Goal: Transaction & Acquisition: Obtain resource

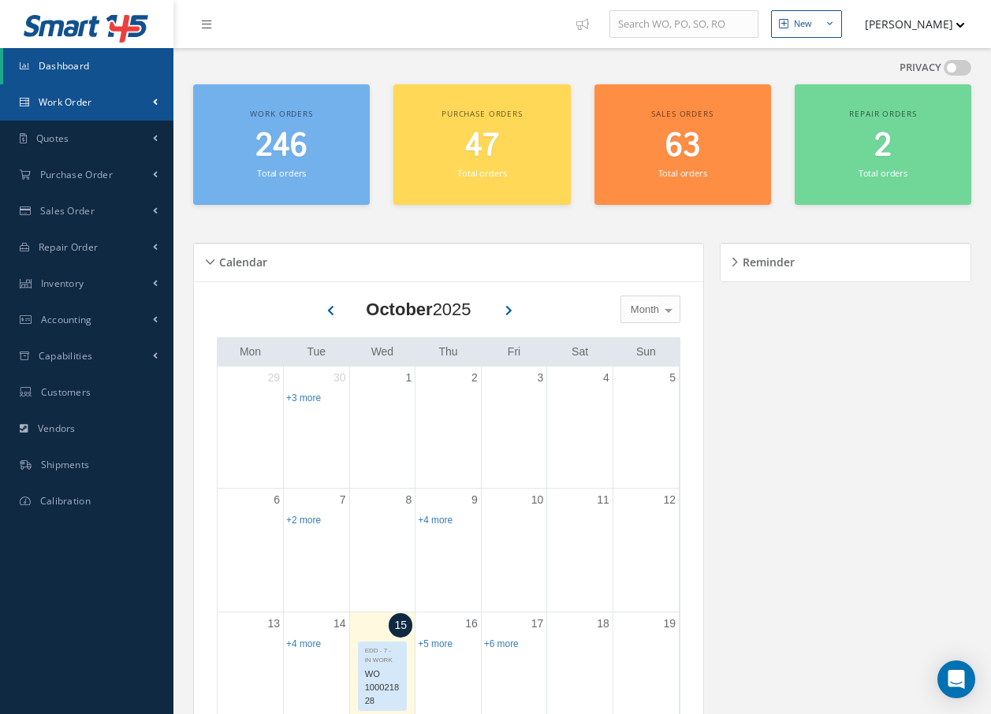
click at [80, 94] on link "Work Order" at bounding box center [86, 102] width 173 height 36
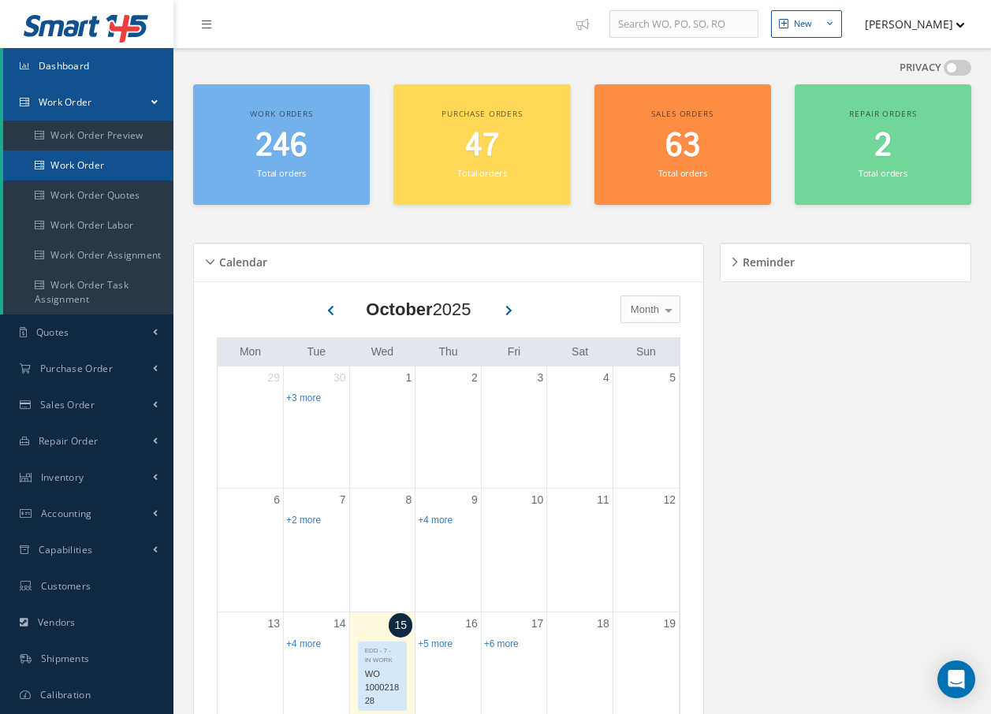
click at [75, 159] on link "Work Order" at bounding box center [88, 166] width 170 height 30
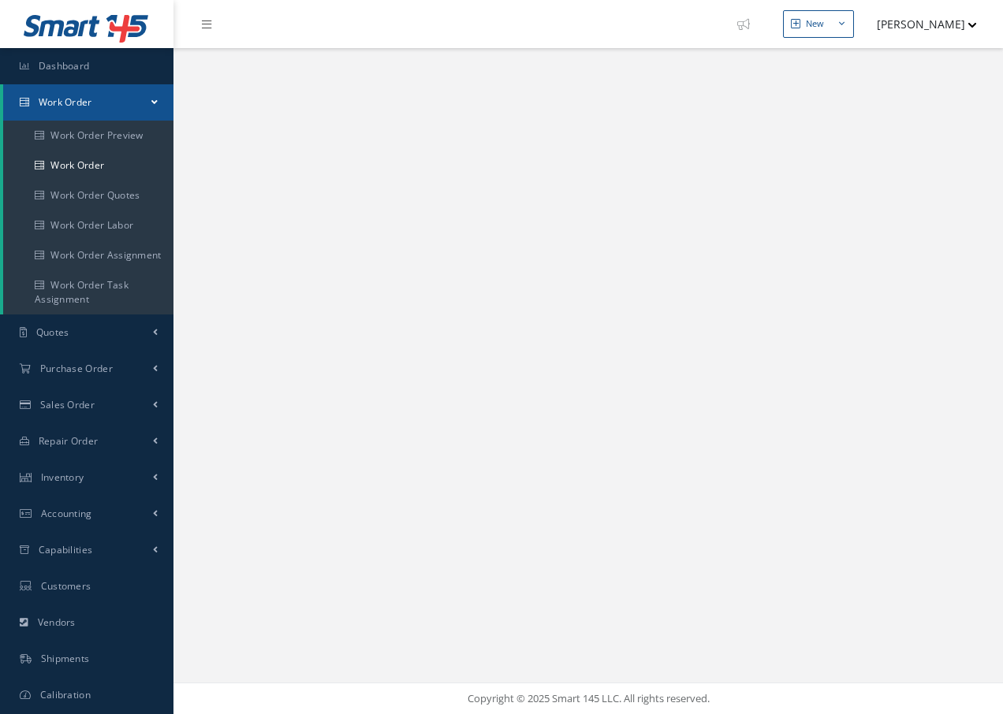
select select "25"
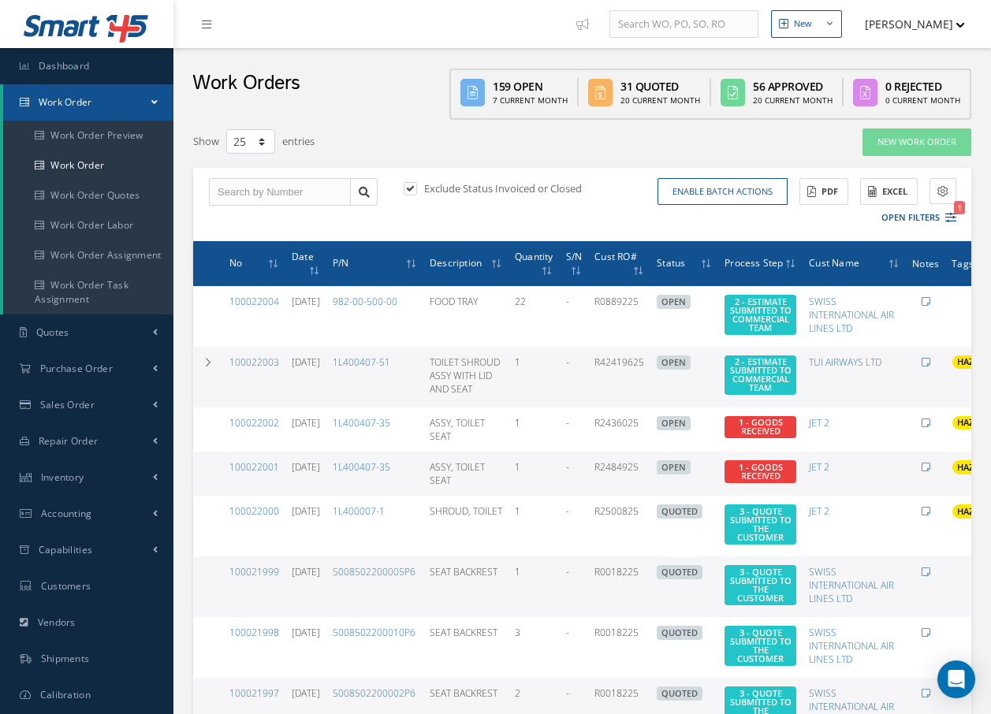
click at [413, 88] on div "Work Orders 159 Open 7 Current Month 31 Quoted 20 Current Month 56 Approved 20 …" at bounding box center [581, 84] width 817 height 72
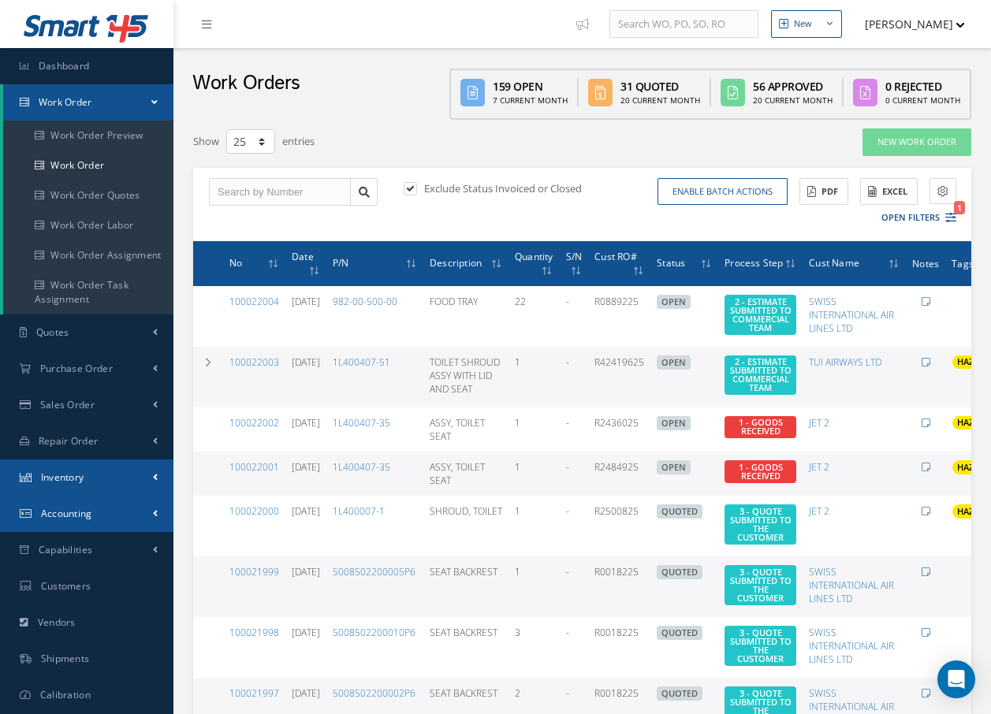
click at [113, 488] on link "Inventory" at bounding box center [86, 478] width 173 height 36
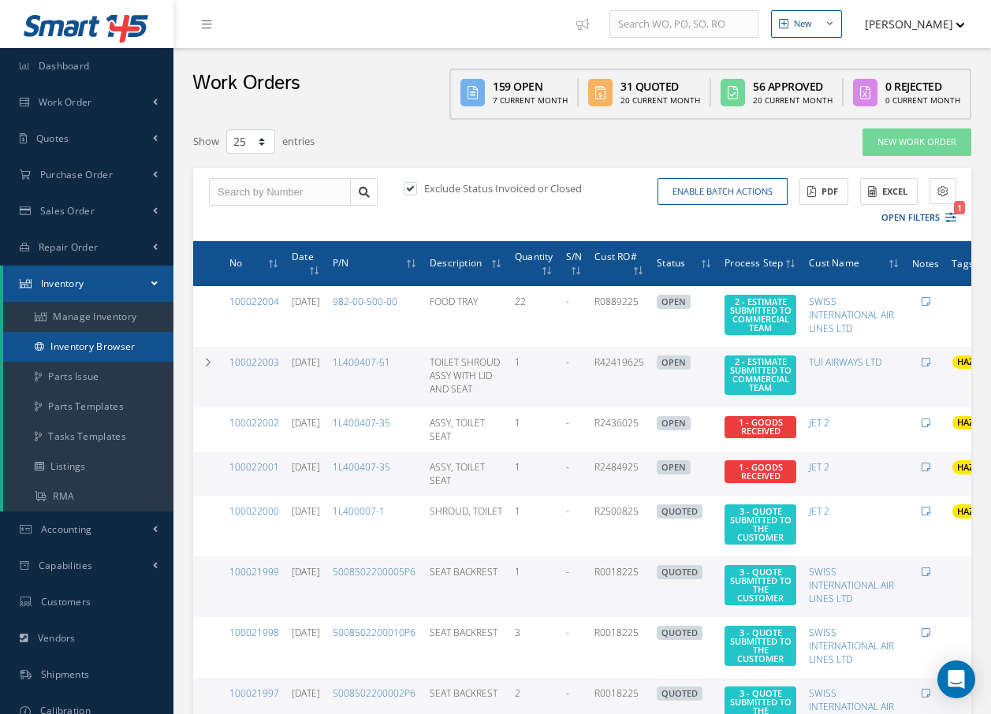
click at [92, 348] on link "Inventory Browser" at bounding box center [88, 347] width 170 height 30
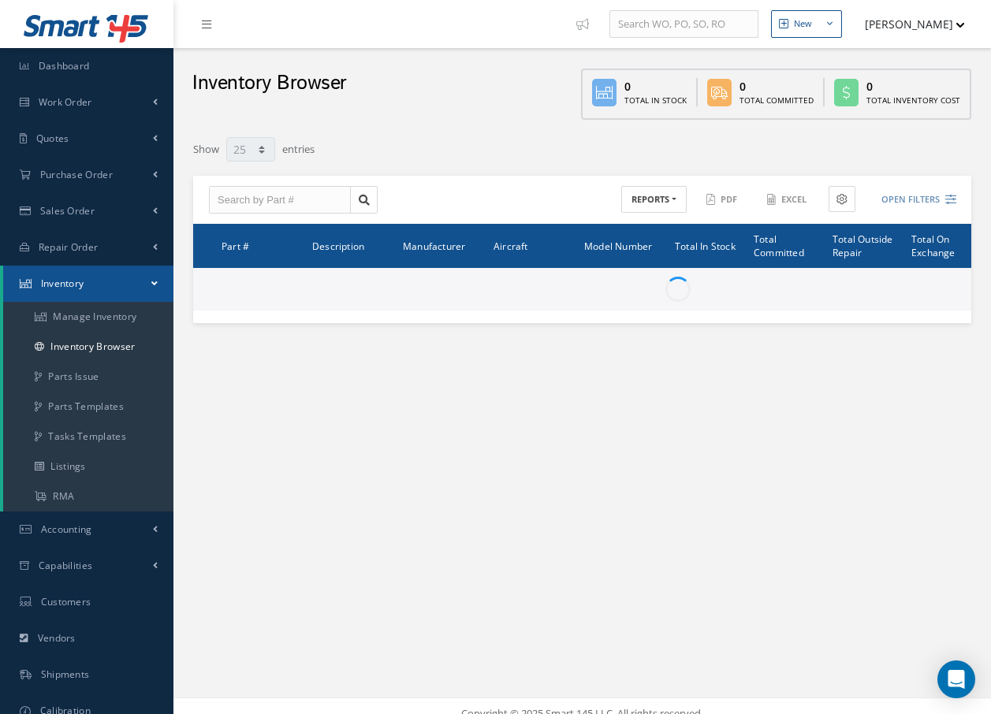
select select "25"
type input "Locations"
type input "All General Ledger"
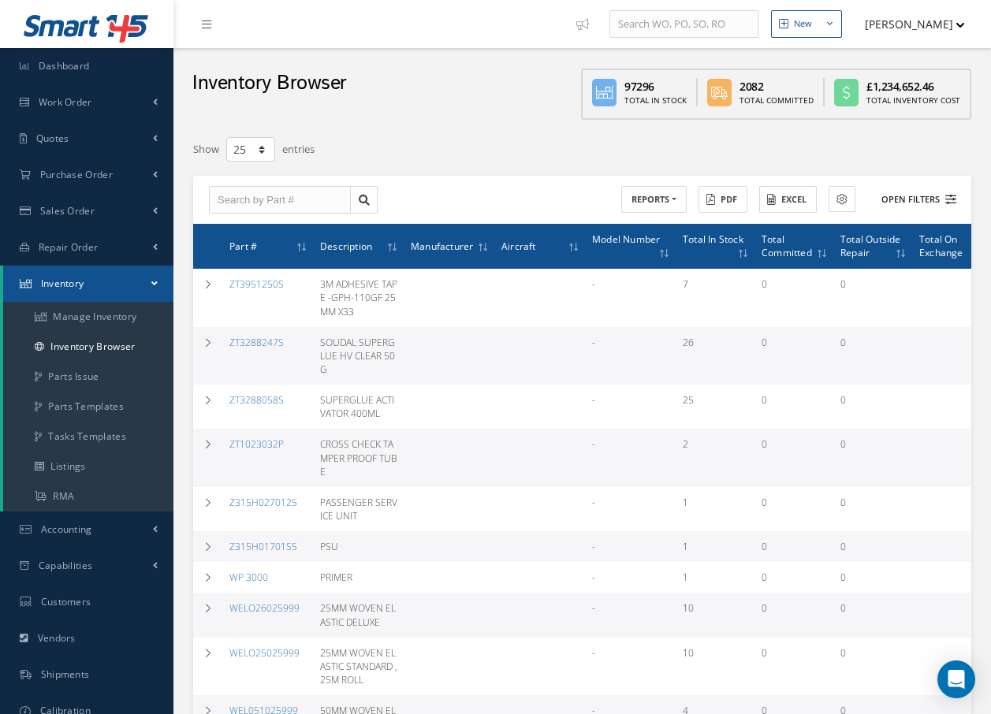
click at [902, 201] on button "Open Filters" at bounding box center [911, 200] width 89 height 26
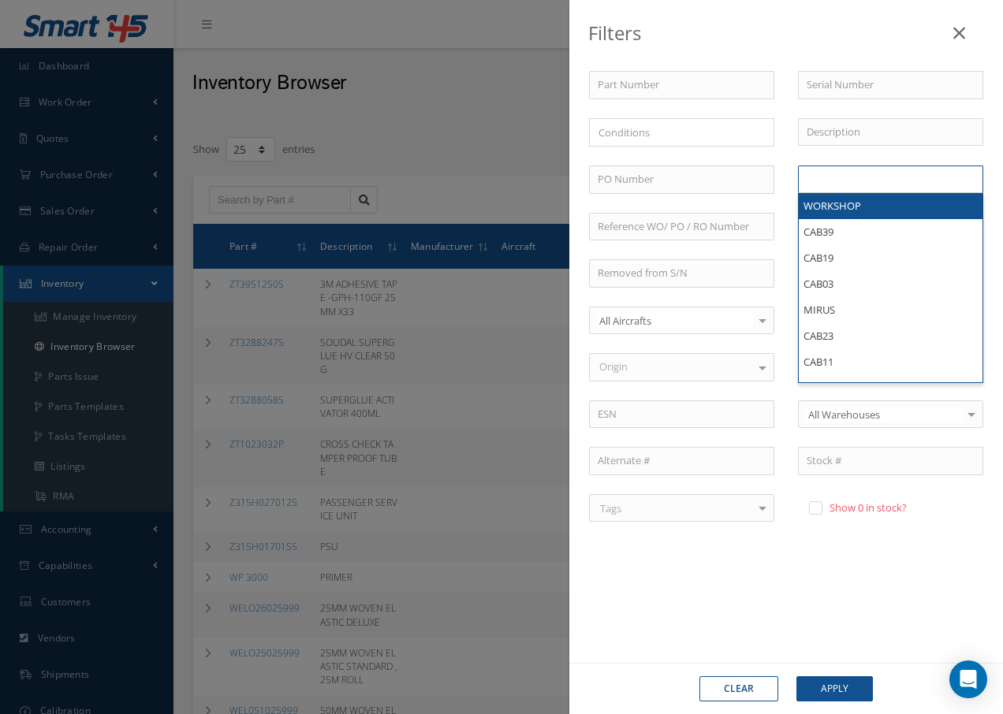
click at [882, 188] on ul at bounding box center [890, 180] width 185 height 28
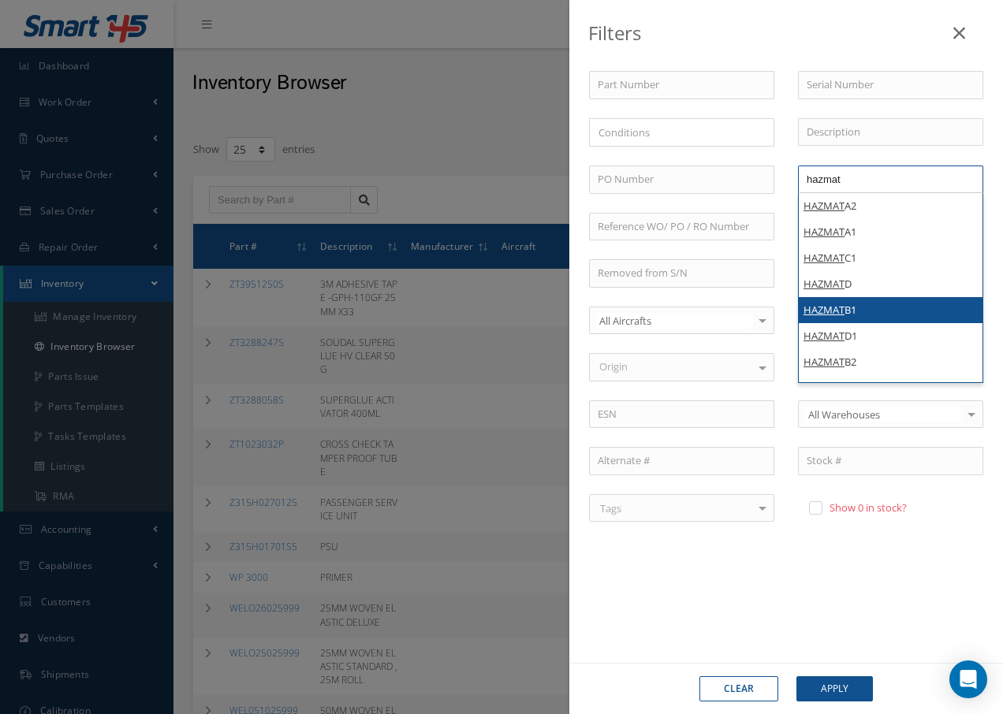
type input "hazmat"
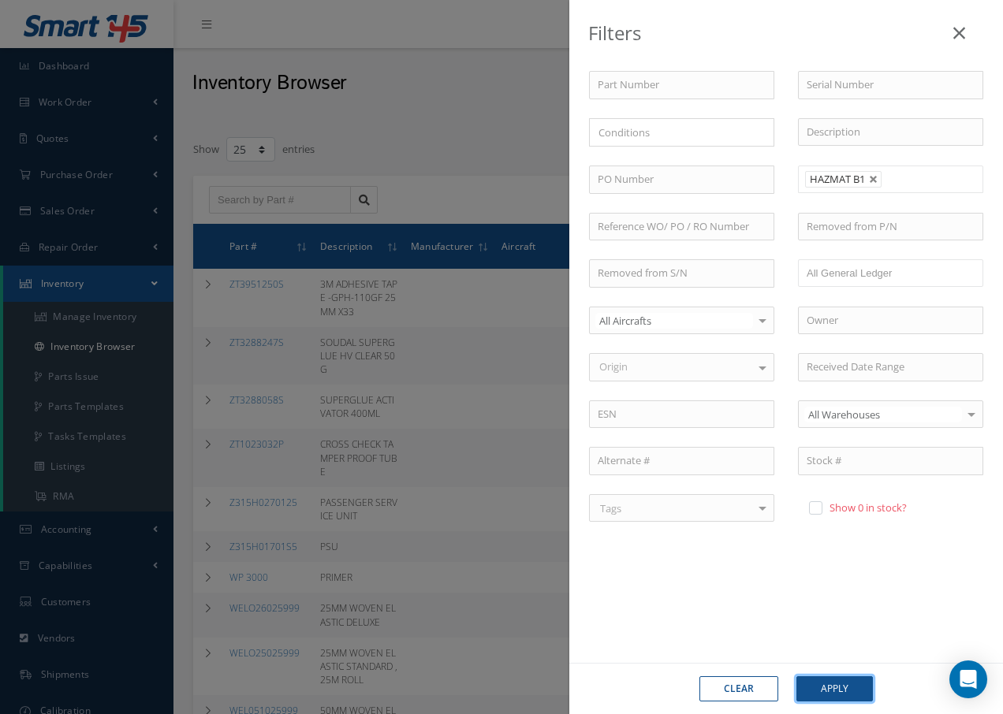
click at [833, 687] on button "Apply" at bounding box center [834, 688] width 76 height 25
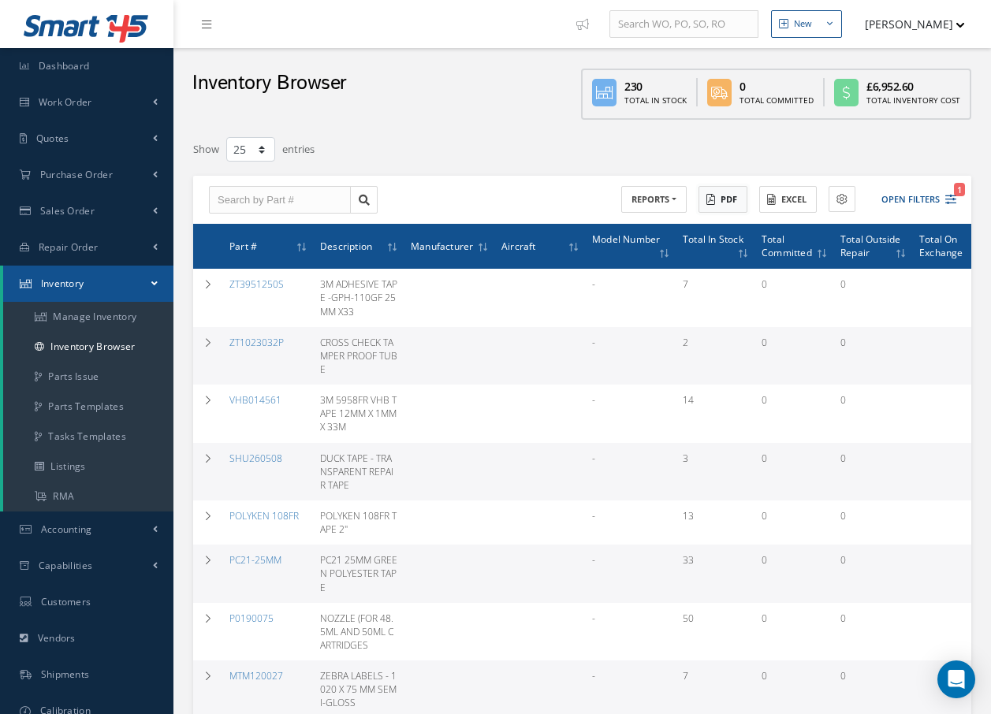
click at [732, 202] on button "PDF" at bounding box center [722, 200] width 49 height 28
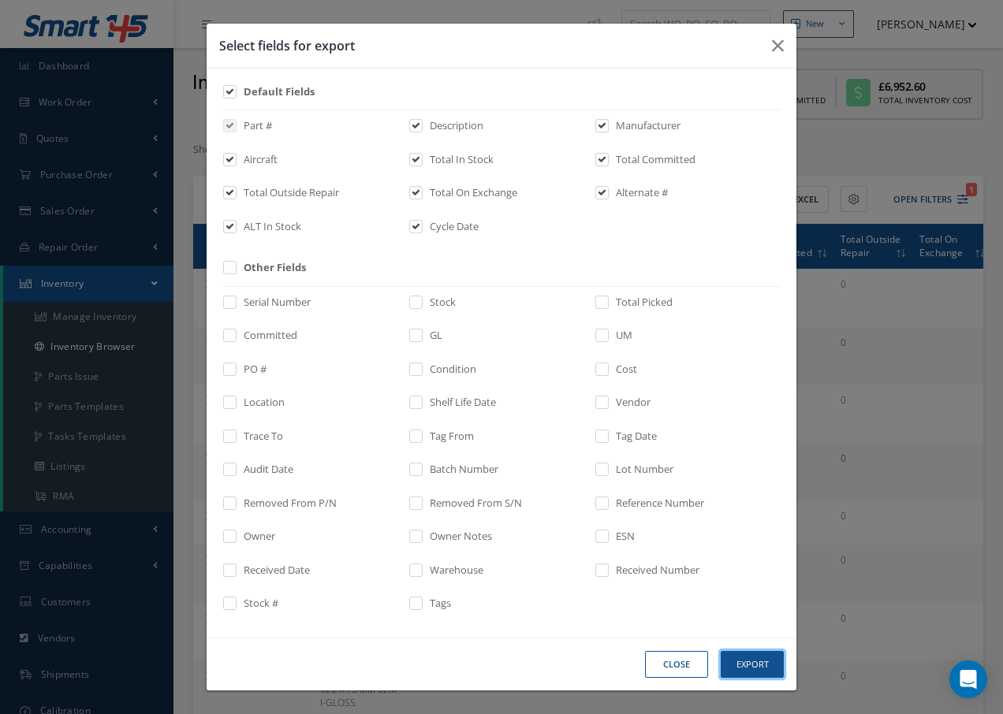
click at [731, 660] on button "Export" at bounding box center [752, 665] width 63 height 28
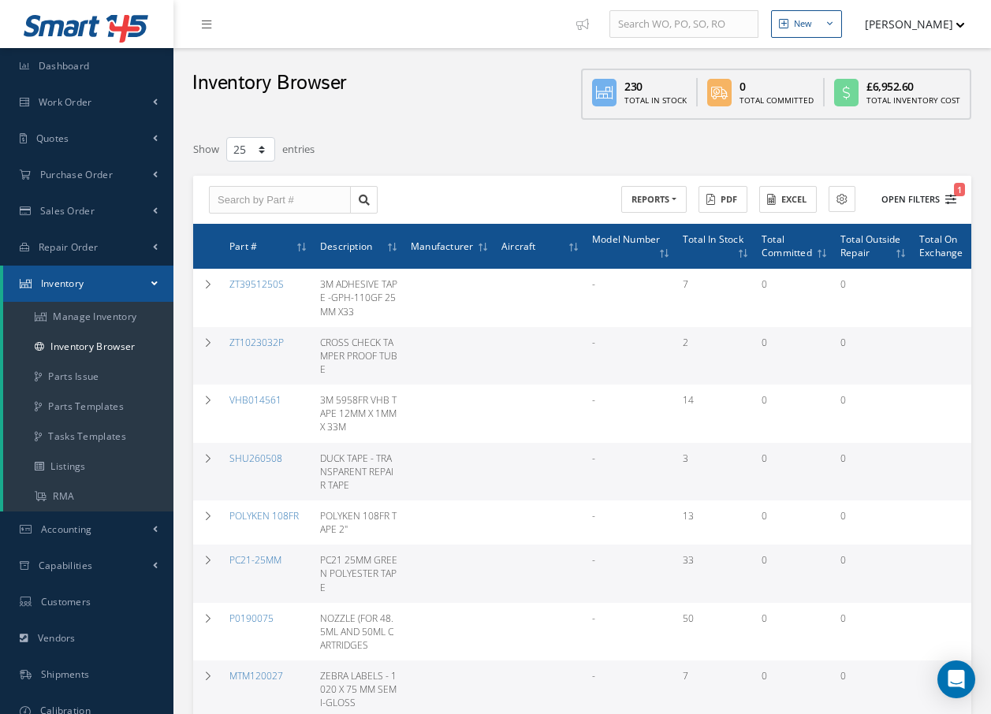
click at [918, 203] on button "Open Filters 1" at bounding box center [911, 200] width 89 height 26
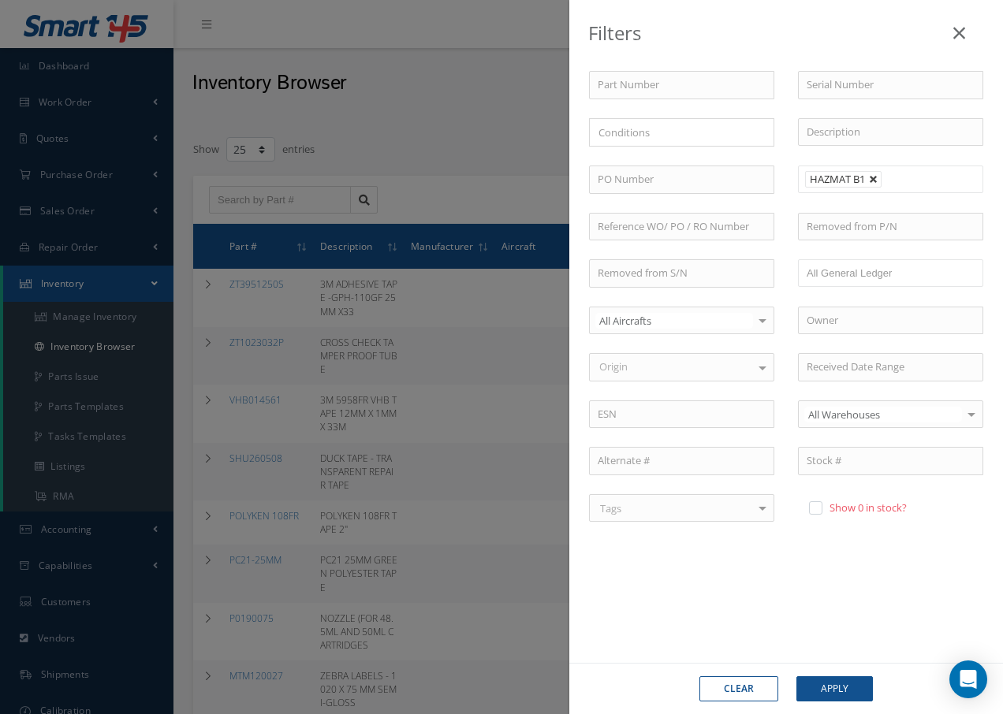
click at [873, 179] on link at bounding box center [873, 179] width 9 height 9
type input "Locations"
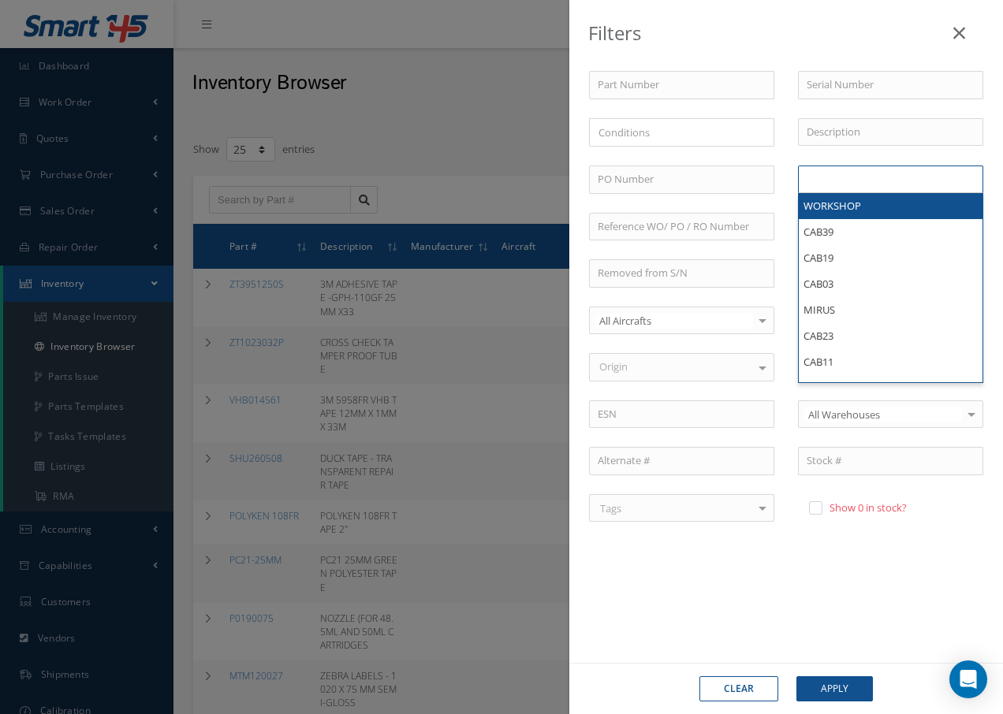
click at [873, 179] on li at bounding box center [838, 179] width 75 height 21
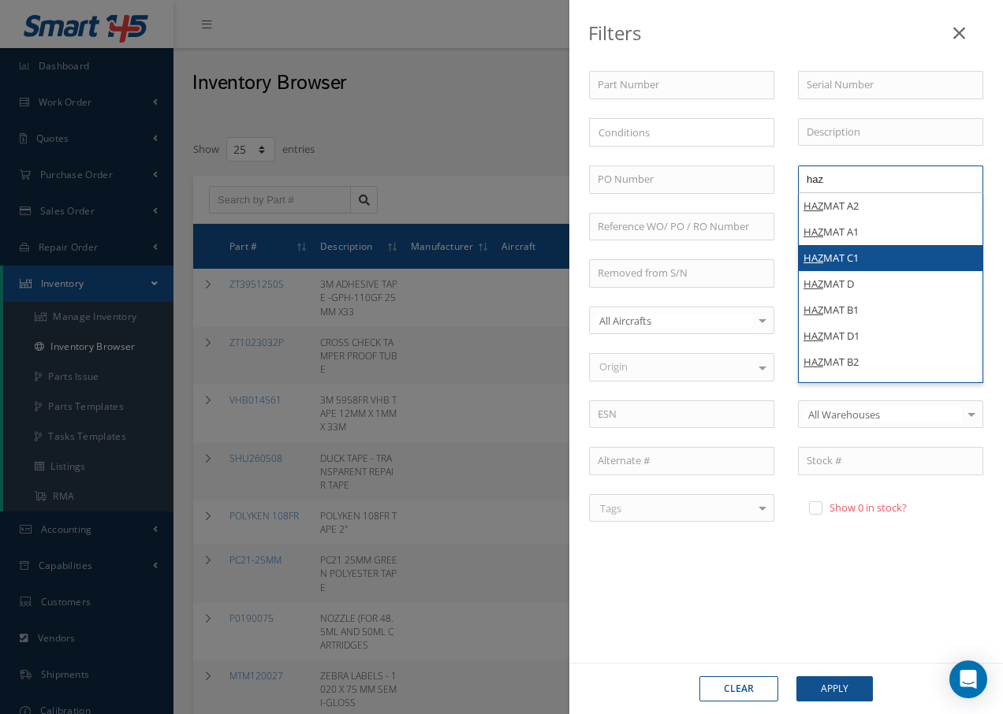
type input "haz"
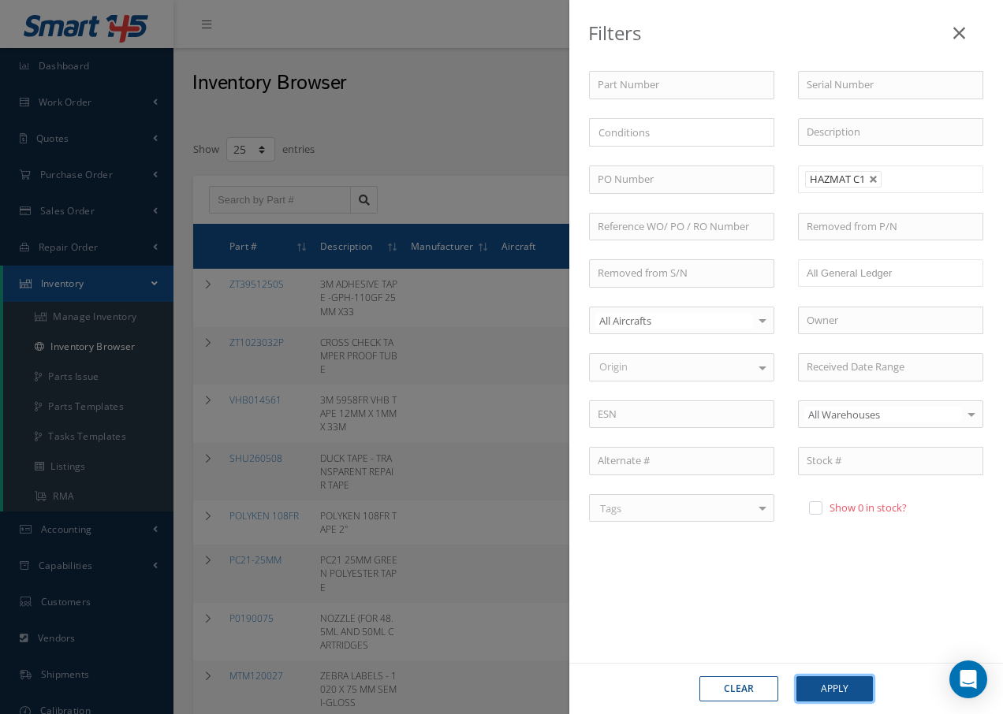
click at [834, 687] on button "Apply" at bounding box center [834, 688] width 76 height 25
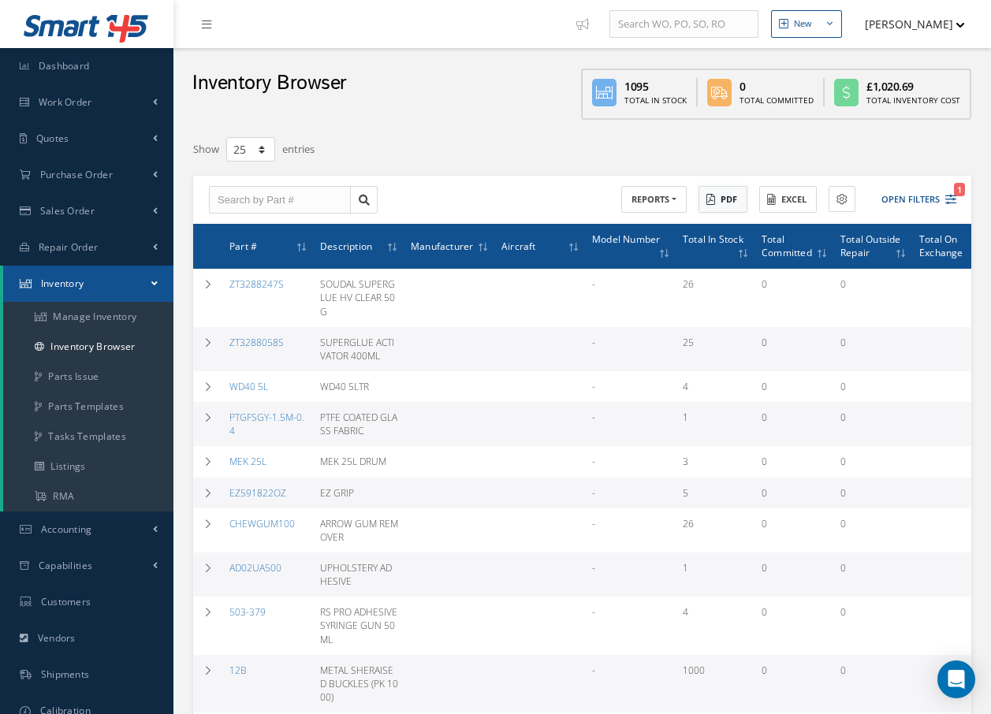
click at [741, 203] on button "PDF" at bounding box center [722, 200] width 49 height 28
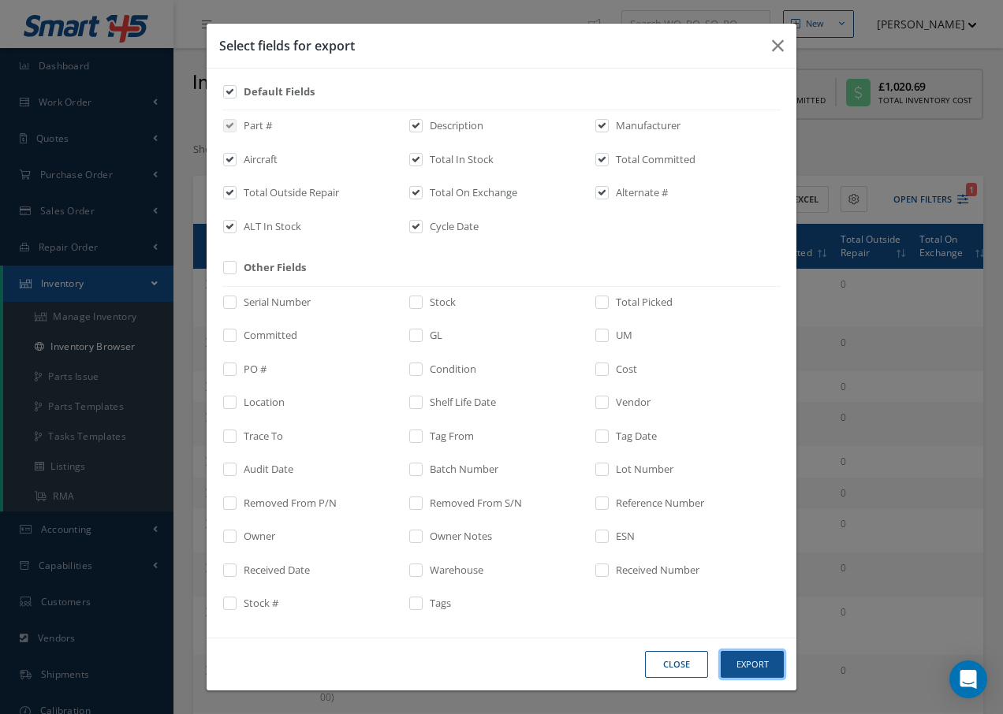
click at [750, 657] on button "Export" at bounding box center [752, 665] width 63 height 28
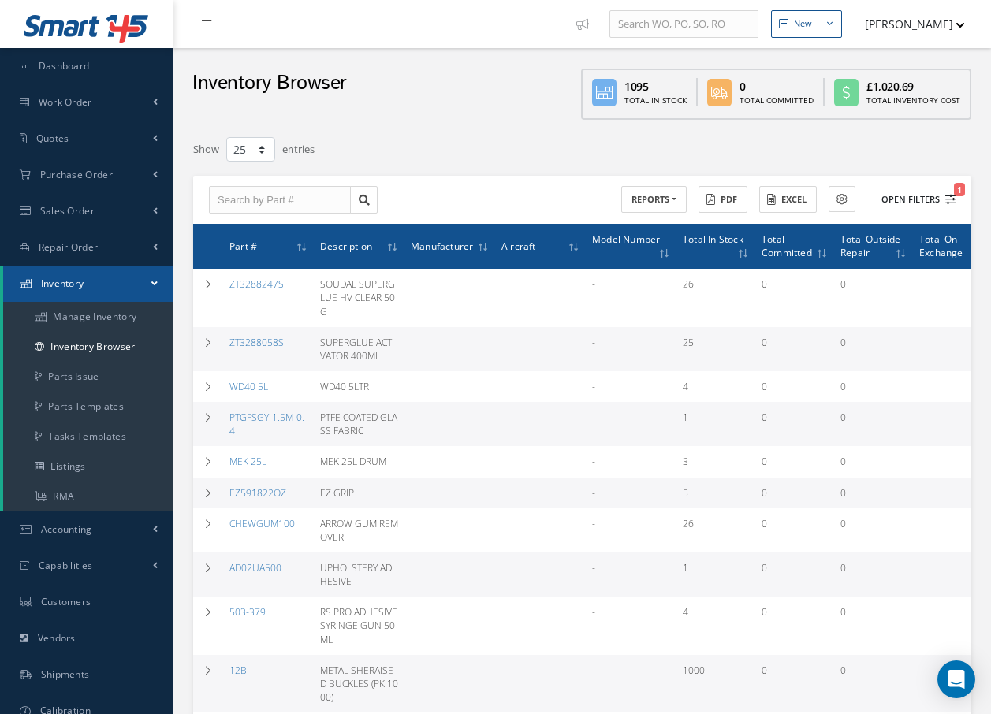
click at [918, 199] on button "Open Filters 1" at bounding box center [911, 200] width 89 height 26
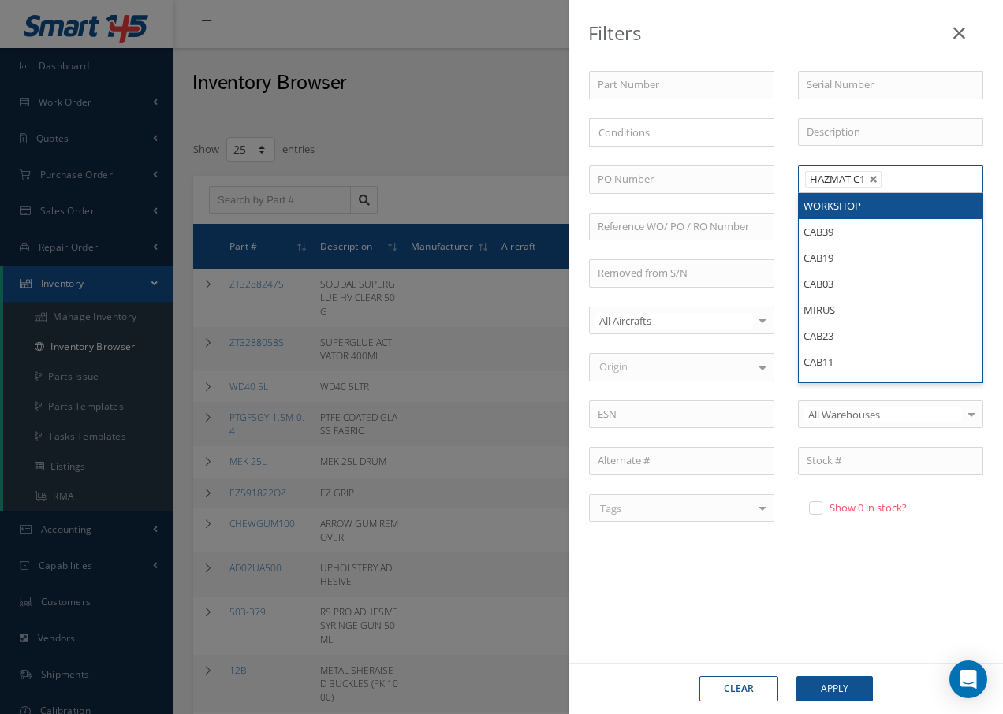
click at [864, 175] on span "HAZMAT C1" at bounding box center [837, 179] width 55 height 14
click at [874, 177] on link at bounding box center [873, 179] width 9 height 9
click at [872, 177] on ul at bounding box center [890, 180] width 185 height 28
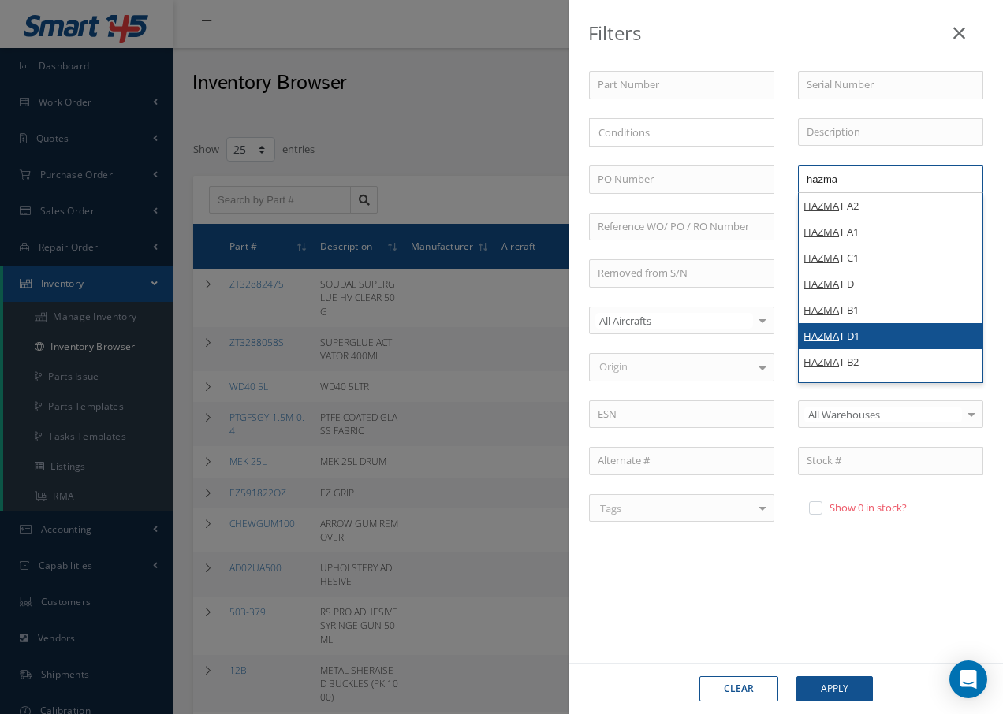
type input "hazma"
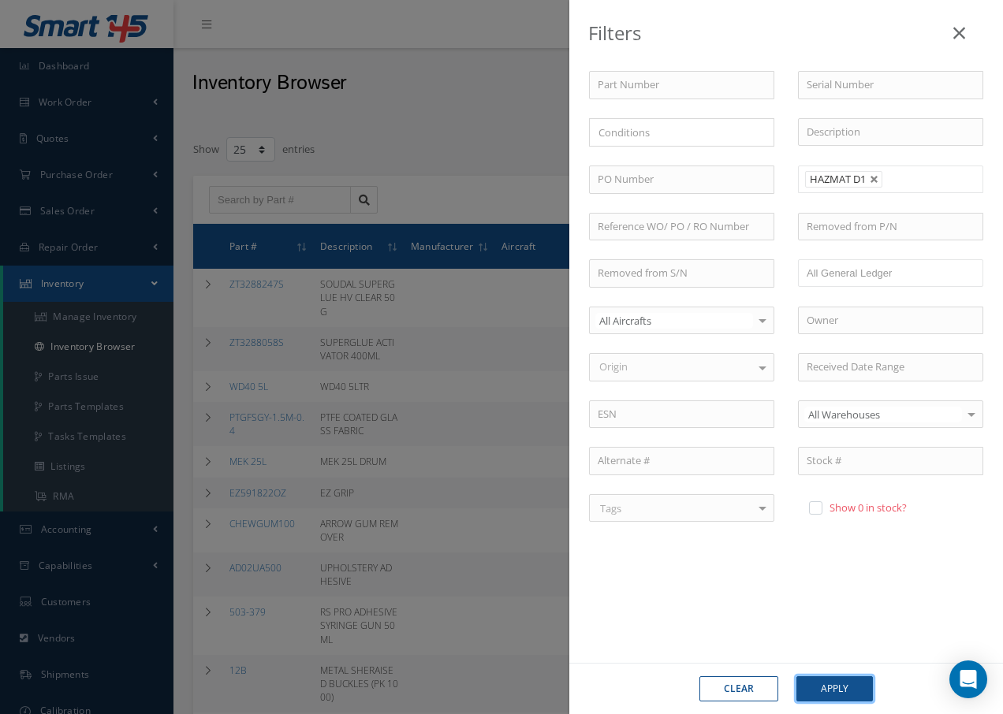
click at [860, 695] on button "Apply" at bounding box center [834, 688] width 76 height 25
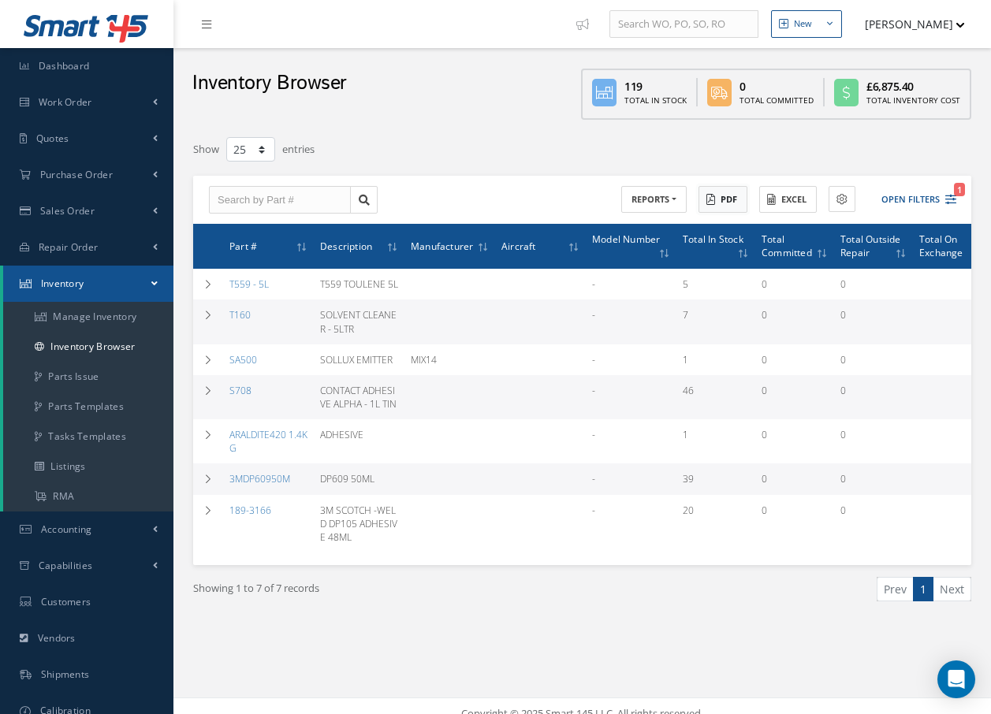
click at [728, 203] on button "PDF" at bounding box center [722, 200] width 49 height 28
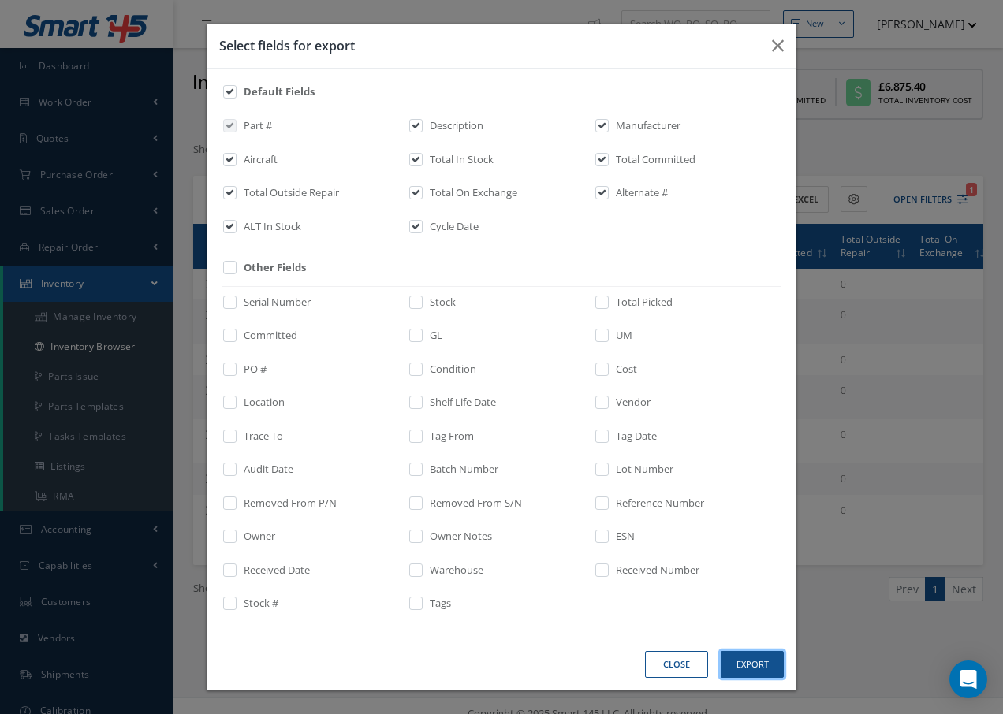
click at [761, 665] on button "Export" at bounding box center [752, 665] width 63 height 28
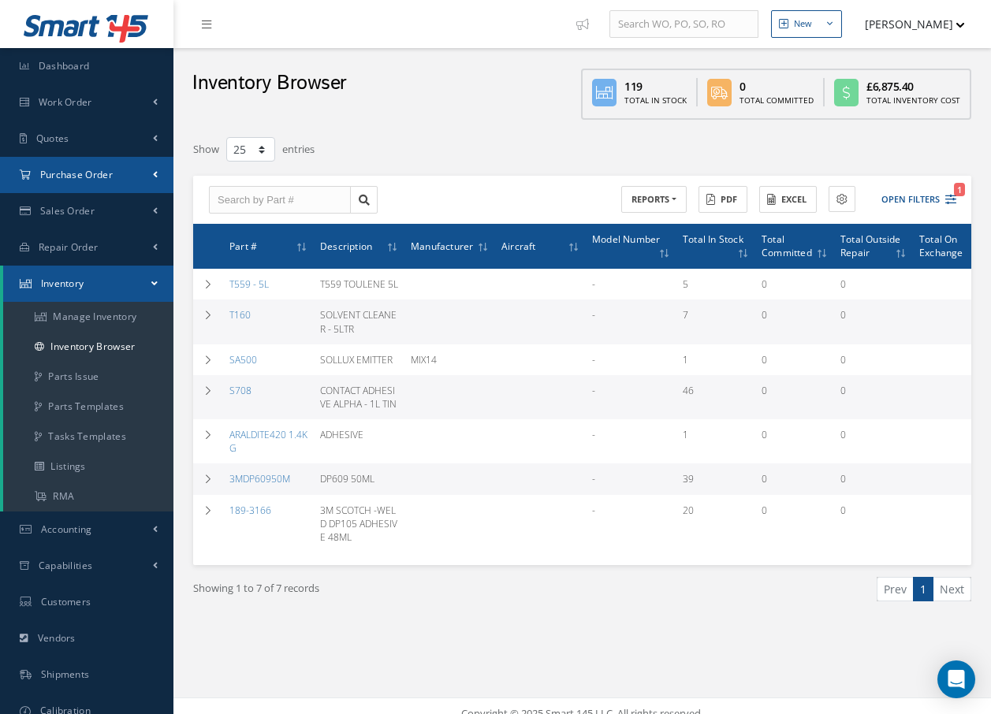
click at [76, 174] on span "Purchase Order" at bounding box center [76, 174] width 73 height 13
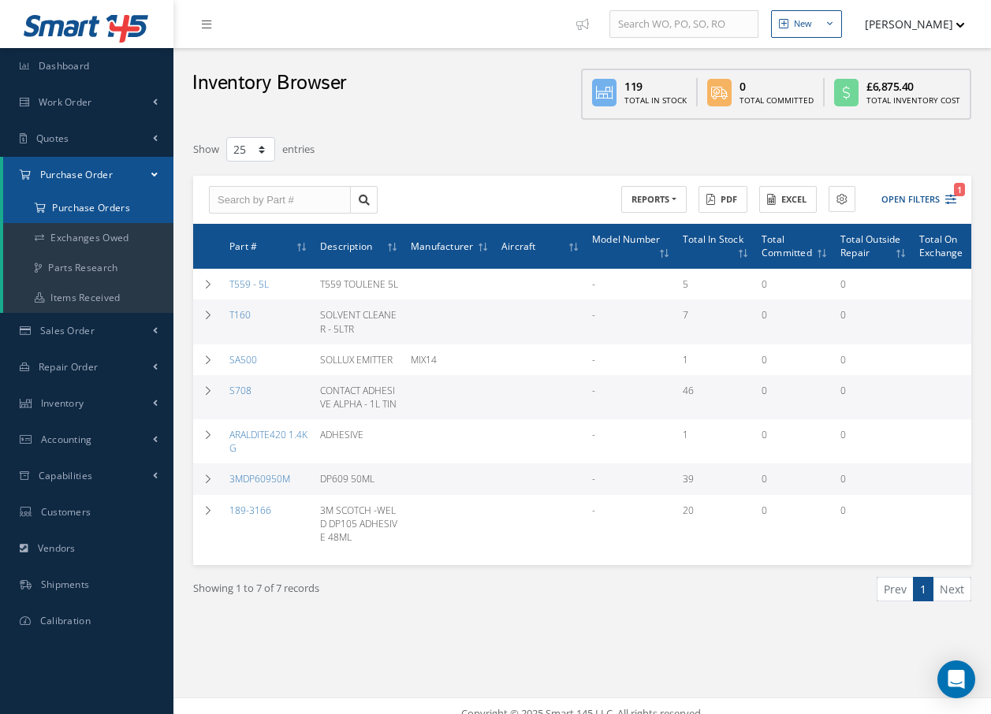
click at [82, 207] on a=1&status_id=2&status_id=3&status_id=5&collapsedFilters"] "Purchase Orders" at bounding box center [88, 208] width 170 height 30
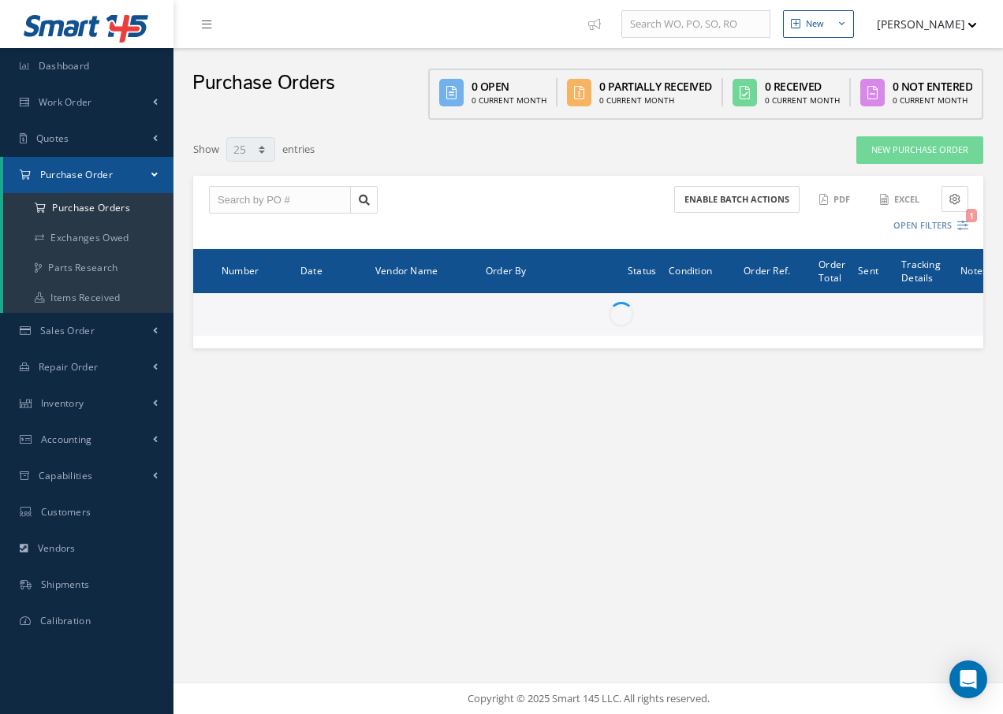
select select "25"
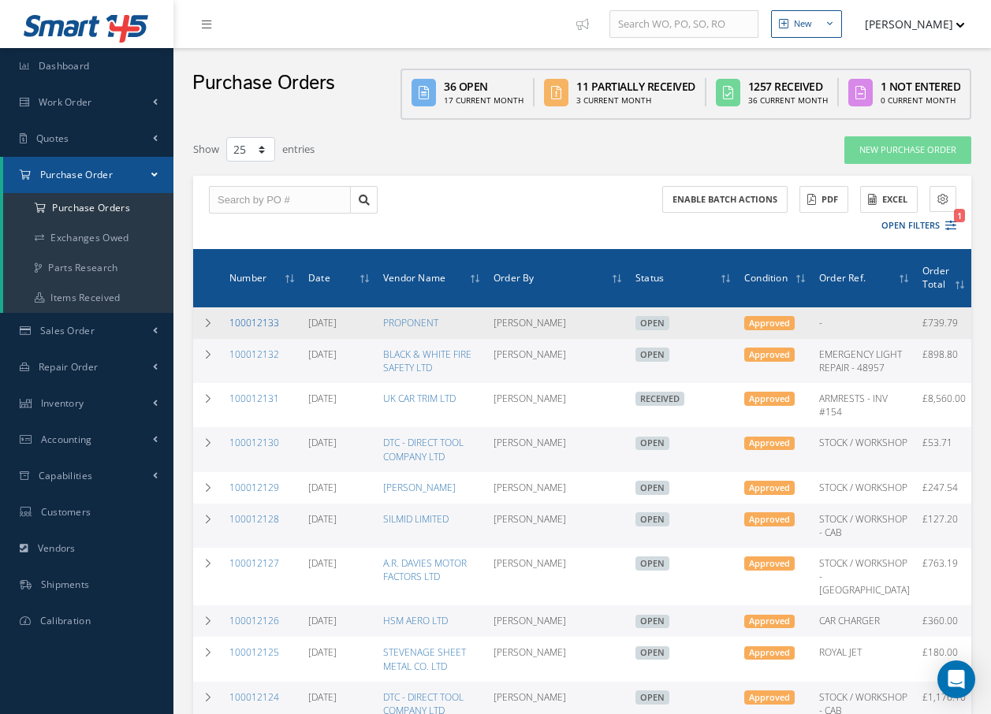
click at [255, 317] on link "100012133" at bounding box center [254, 322] width 50 height 13
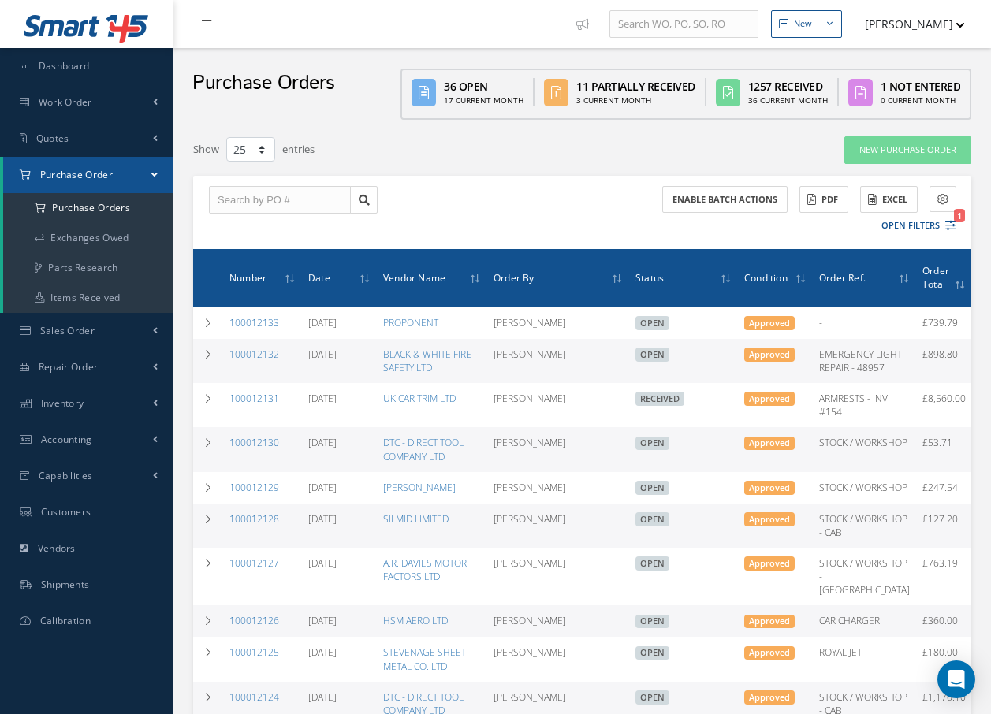
select select "25"
click at [271, 526] on link "100012128" at bounding box center [254, 518] width 50 height 13
select select "25"
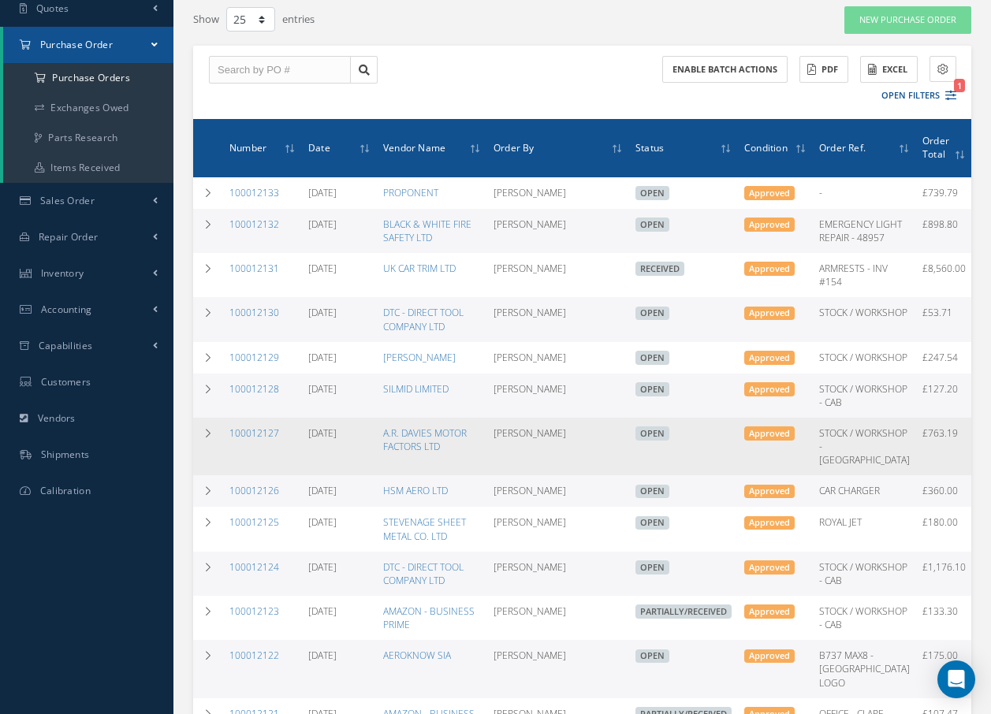
scroll to position [158, 0]
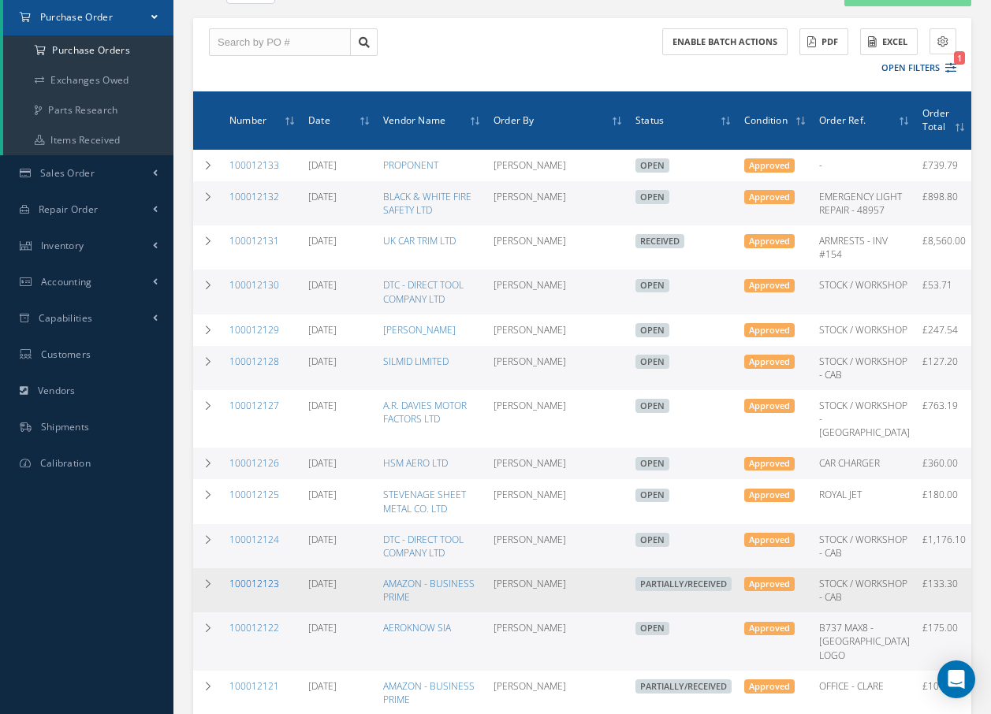
click at [253, 590] on link "100012123" at bounding box center [254, 583] width 50 height 13
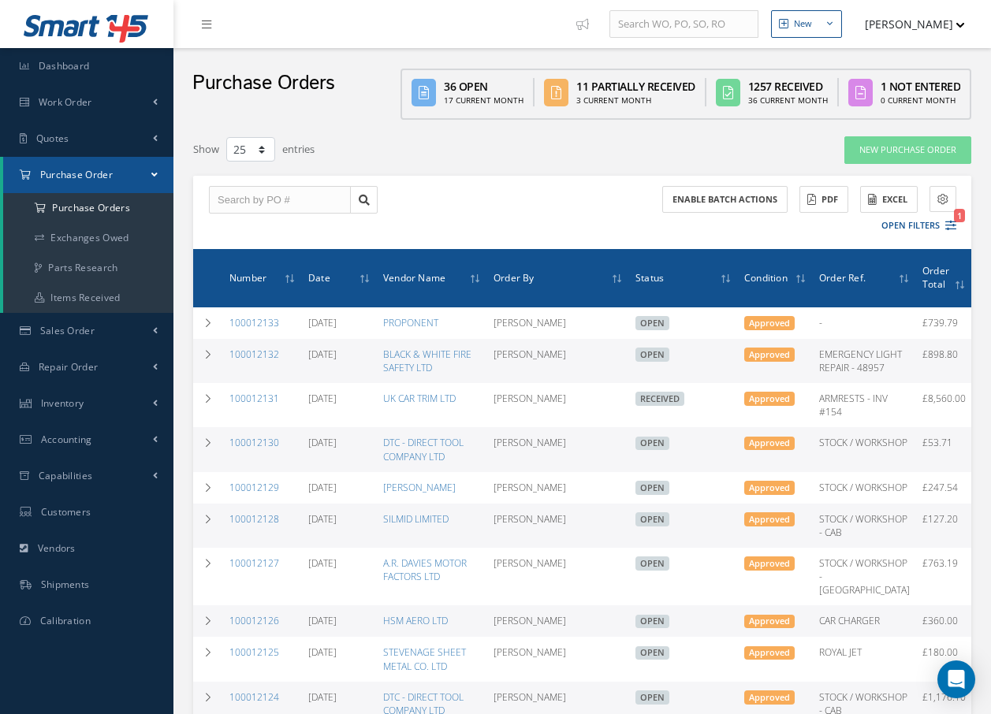
select select "25"
click at [69, 101] on span "Work Order" at bounding box center [66, 101] width 54 height 13
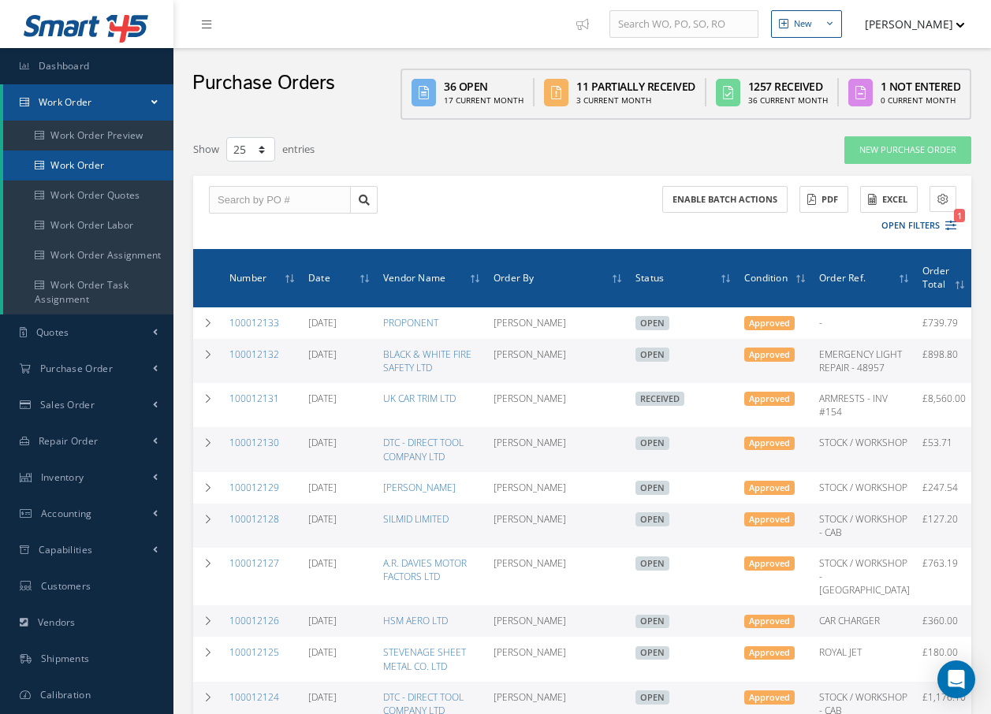
click at [86, 165] on link "Work Order" at bounding box center [88, 166] width 170 height 30
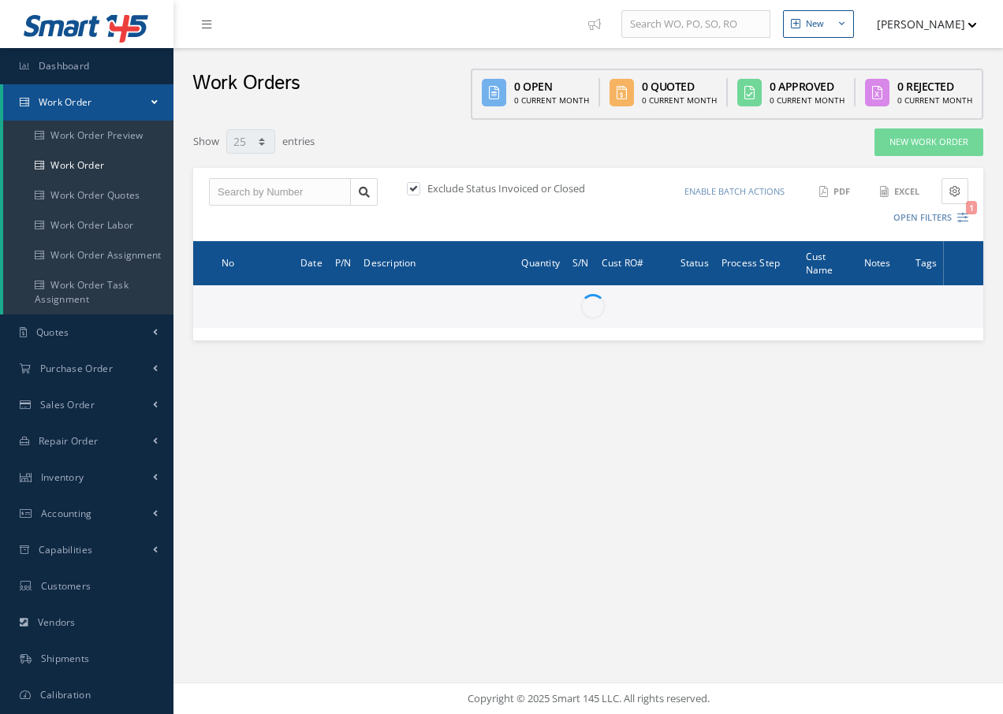
select select "25"
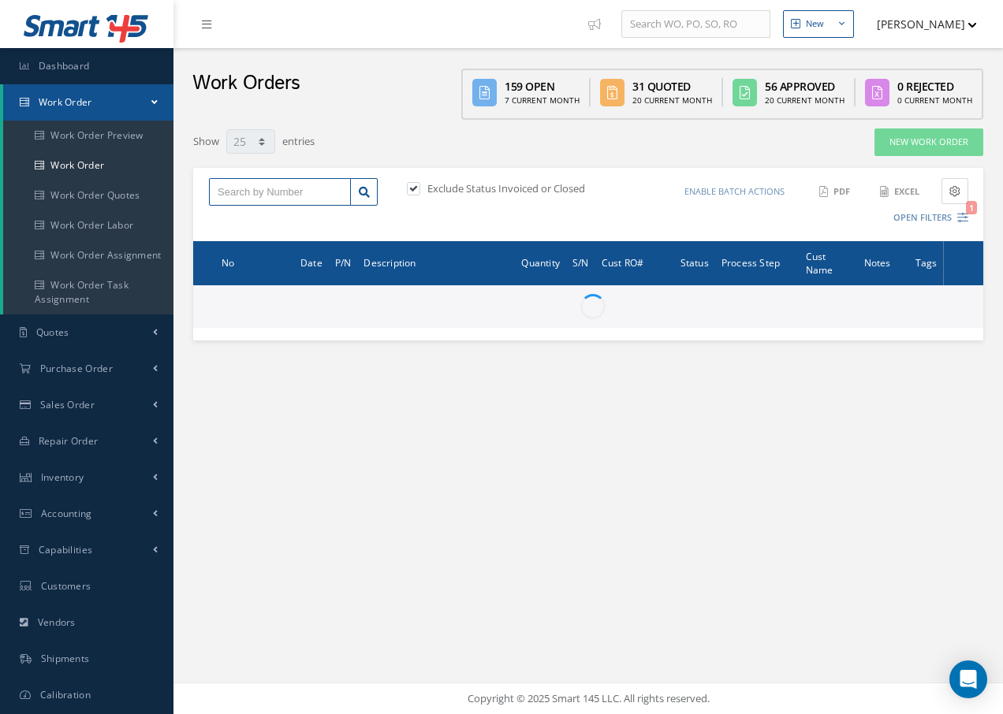
click at [247, 184] on input "text" at bounding box center [280, 192] width 142 height 28
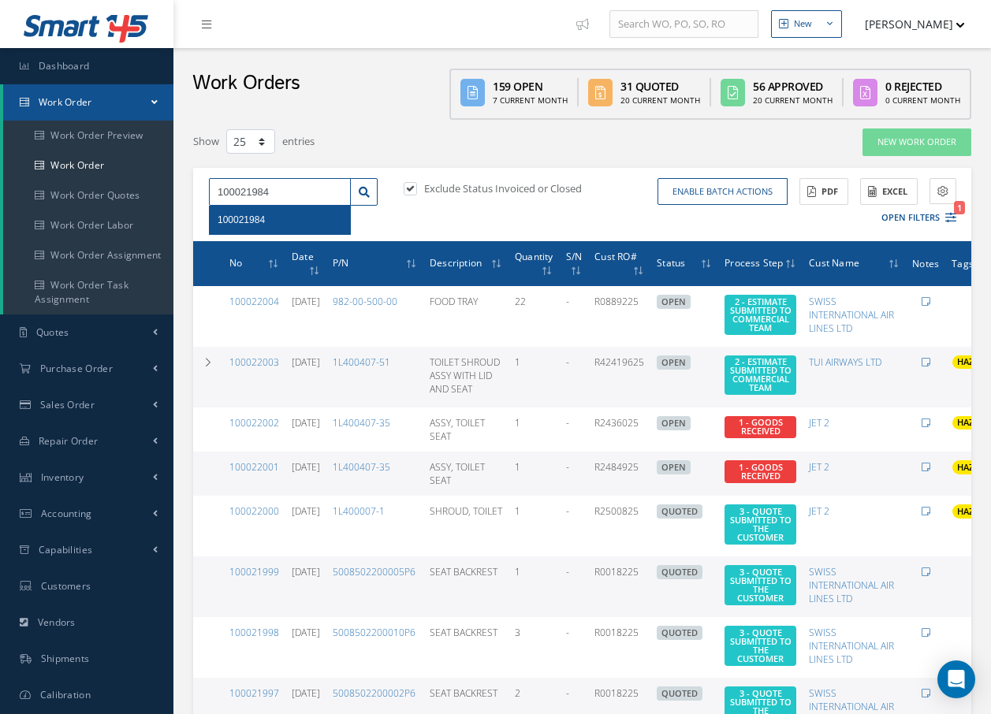
type input "100021984"
click at [274, 217] on div "100021984" at bounding box center [280, 220] width 125 height 16
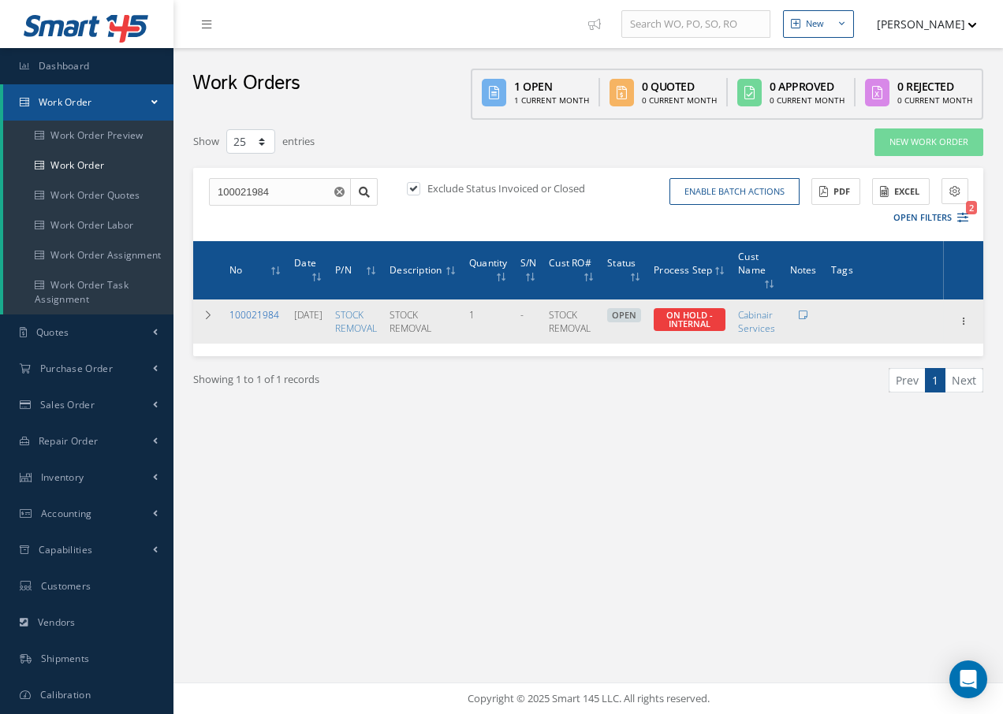
click at [259, 312] on link "100021984" at bounding box center [254, 314] width 50 height 13
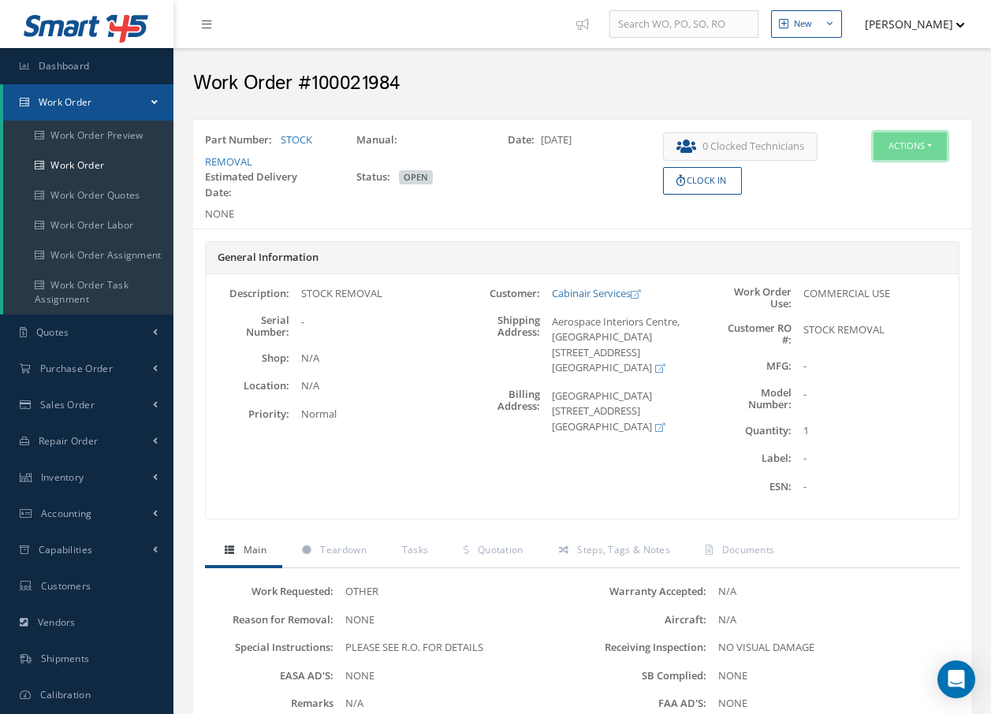
click at [912, 143] on button "Actions" at bounding box center [909, 146] width 73 height 28
click at [862, 176] on link "Edit" at bounding box center [886, 176] width 126 height 21
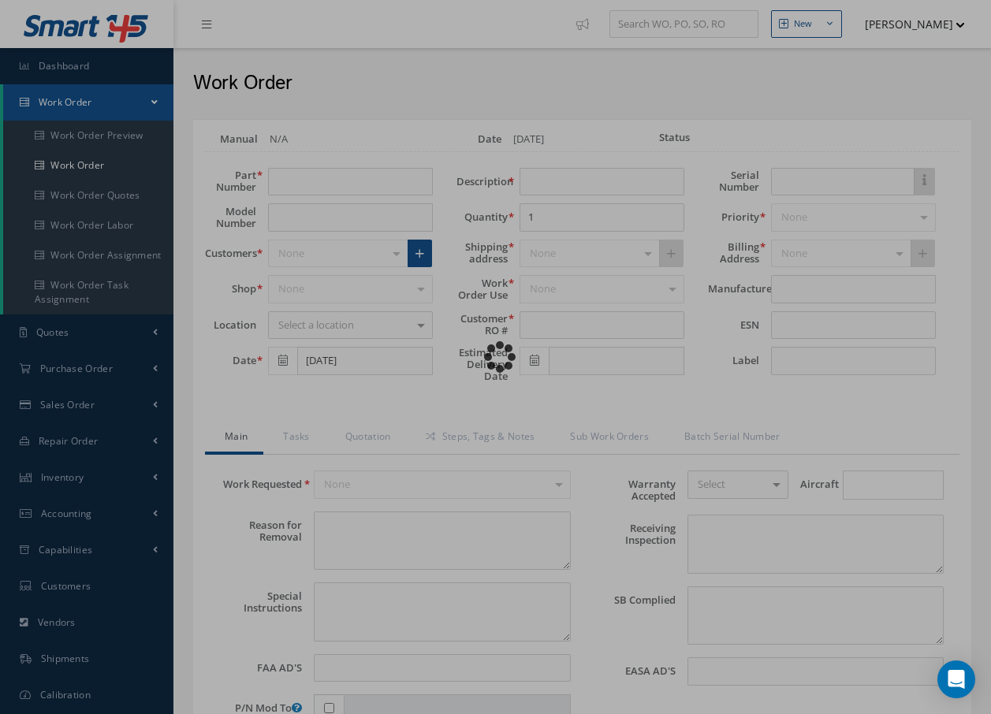
type input "STOCK REMOVAL"
type input "10/08/2025"
type input "STOCK REMOVAL"
type textarea "NONE"
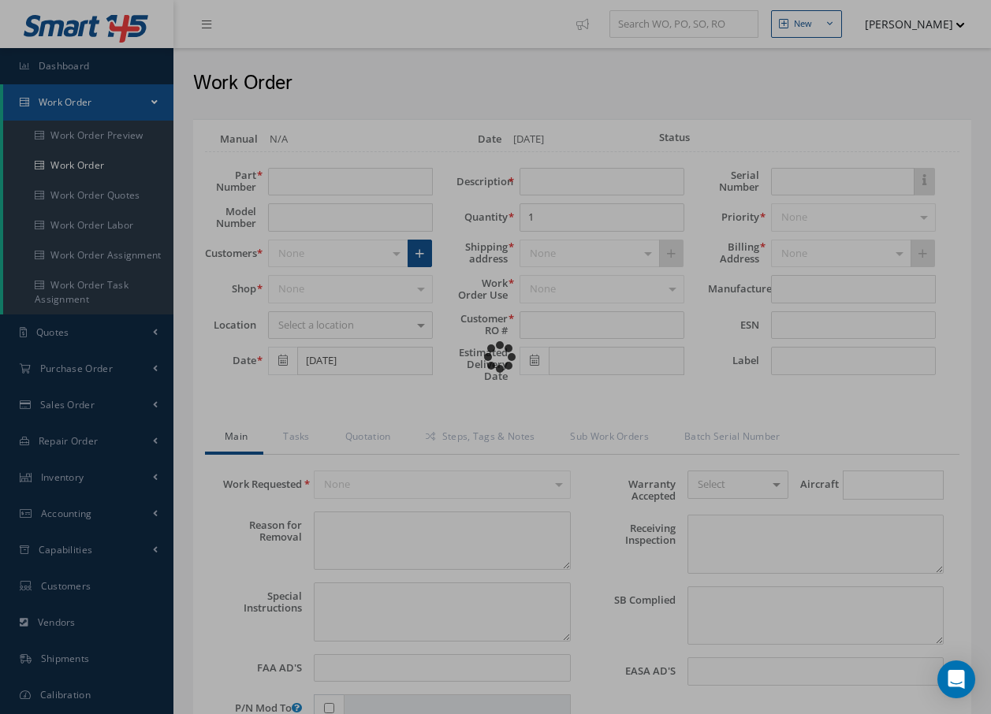
type textarea "PLEASE SEE R.O. FOR DETAILS"
type input "NONE"
type textarea "NO VISUAL DAMAGE"
type textarea "NONE"
type input "NONE"
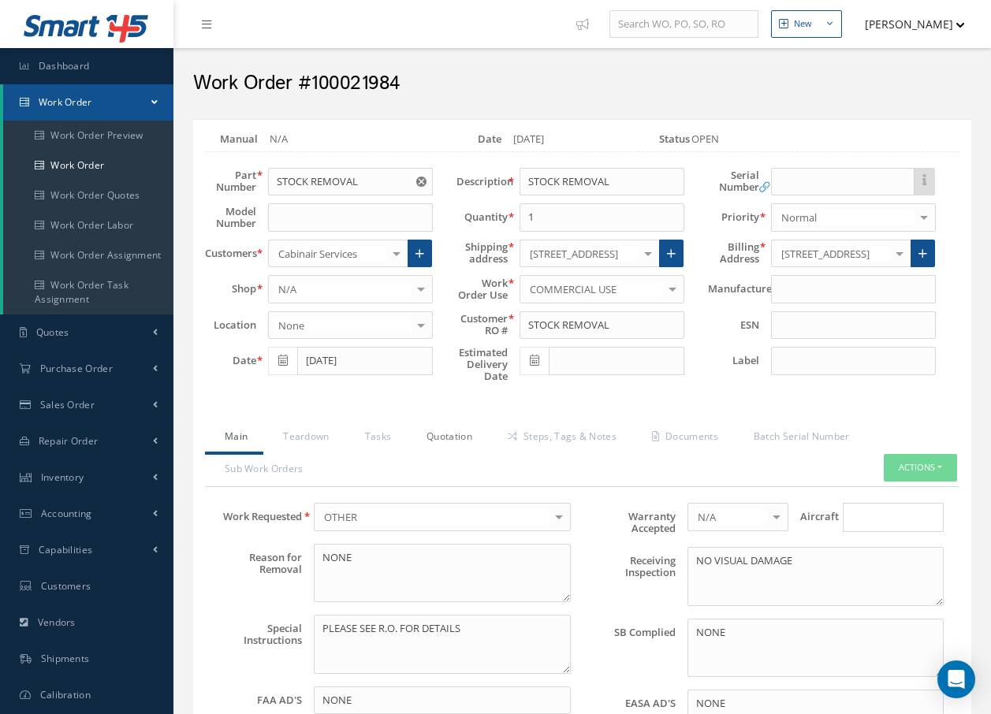
click at [439, 435] on link "Quotation" at bounding box center [447, 438] width 81 height 33
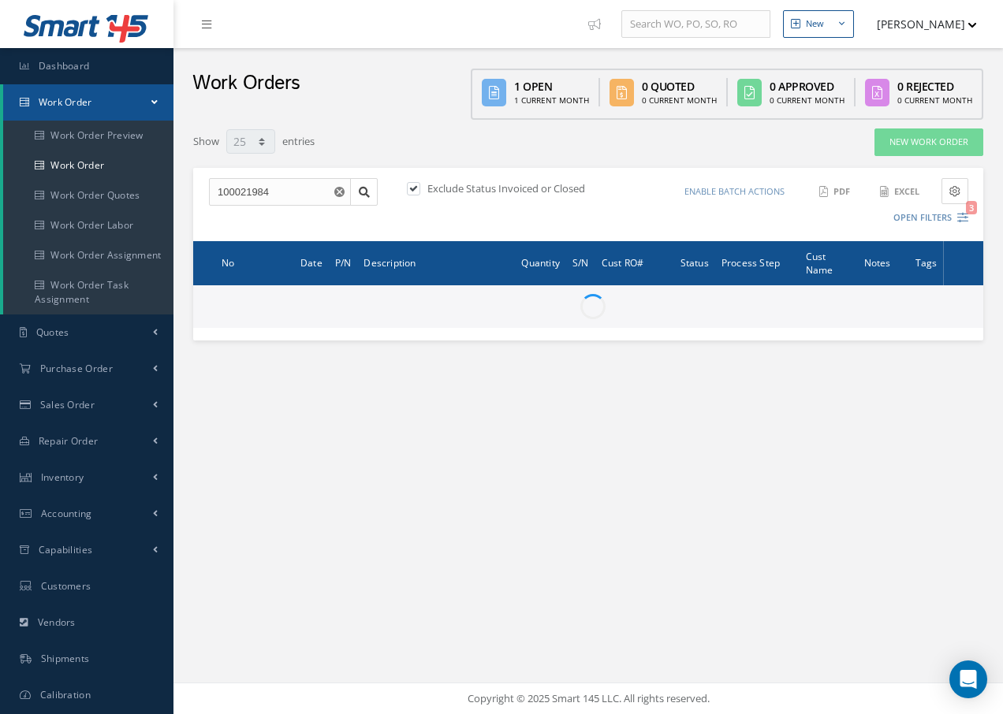
select select "25"
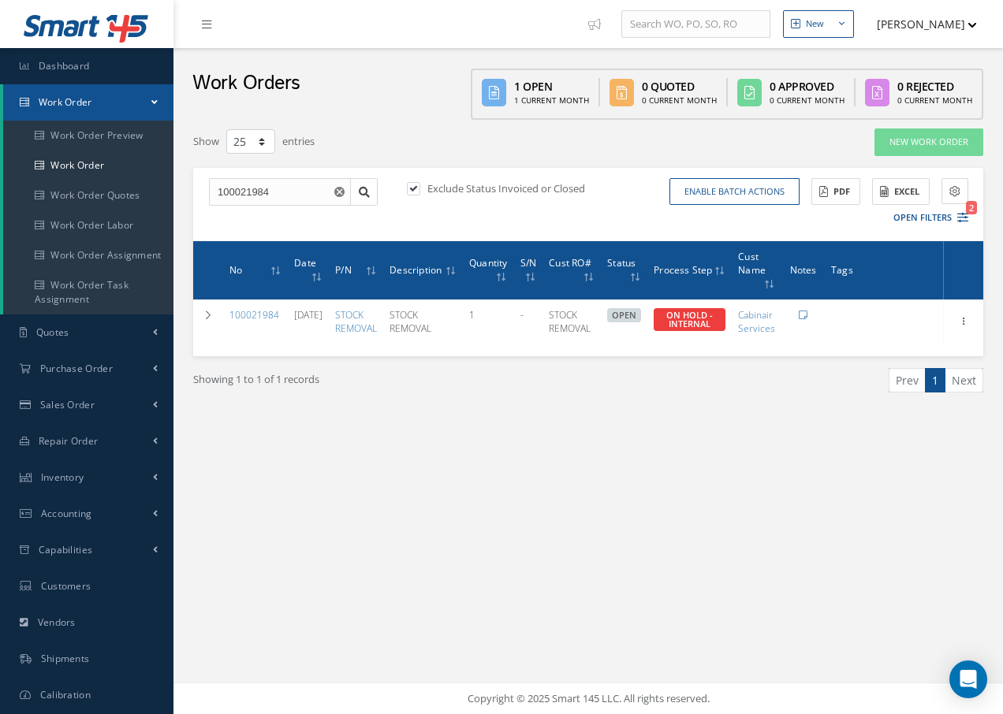
click at [419, 187] on label at bounding box center [421, 188] width 4 height 14
click at [411, 187] on input "checkbox" at bounding box center [412, 189] width 10 height 10
click at [419, 187] on label at bounding box center [421, 188] width 4 height 14
click at [411, 187] on input "checkbox" at bounding box center [412, 189] width 10 height 10
checkbox input "true"
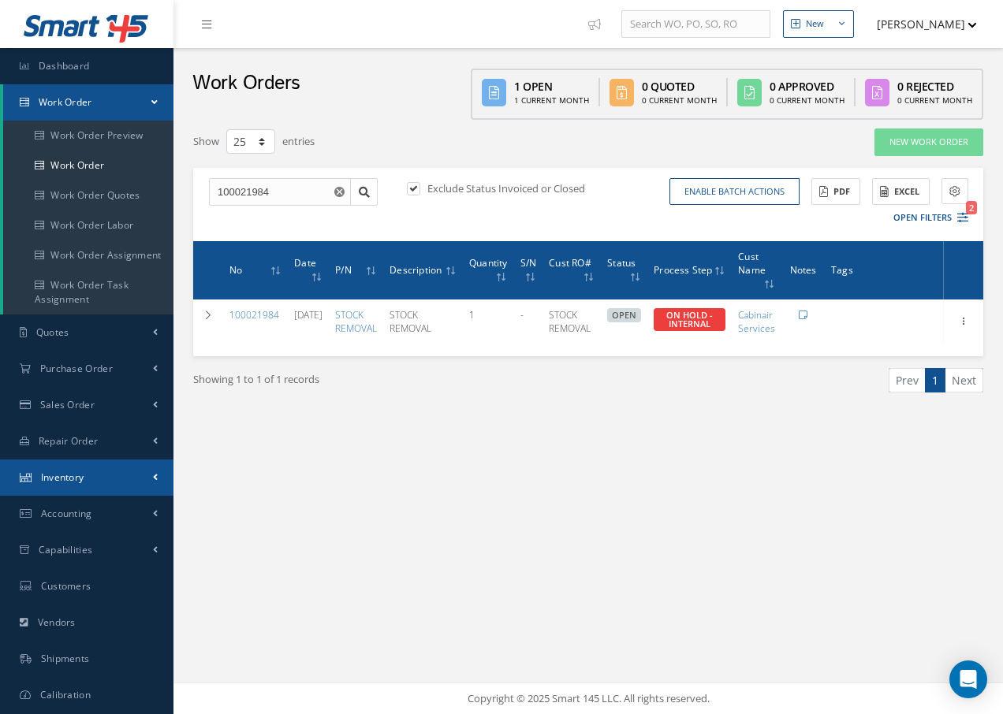
click at [73, 478] on span "Inventory" at bounding box center [62, 477] width 43 height 13
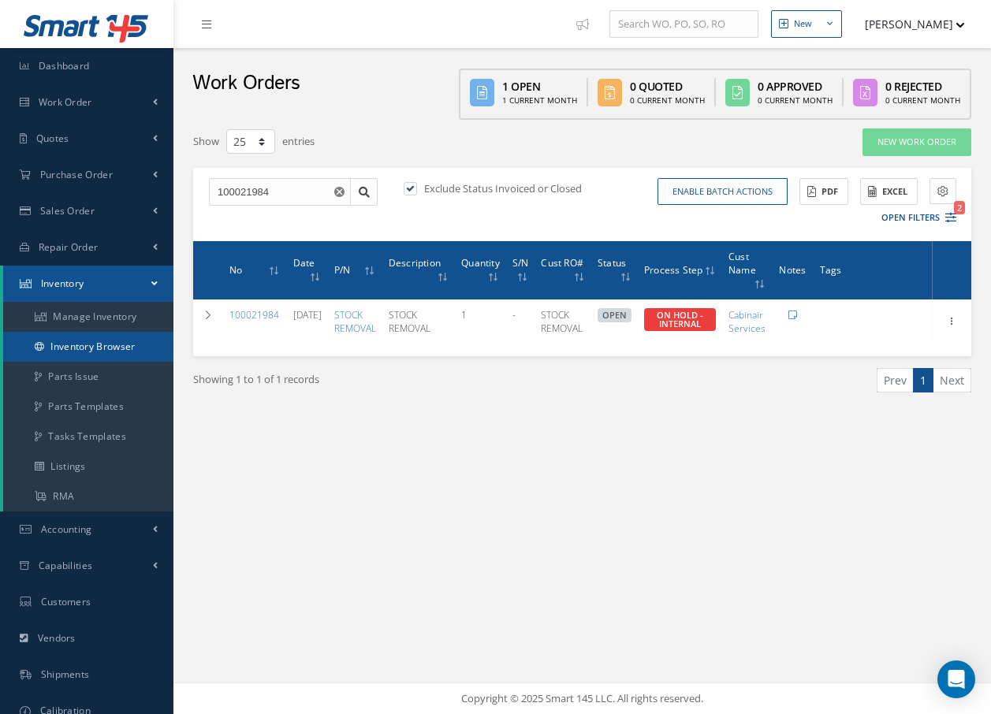
click at [67, 349] on link "Inventory Browser" at bounding box center [88, 347] width 170 height 30
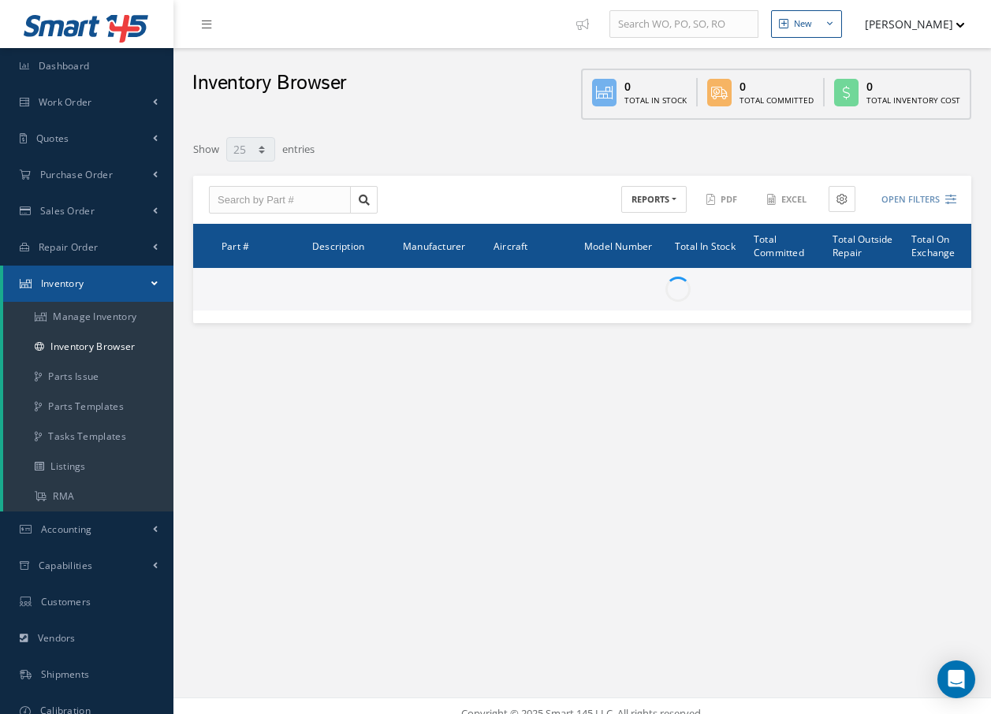
select select "25"
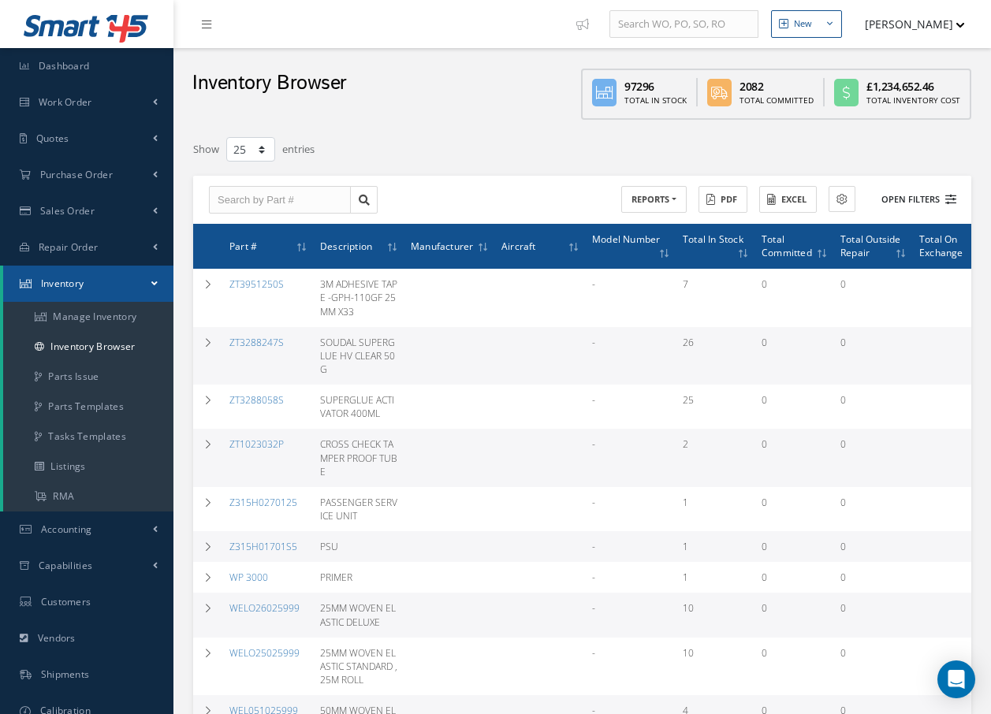
click at [922, 196] on button "Open Filters" at bounding box center [911, 200] width 89 height 26
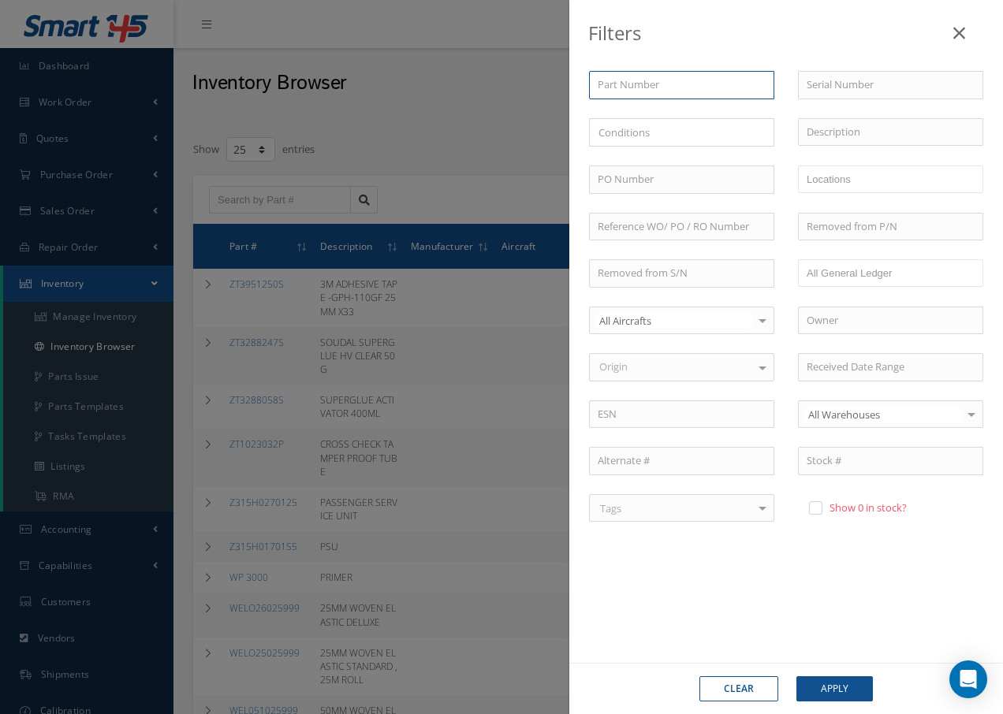
click at [660, 86] on input "text" at bounding box center [681, 85] width 185 height 28
type input "5"
type input "50"
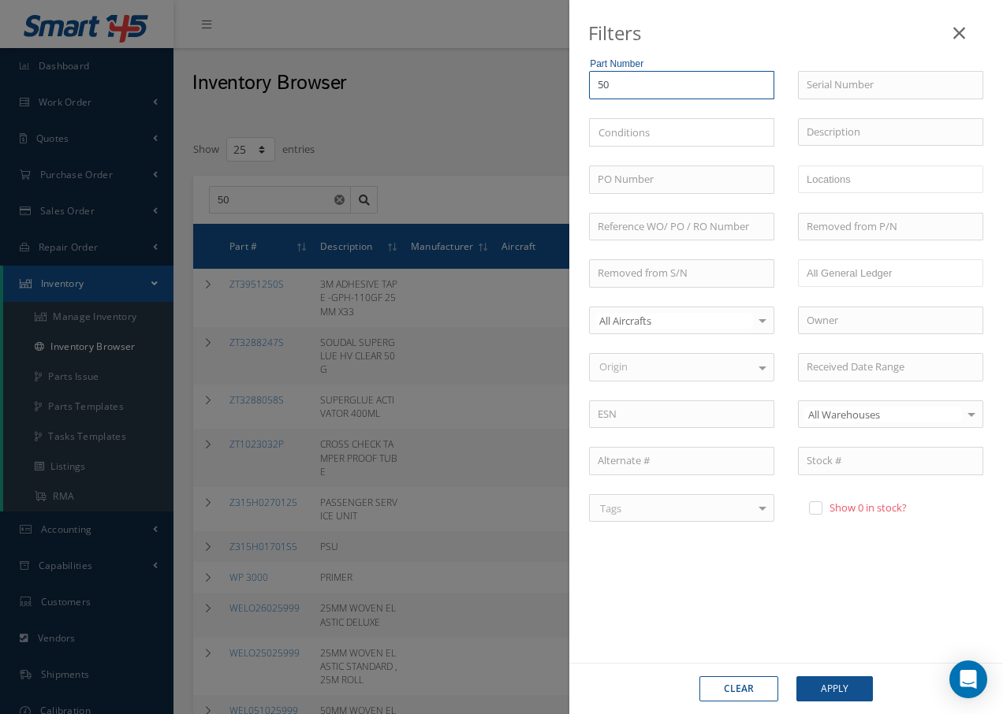
type input "504"
type input "5042"
type input "50427"
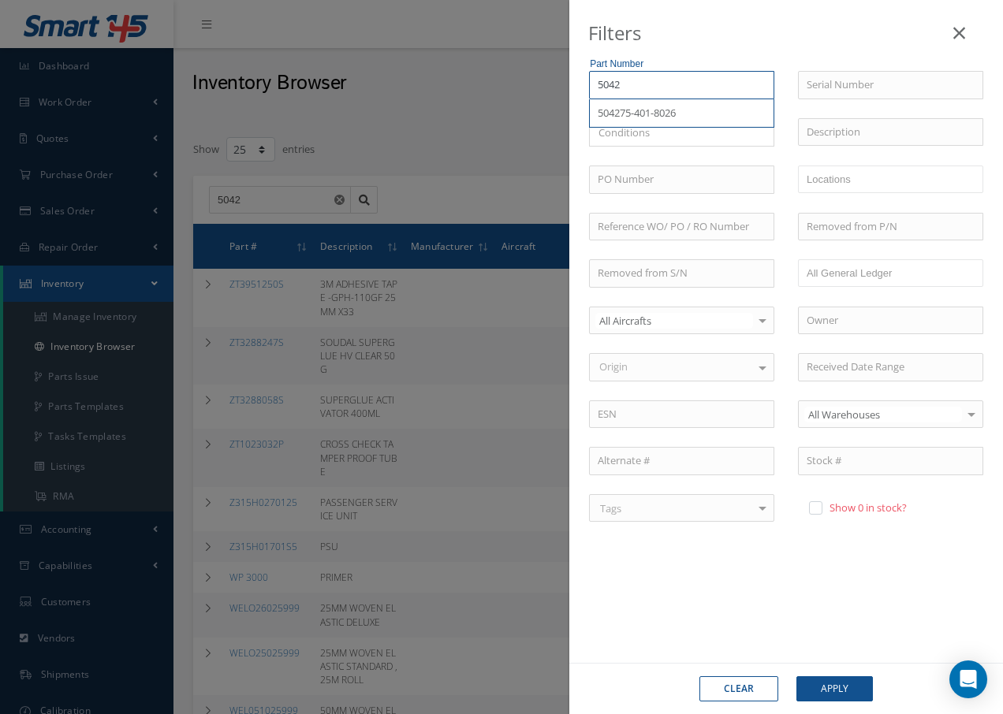
type input "50427"
type input "504275"
type input "504275-"
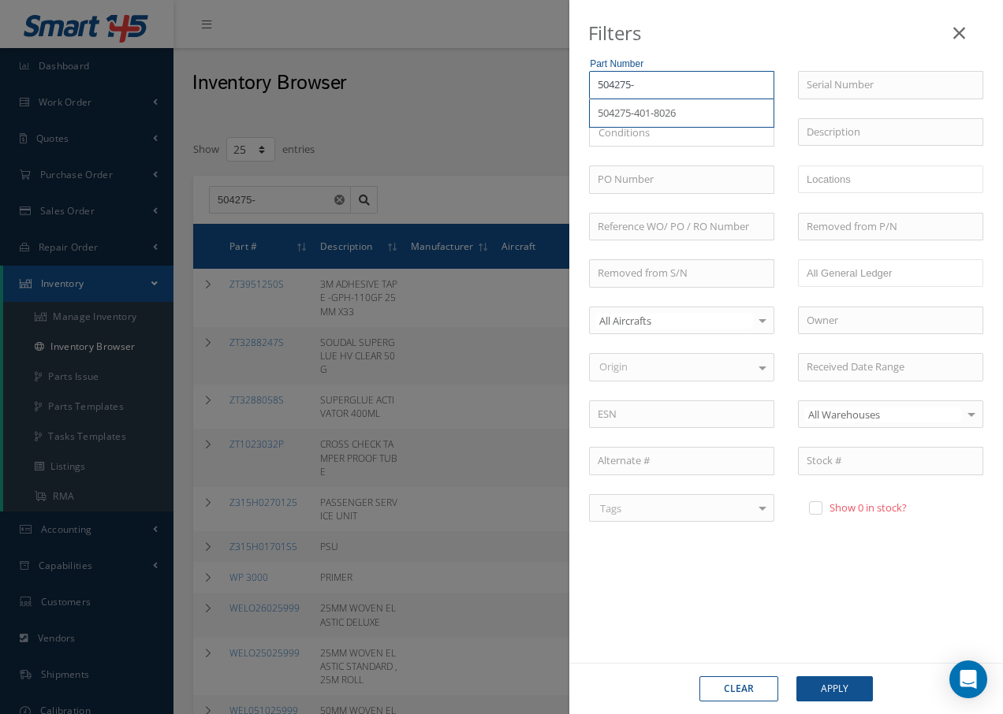
type input "504275-4"
type input "504275-40"
type input "504275-401"
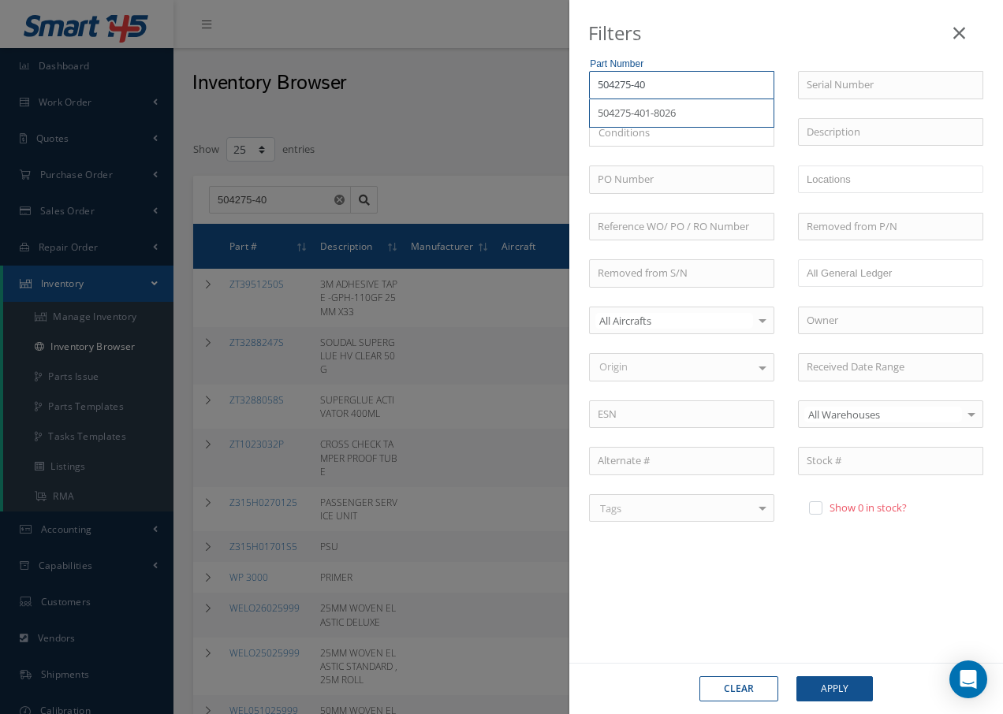
type input "504275-401"
type input "504275-401-"
type input "504275-401-8"
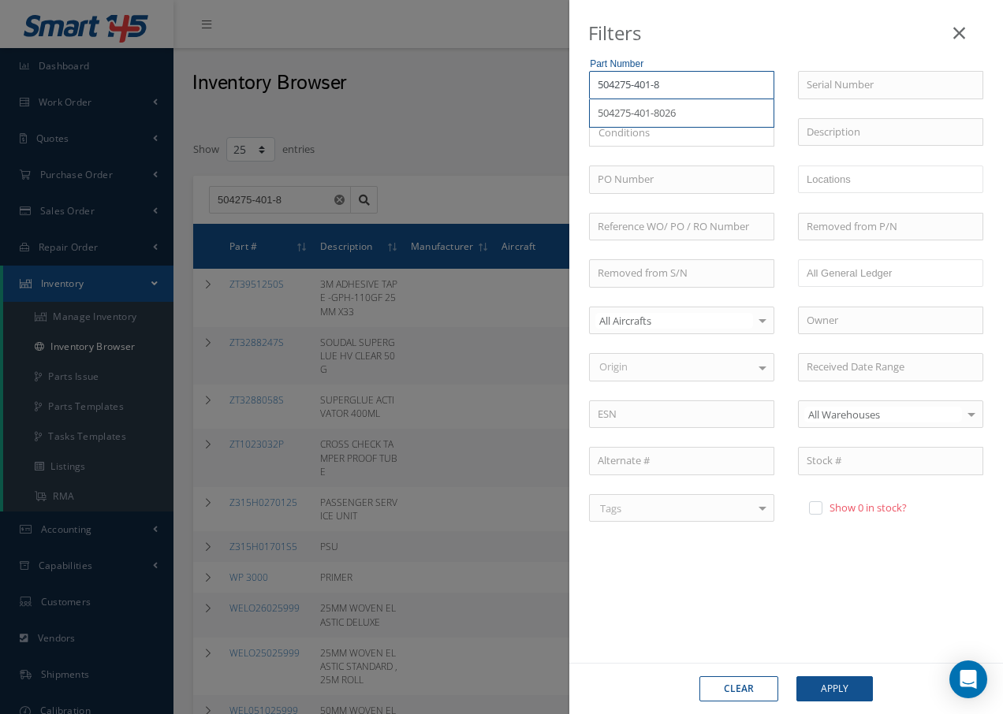
type input "504275-401-80"
type input "504275-401-802"
type input "504275-401-8026"
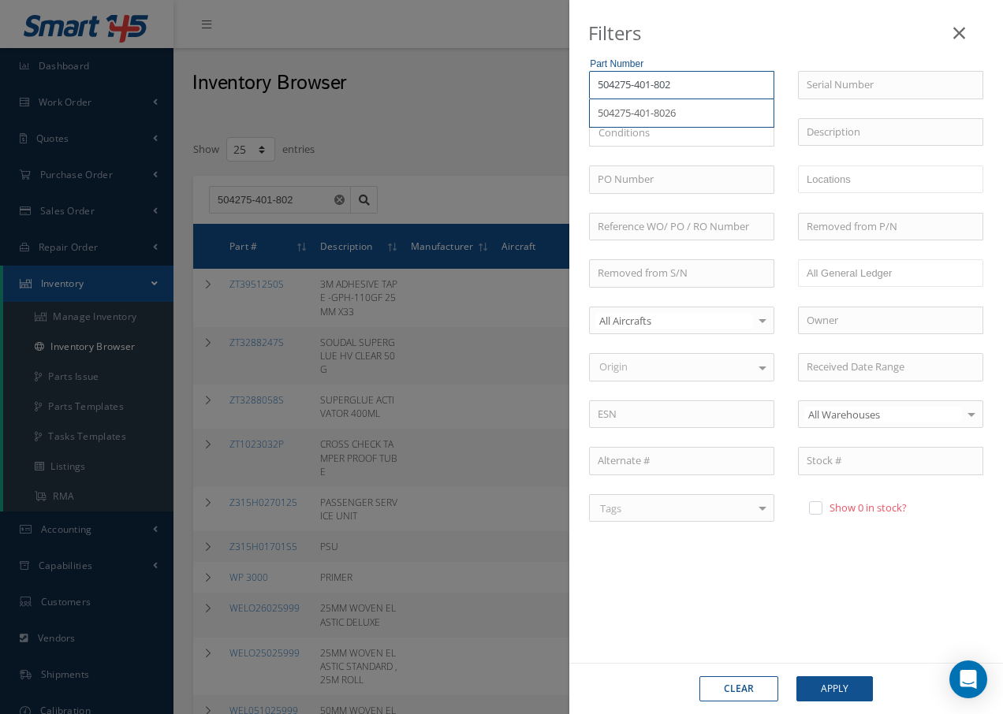
type input "504275-401-8026"
click at [685, 114] on div "504275-401-8026" at bounding box center [682, 114] width 168 height 16
click at [863, 697] on button "Apply" at bounding box center [834, 688] width 76 height 25
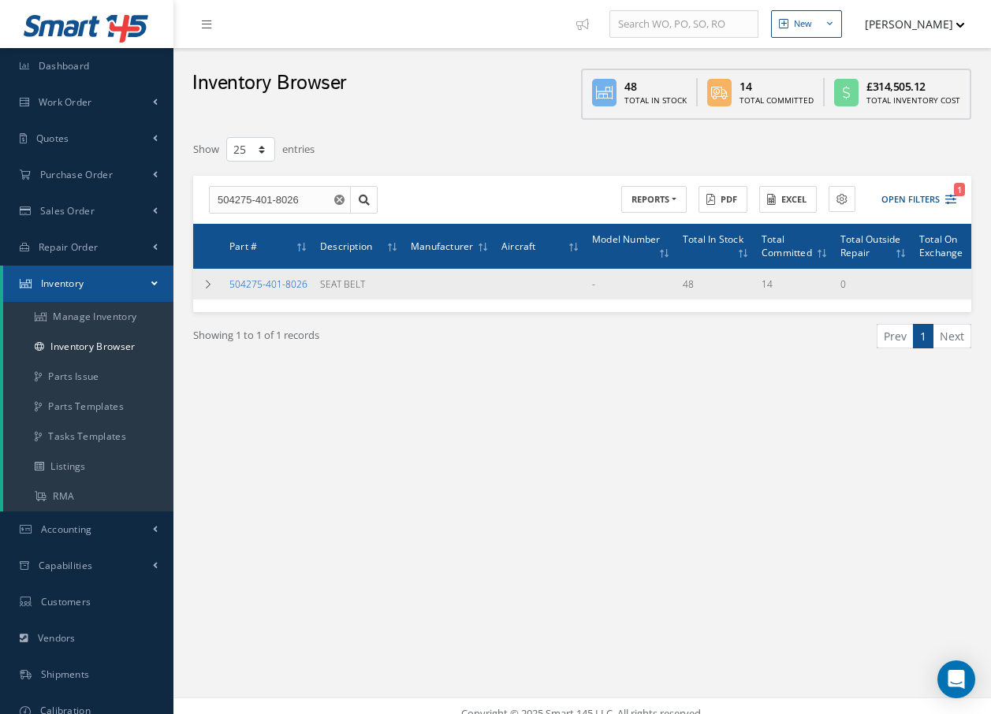
click at [261, 281] on link "504275-401-8026" at bounding box center [268, 283] width 78 height 13
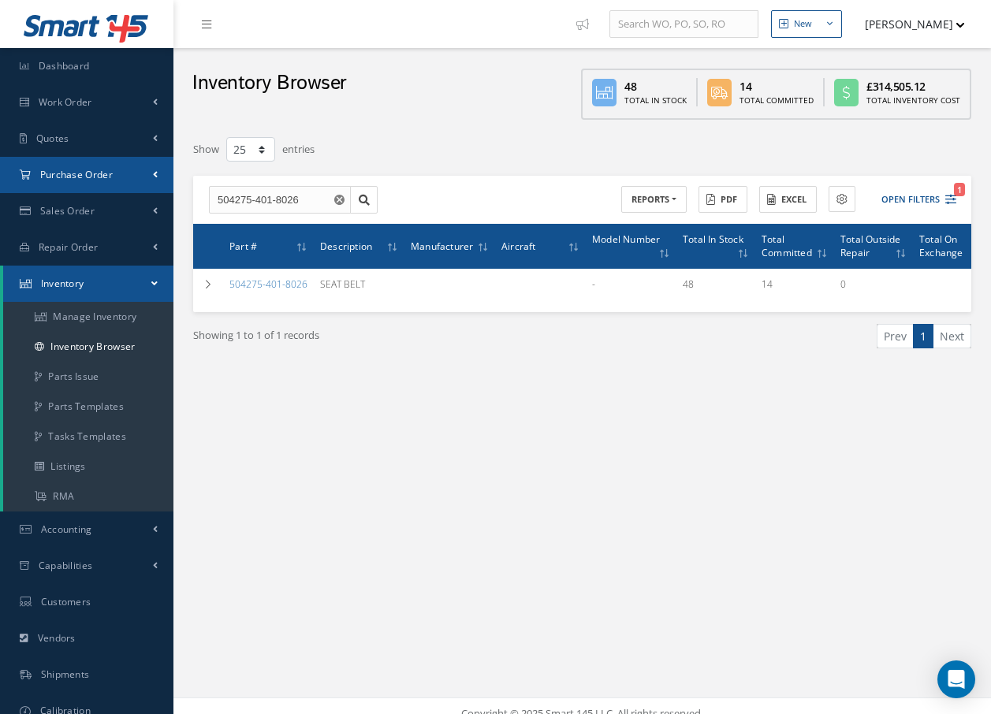
click at [55, 173] on span "Purchase Order" at bounding box center [76, 174] width 73 height 13
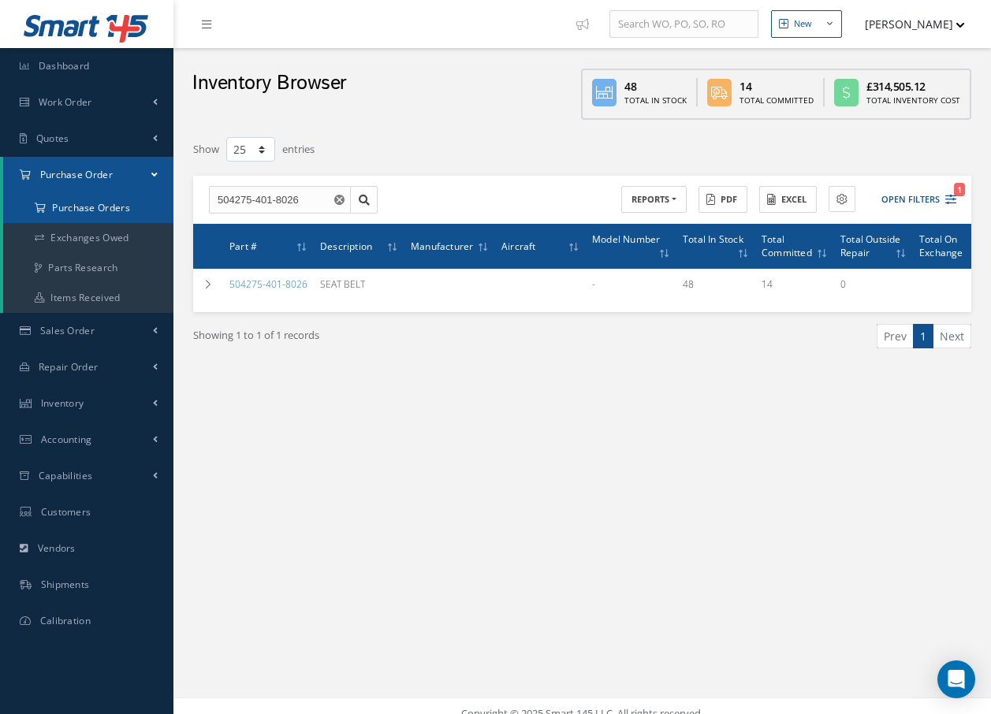
click at [65, 209] on a=1&status_id=2&status_id=3&status_id=5&collapsedFilters"] "Purchase Orders" at bounding box center [88, 208] width 170 height 30
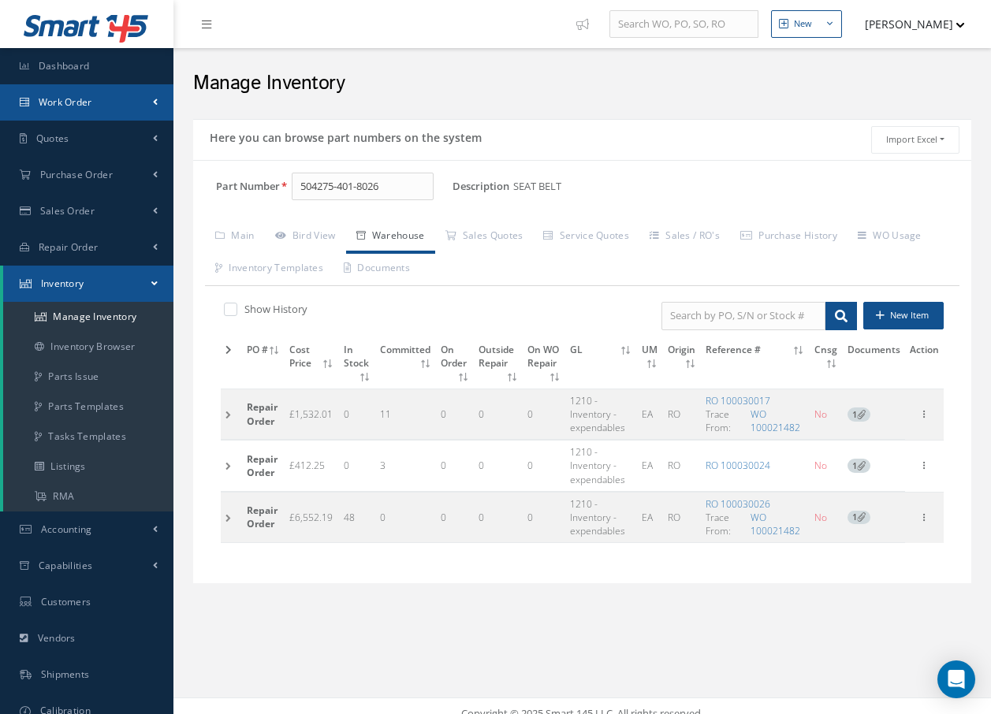
click at [64, 106] on span "Work Order" at bounding box center [66, 101] width 54 height 13
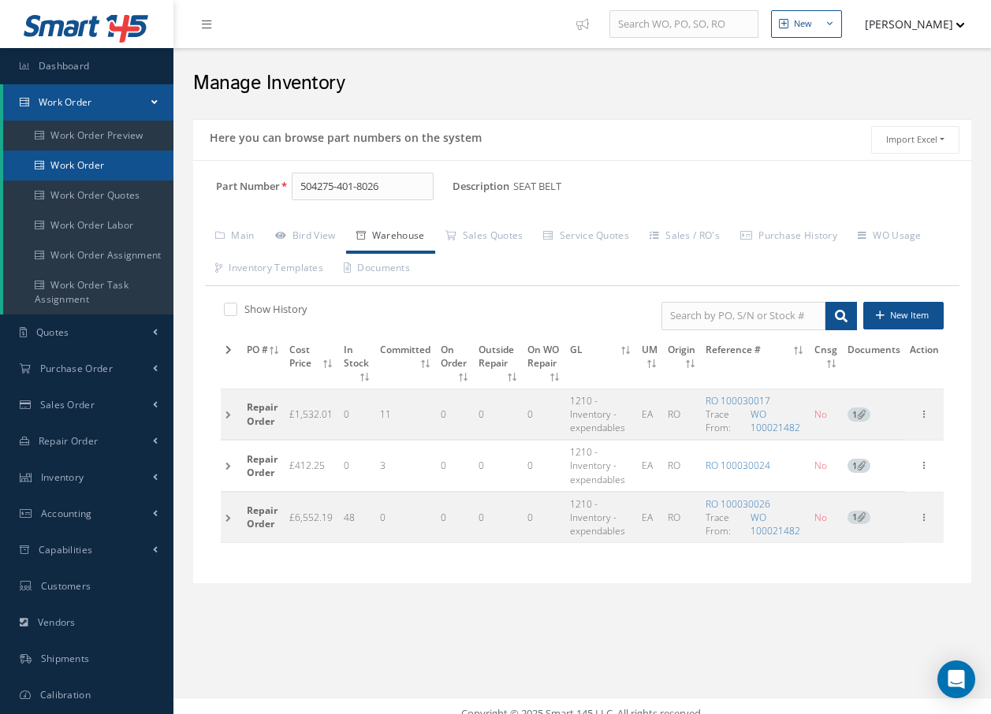
click at [69, 162] on link "Work Order" at bounding box center [88, 166] width 170 height 30
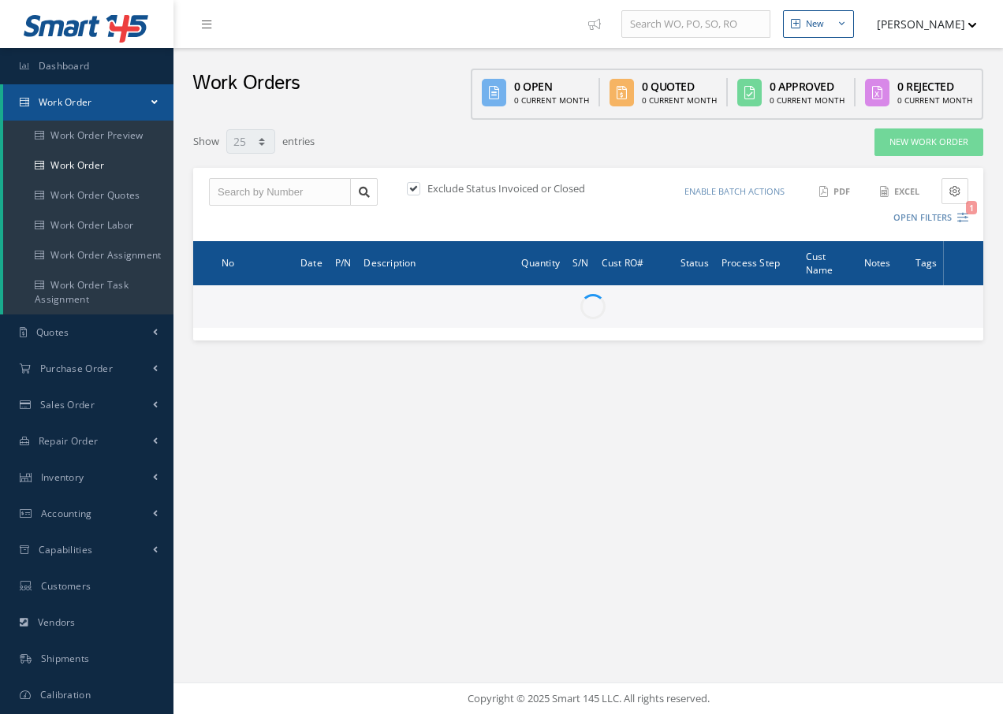
select select "25"
click at [229, 186] on input "text" at bounding box center [280, 192] width 142 height 28
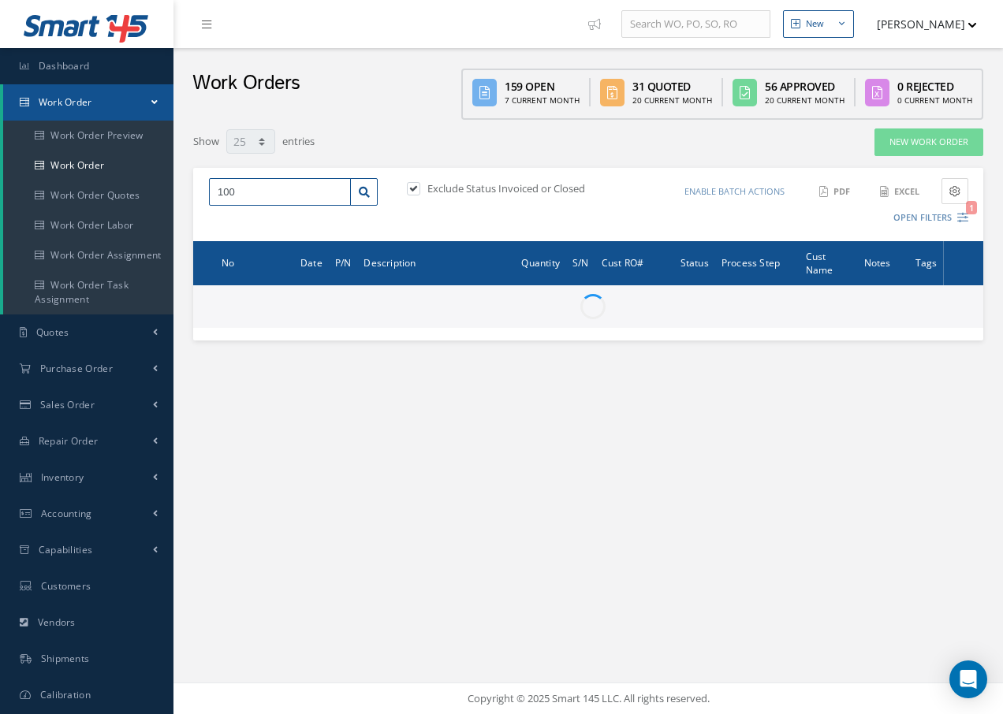
type input "1000"
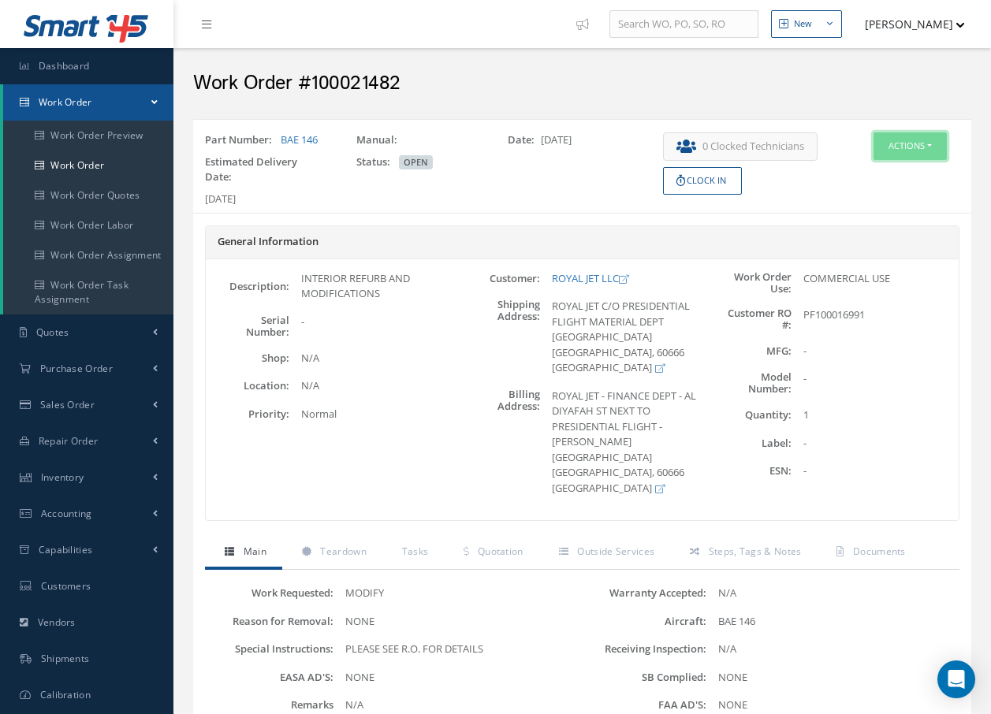
click at [903, 151] on button "Actions" at bounding box center [909, 146] width 73 height 28
click at [849, 177] on link "Edit" at bounding box center [886, 176] width 126 height 21
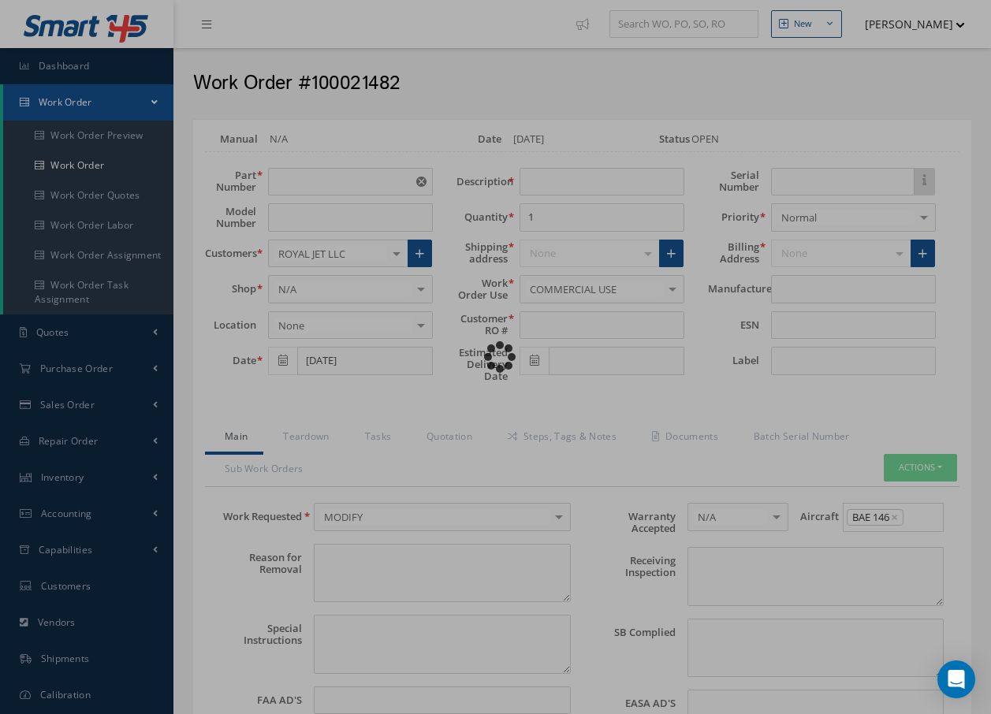
type input "BAE 146"
type input "04/24/2025"
type input "INTERIOR REFURB AND MODIFICATIONS"
type input "PF100016991"
type input "08/22/2025"
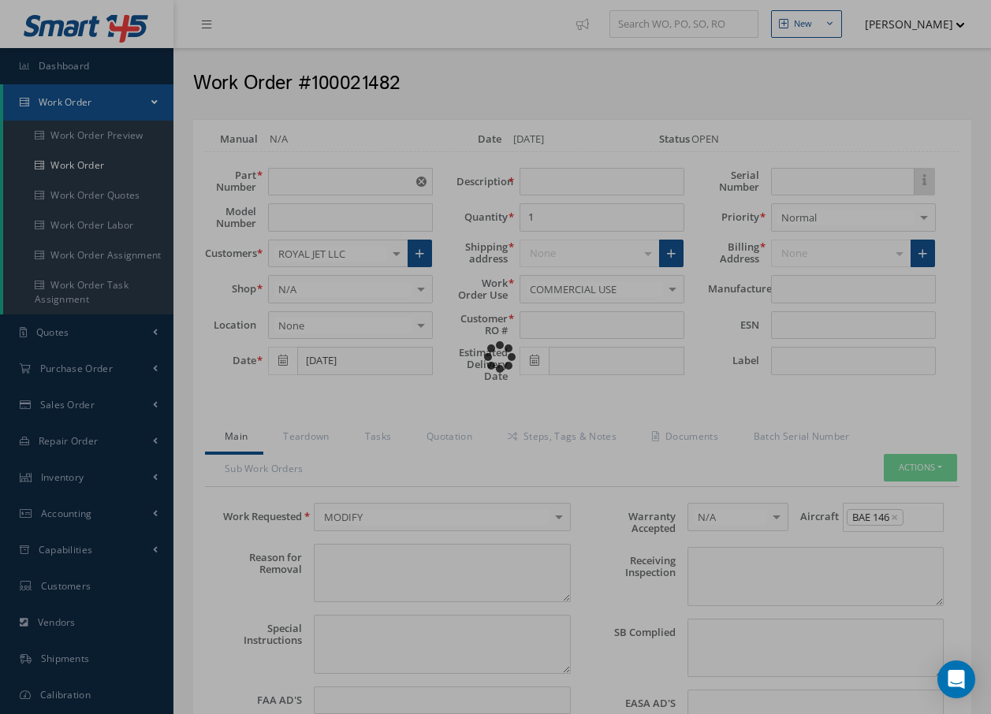
type textarea "NONE"
type textarea "PLEASE SEE R.O. FOR DETAILS"
type input "NONE"
type textarea "NONE"
type input "NONE"
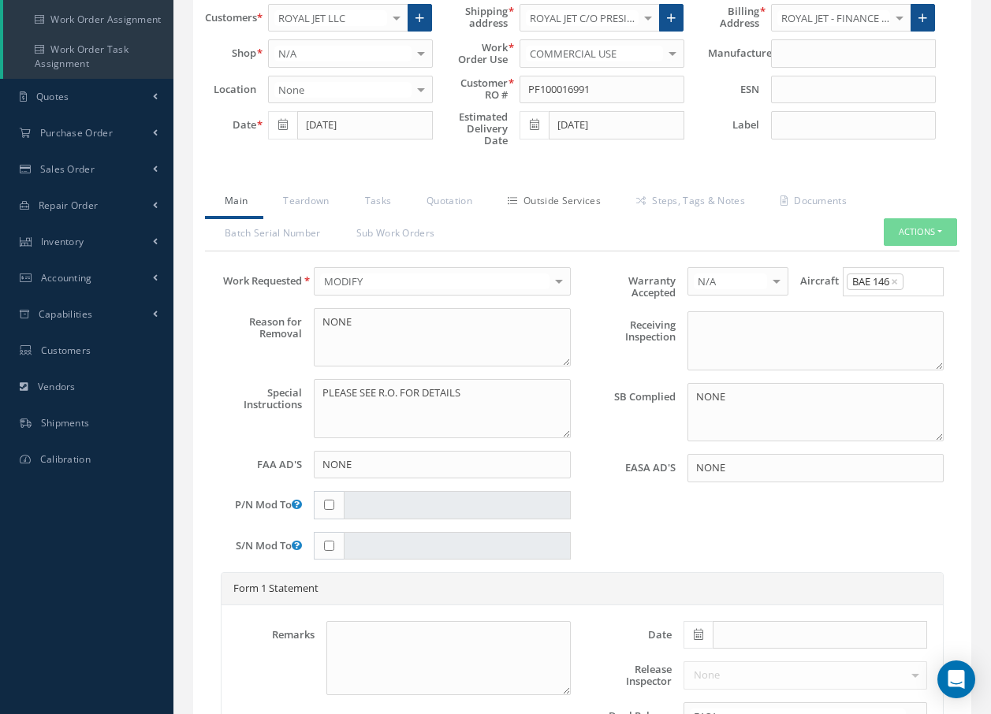
scroll to position [158, 0]
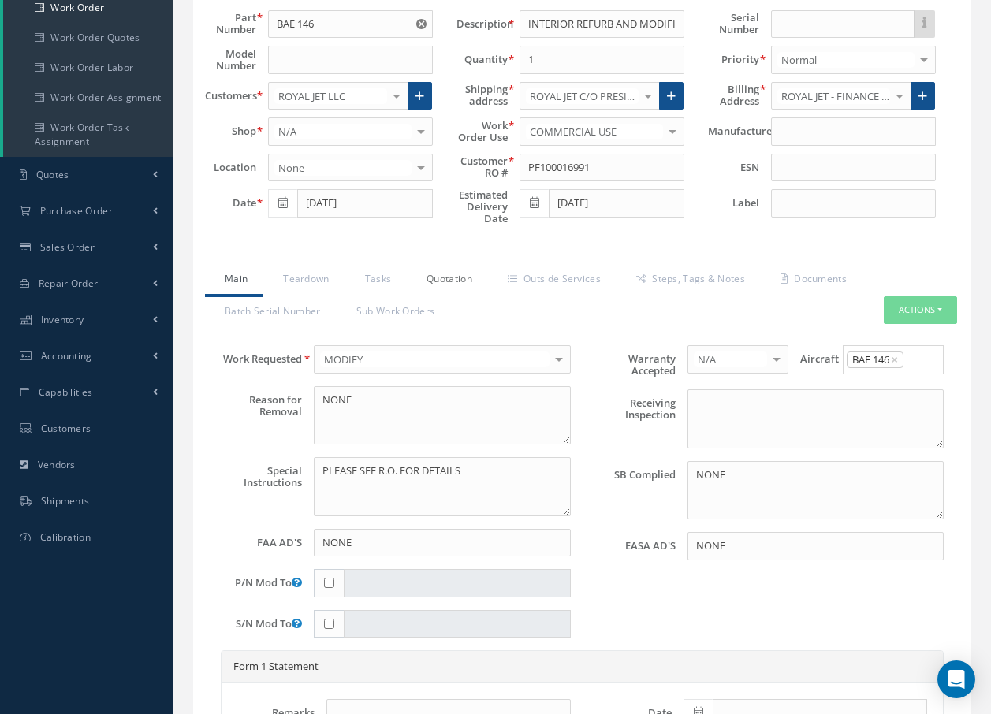
click at [455, 277] on link "Quotation" at bounding box center [447, 280] width 81 height 33
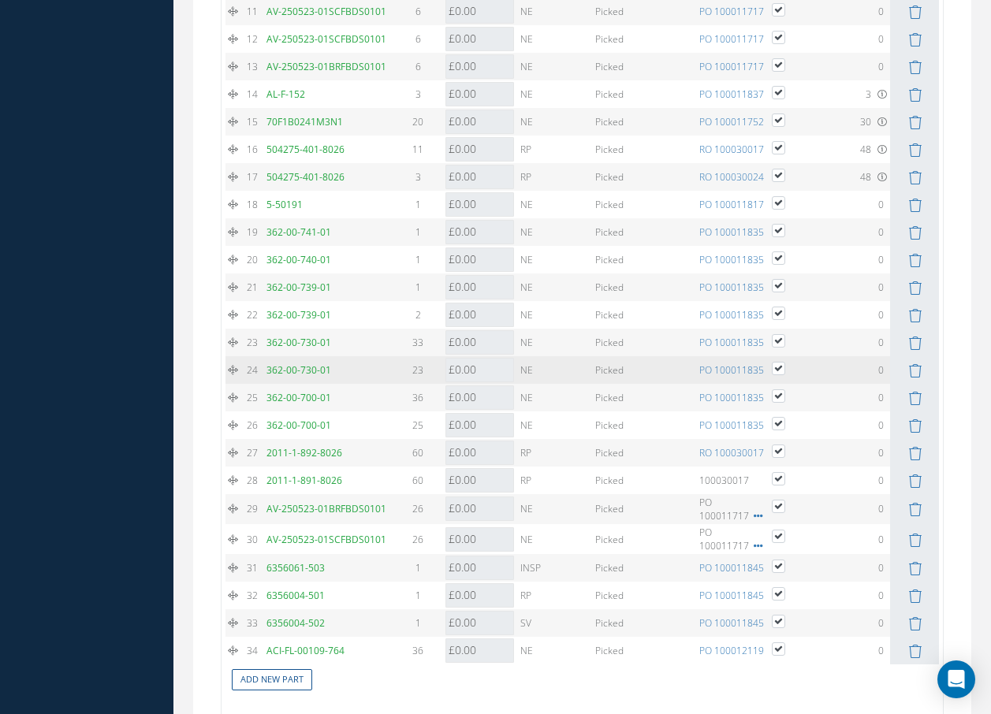
scroll to position [2341, 0]
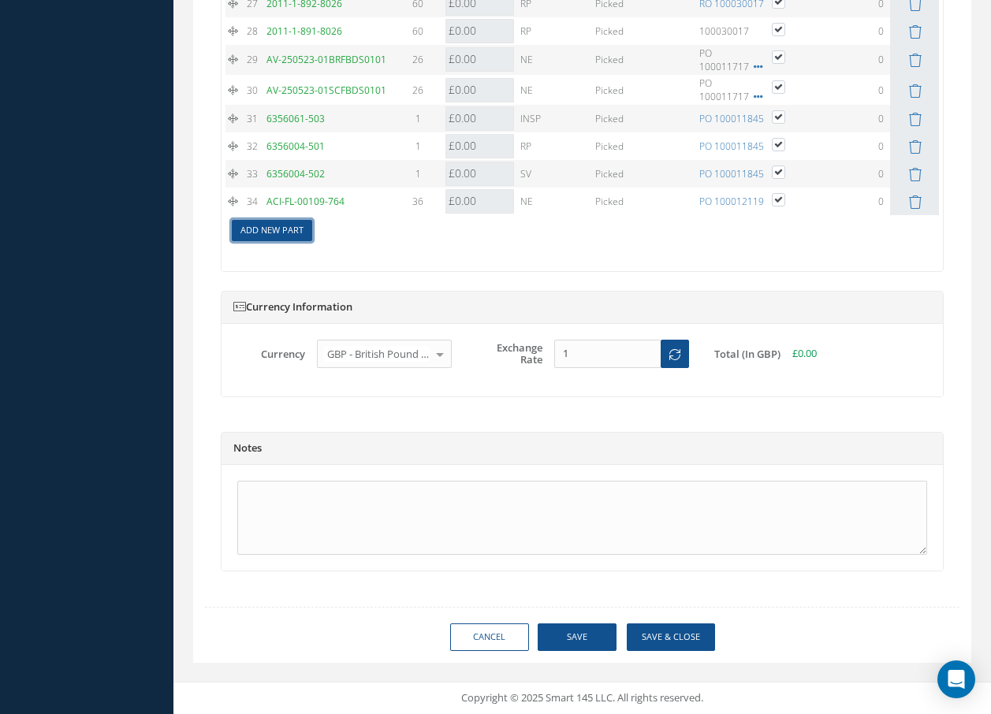
click at [278, 233] on link "Add New Part" at bounding box center [272, 230] width 80 height 21
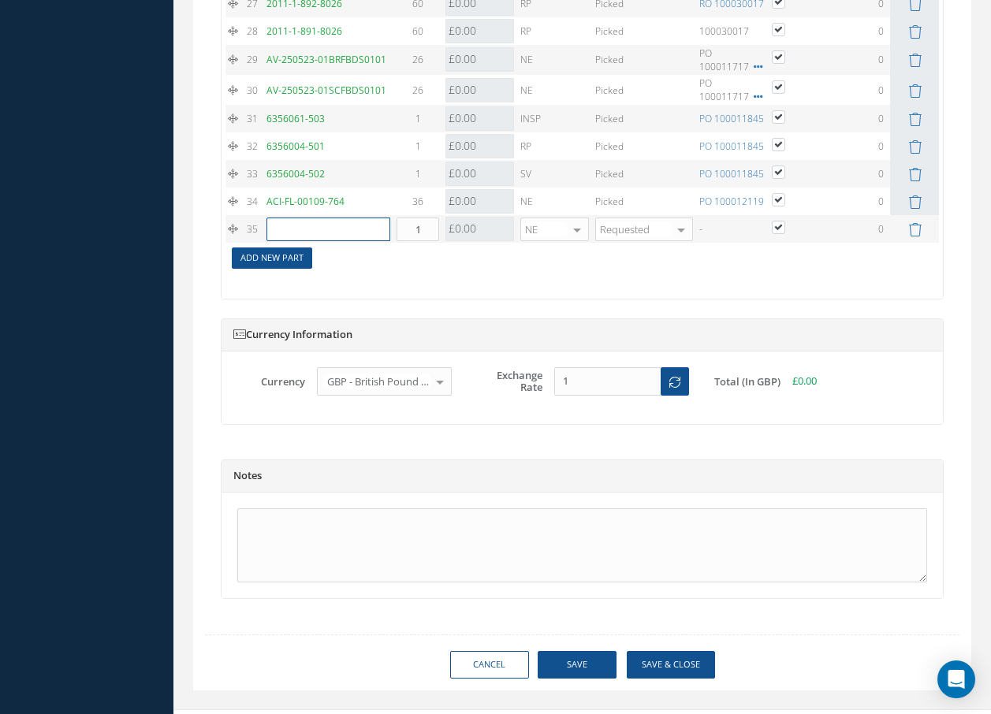
click at [278, 232] on input "text" at bounding box center [328, 230] width 124 height 24
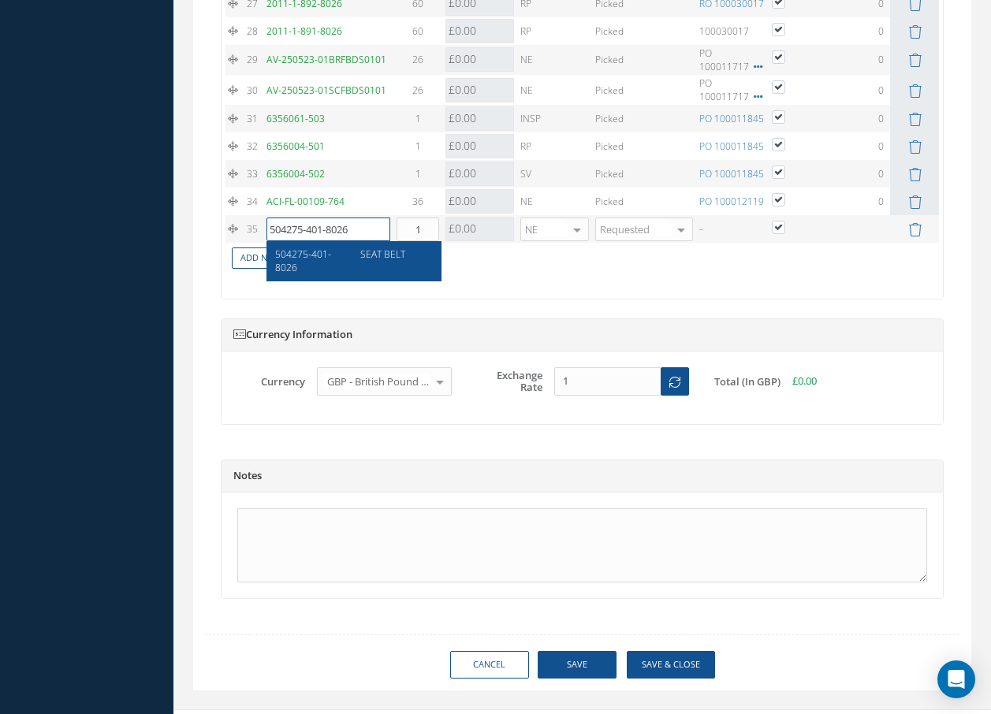
type input "504275-401-8026"
click at [307, 254] on span "504275-401-8026" at bounding box center [303, 261] width 56 height 27
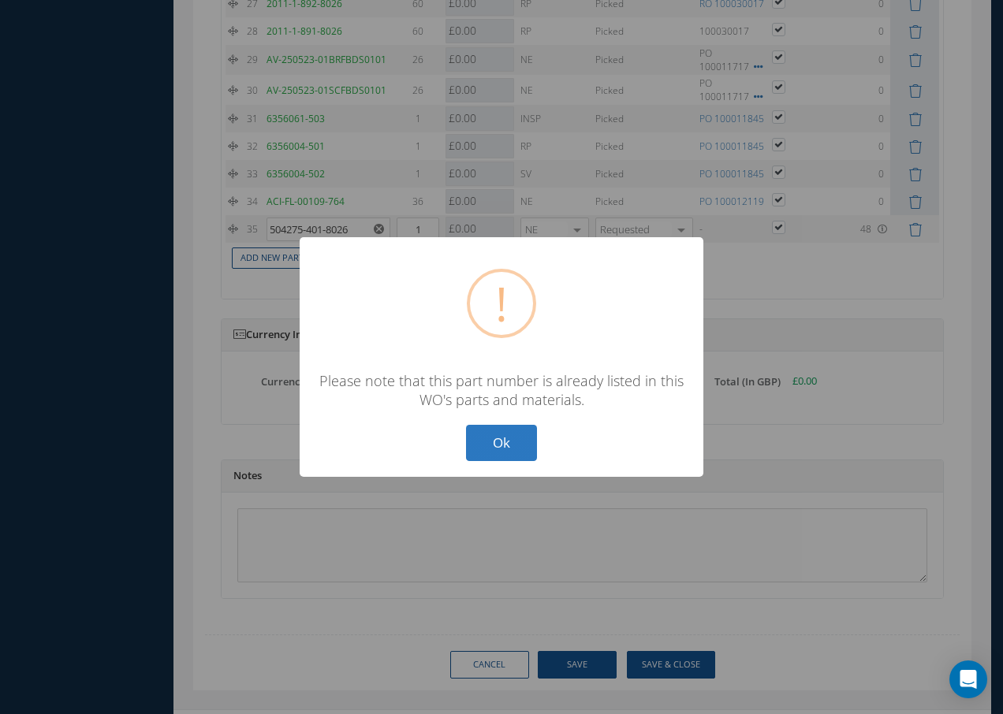
click at [505, 449] on button "Ok" at bounding box center [501, 443] width 71 height 37
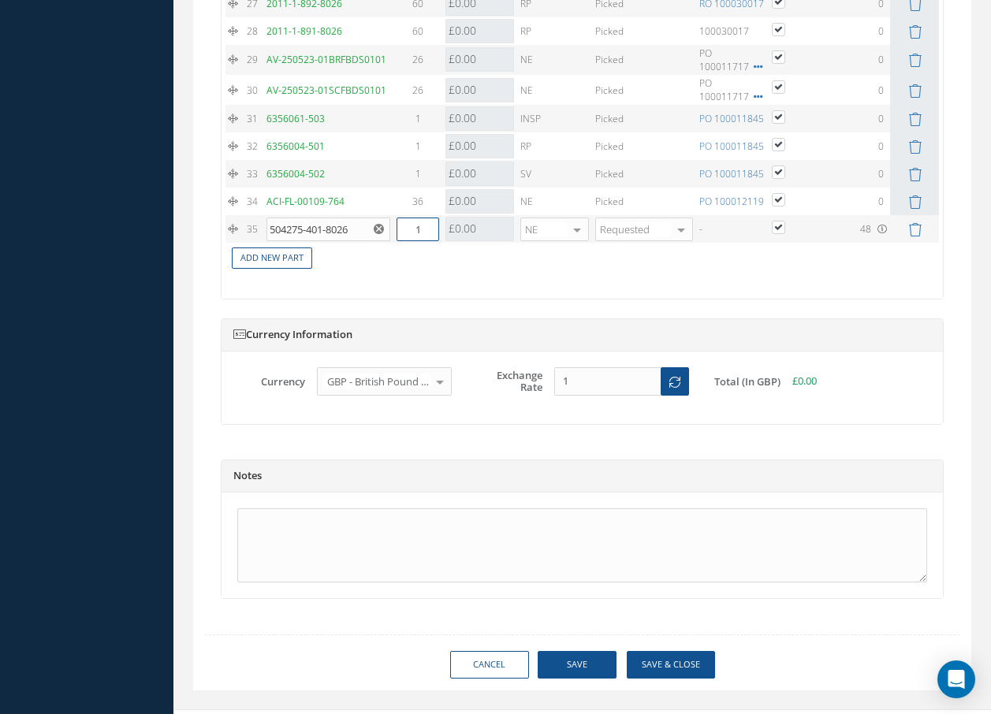
drag, startPoint x: 430, startPoint y: 229, endPoint x: 403, endPoint y: 227, distance: 26.9
click at [403, 227] on input "1" at bounding box center [418, 230] width 42 height 24
type input "48"
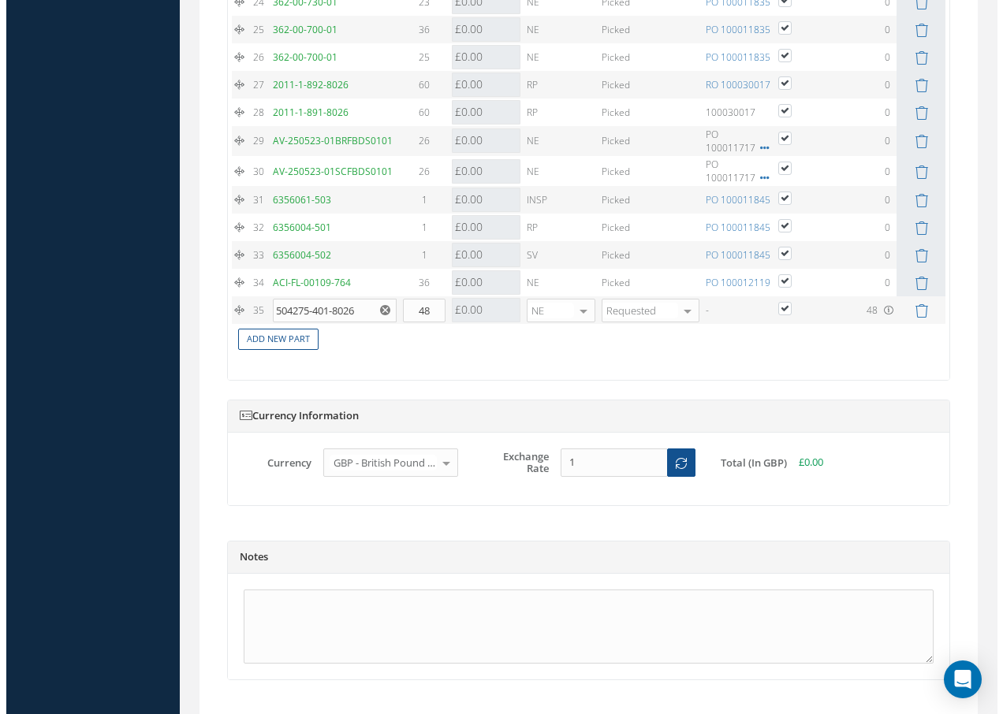
scroll to position [2369, 0]
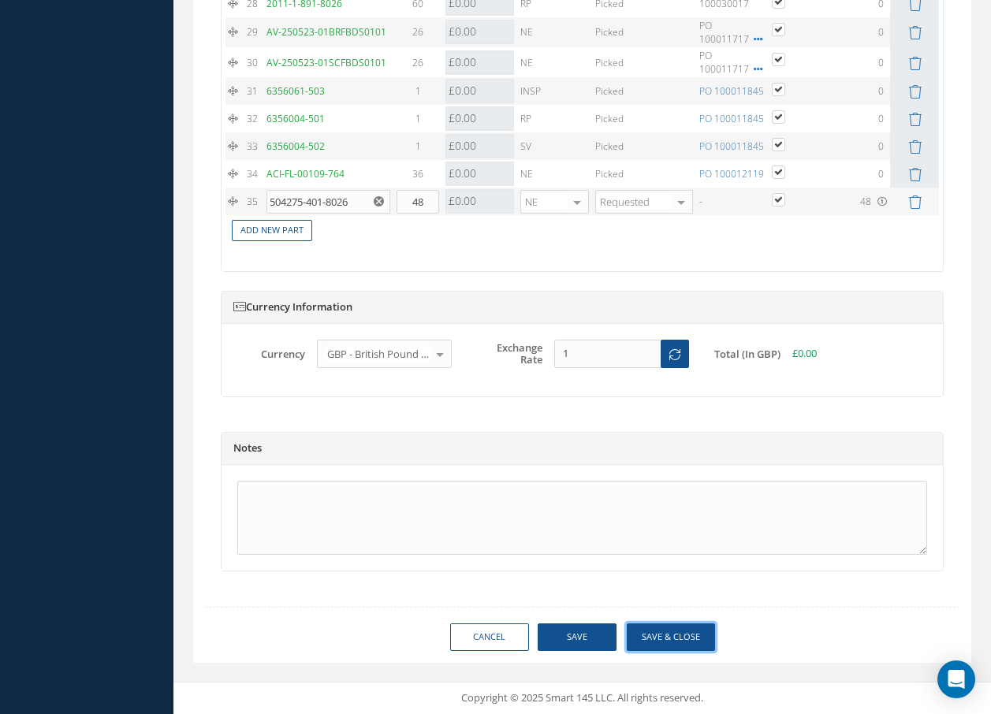
click at [657, 639] on button "Save & Close" at bounding box center [671, 638] width 88 height 28
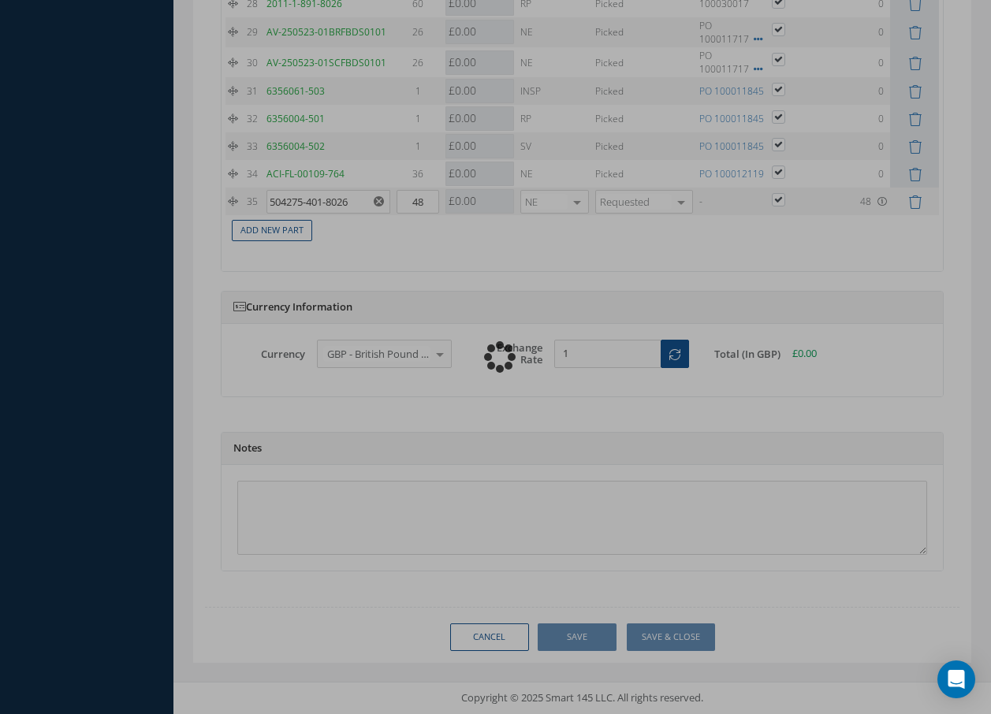
checkbox input "true"
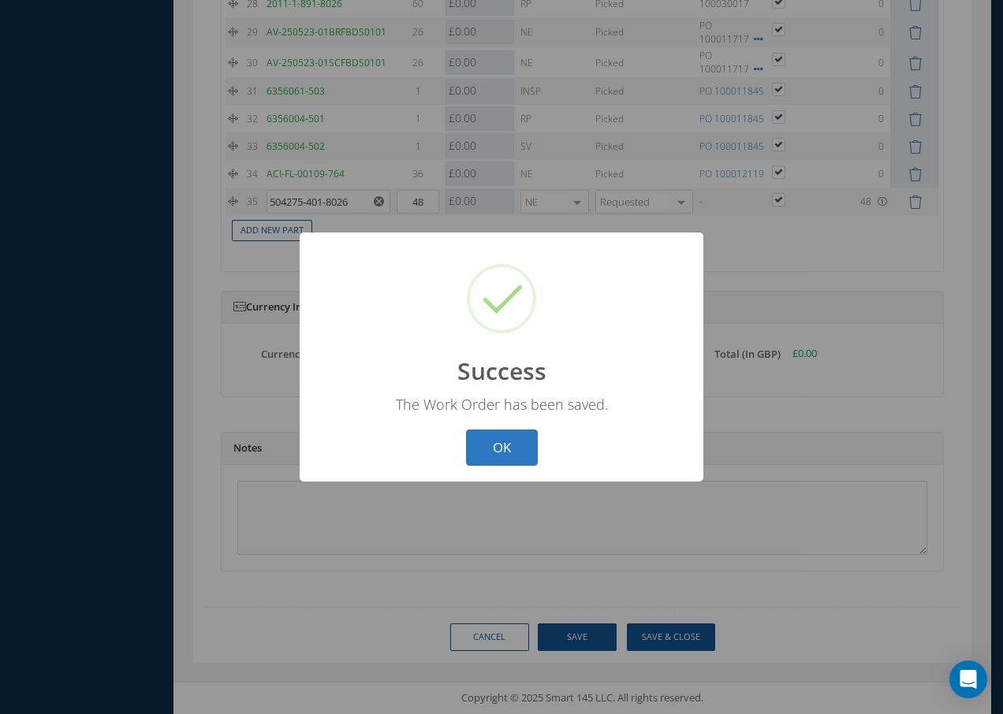
click at [489, 447] on button "OK" at bounding box center [502, 448] width 72 height 37
select select "25"
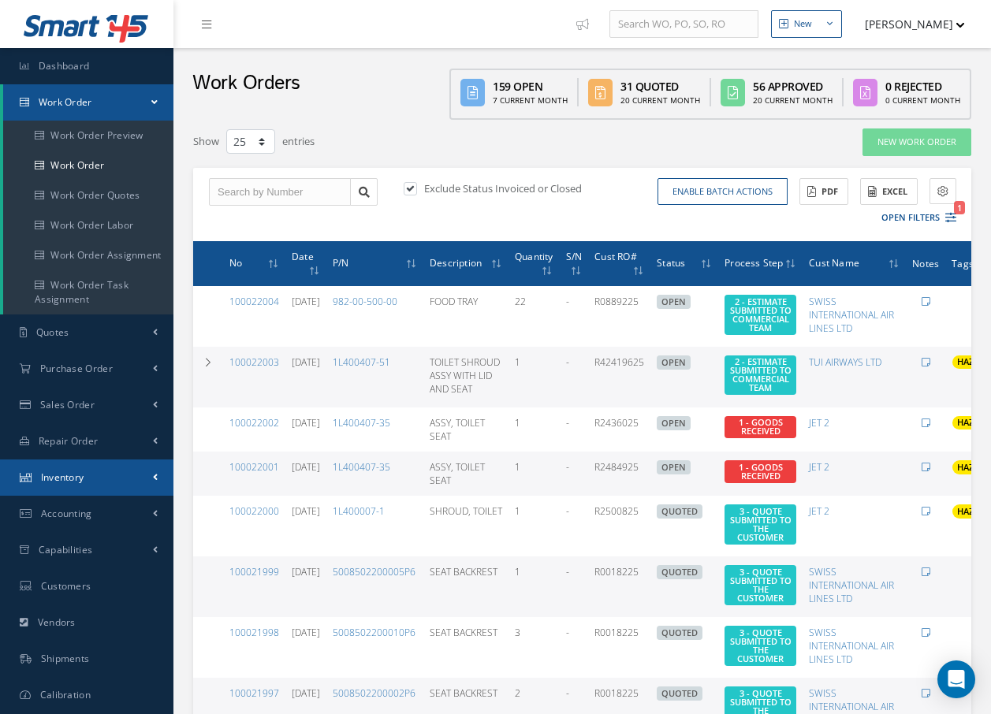
click at [72, 475] on span "Inventory" at bounding box center [62, 477] width 43 height 13
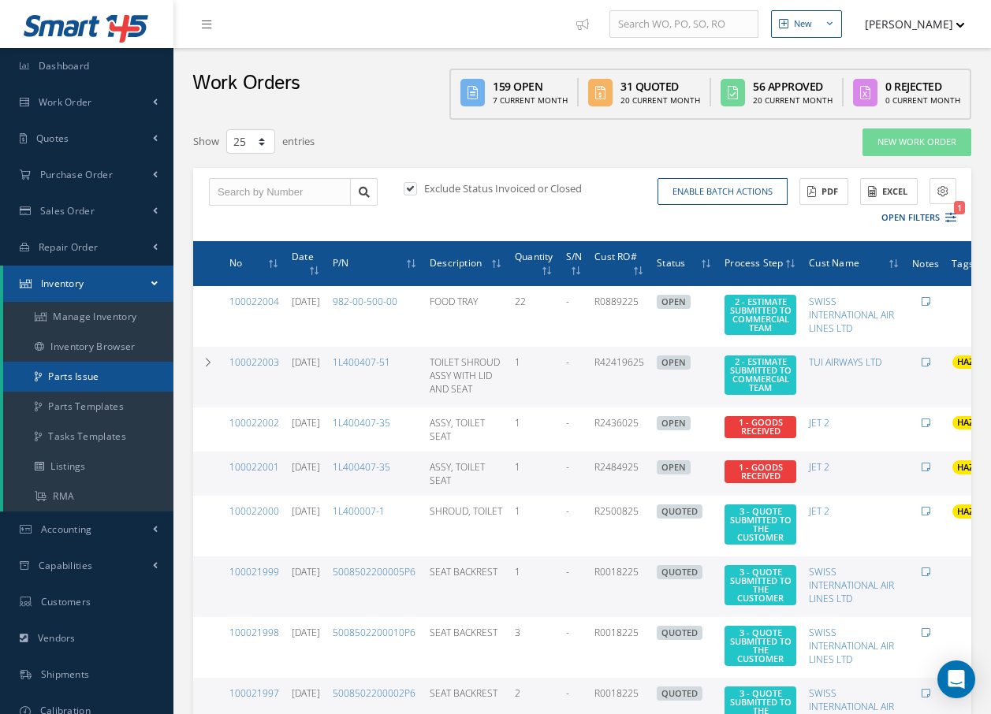
click at [69, 378] on link "Parts Issue" at bounding box center [88, 377] width 170 height 30
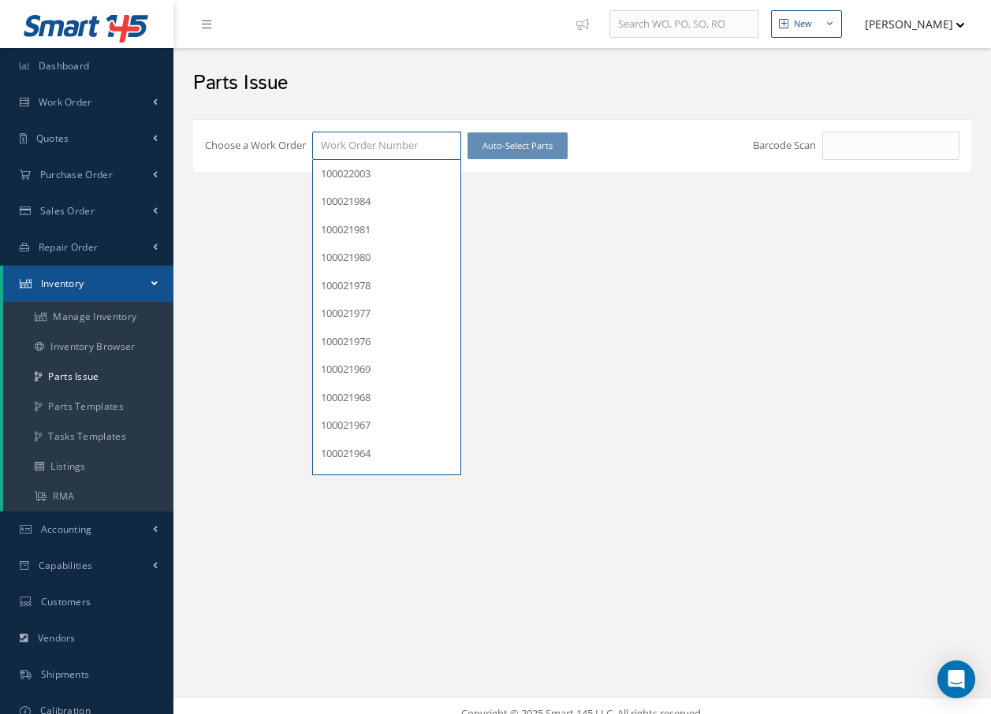
click at [337, 150] on input "Choose a Work Order" at bounding box center [386, 146] width 149 height 28
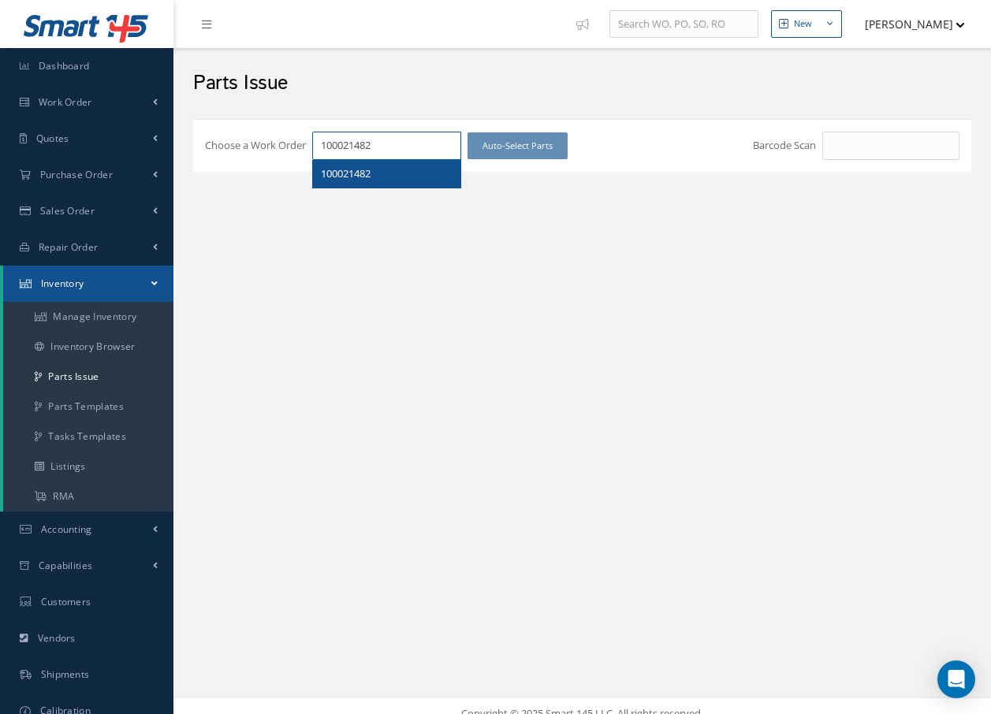
type input "100021482"
click at [341, 174] on span "100021482" at bounding box center [346, 173] width 50 height 14
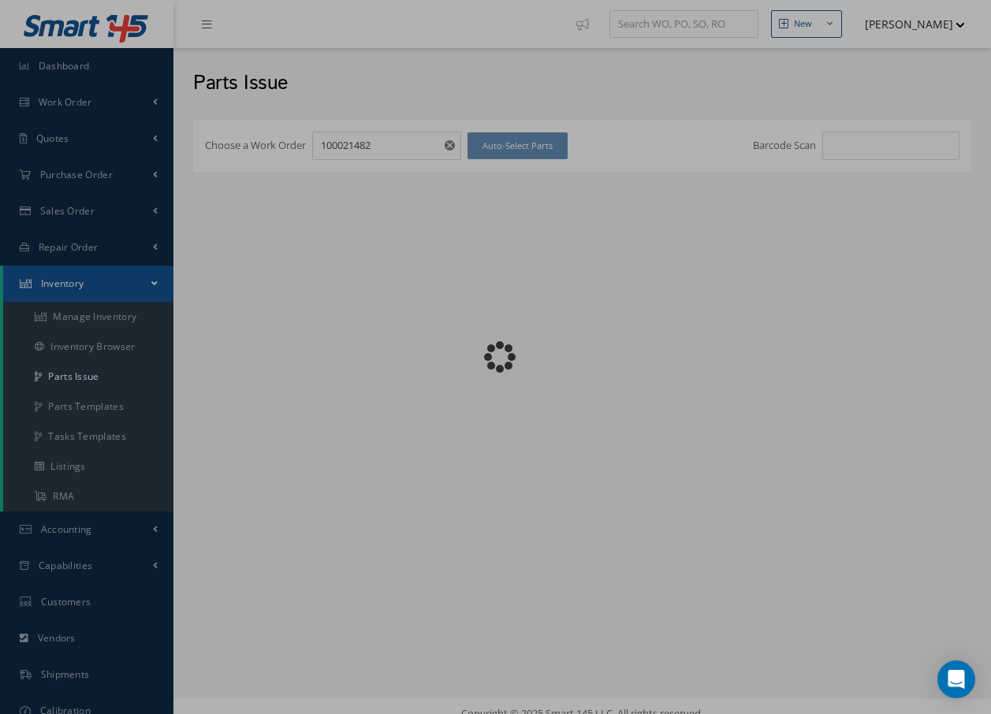
checkbox input "false"
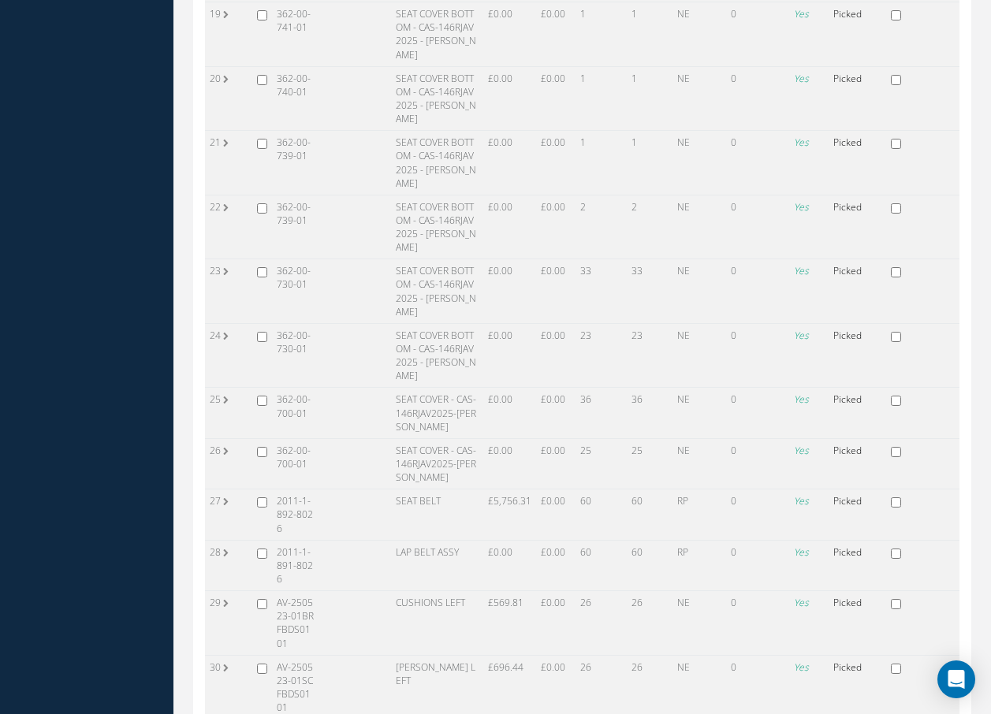
scroll to position [1339, 0]
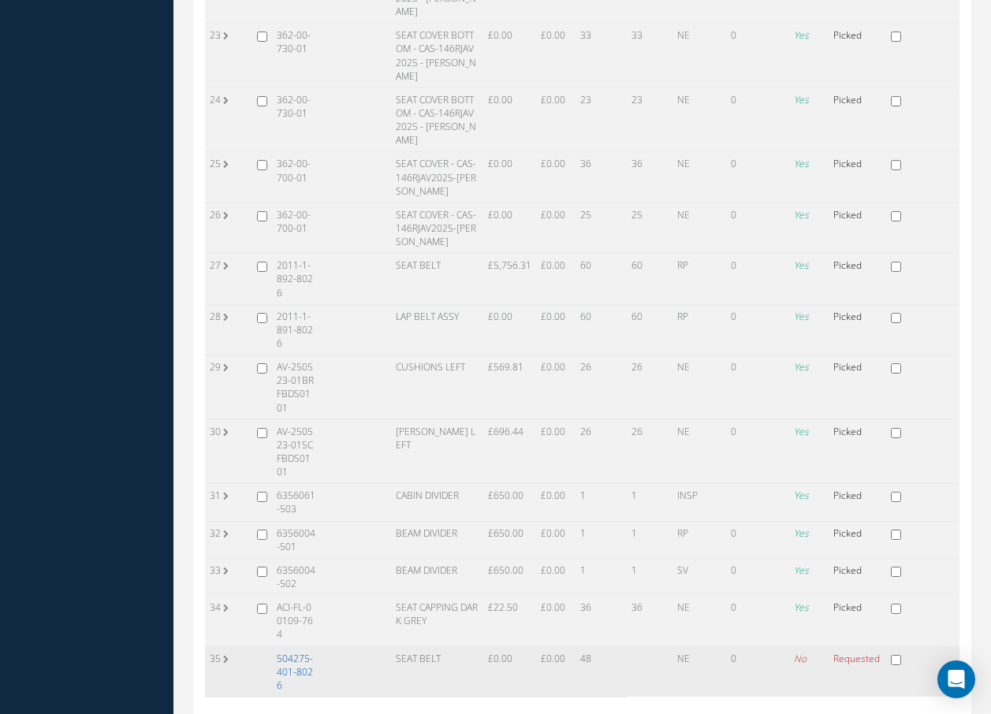
click at [299, 652] on link "504275-401-8026" at bounding box center [295, 672] width 36 height 40
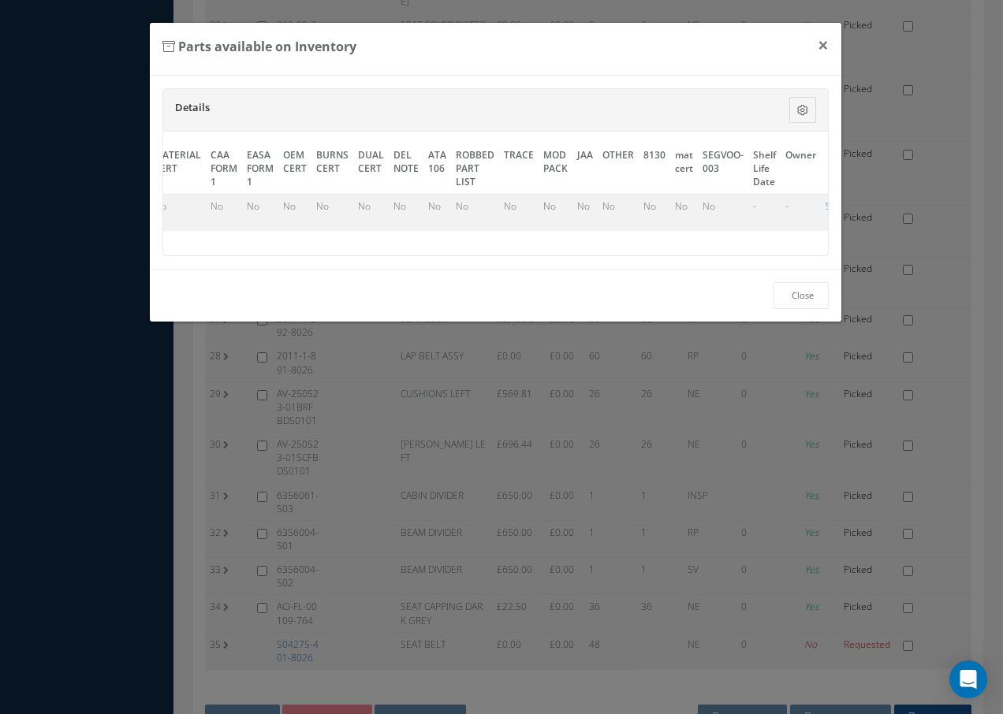
scroll to position [0, 859]
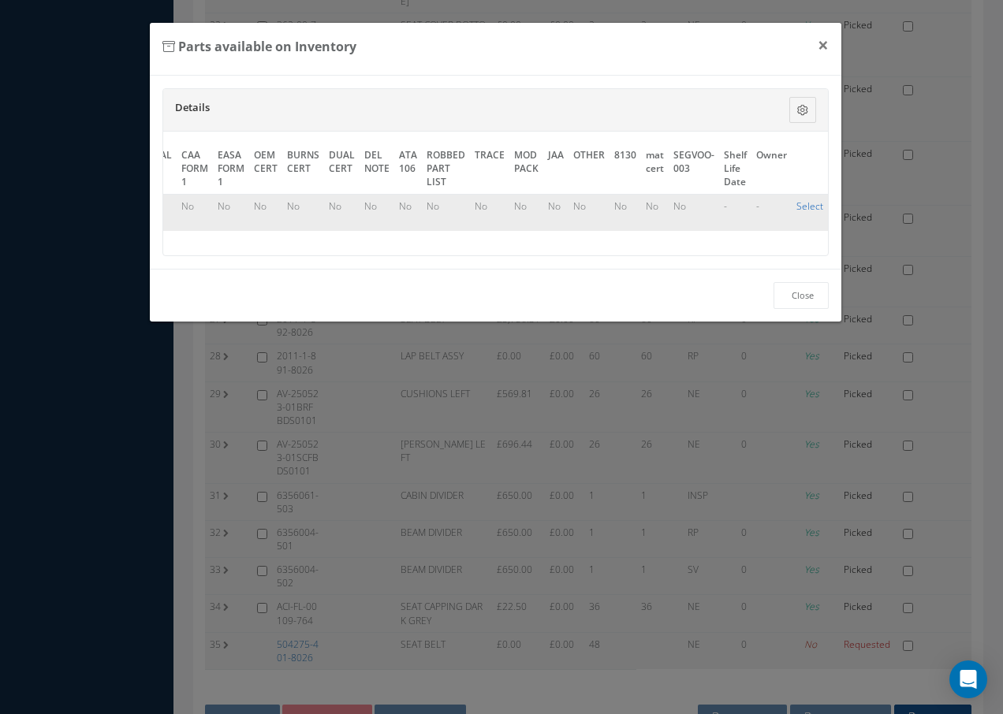
click at [805, 206] on link "Select" at bounding box center [809, 205] width 27 height 13
checkbox input "true"
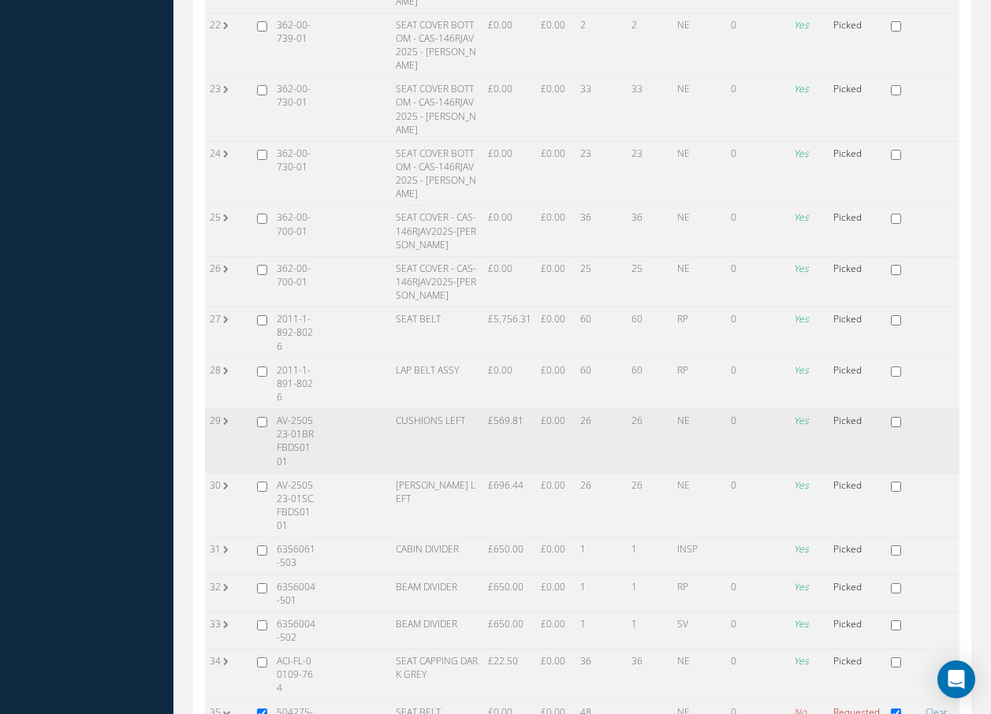
scroll to position [1414, 0]
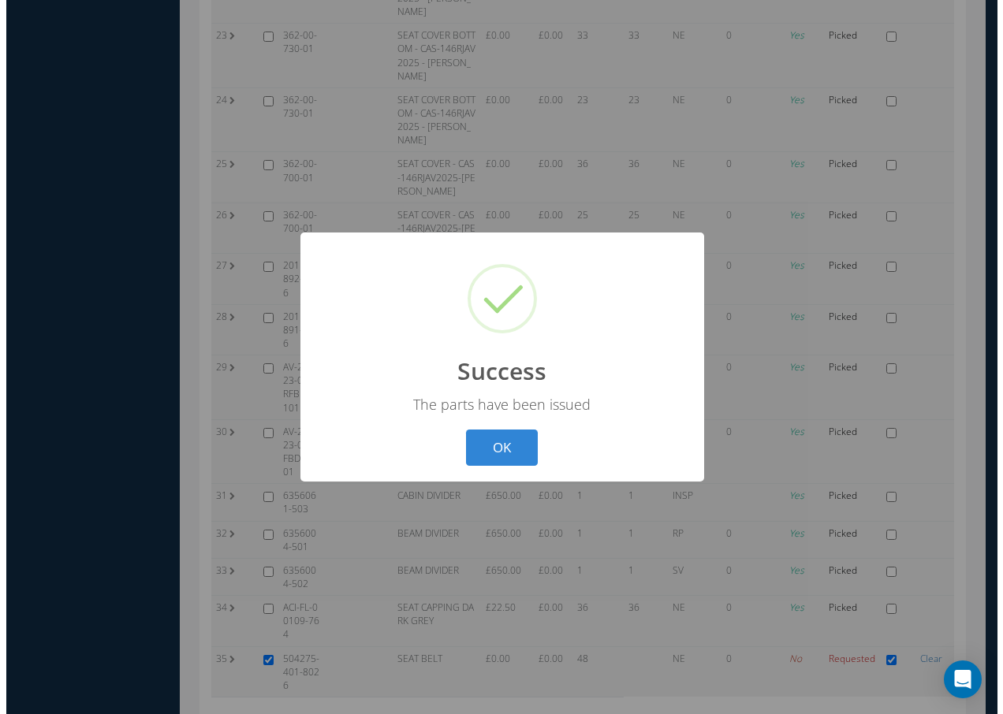
scroll to position [1178, 0]
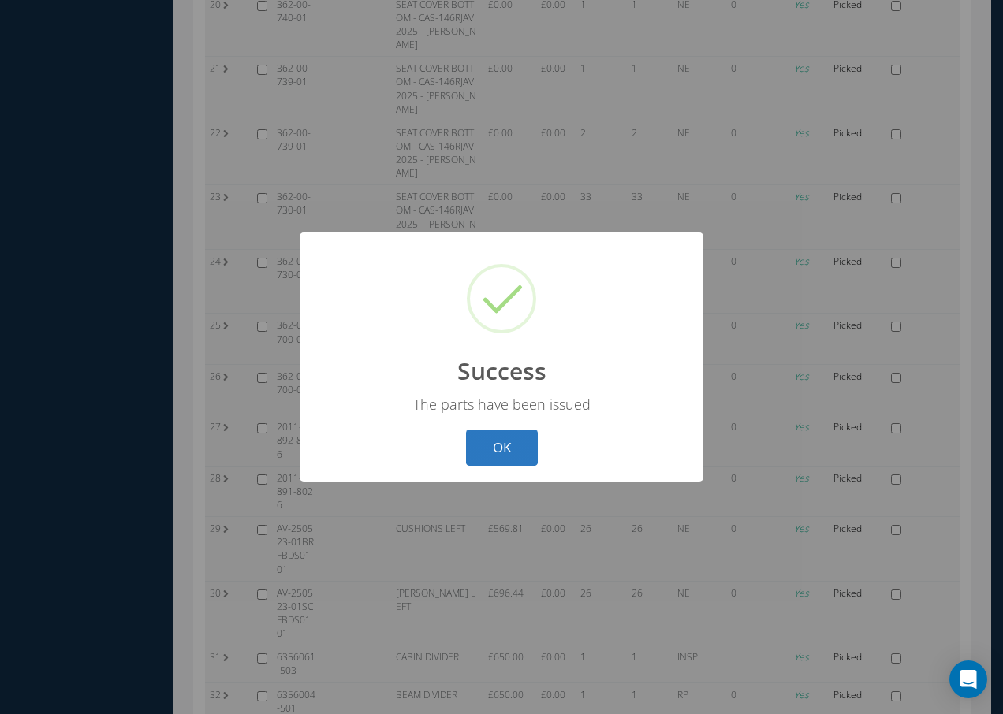
click at [483, 452] on button "OK" at bounding box center [502, 448] width 72 height 37
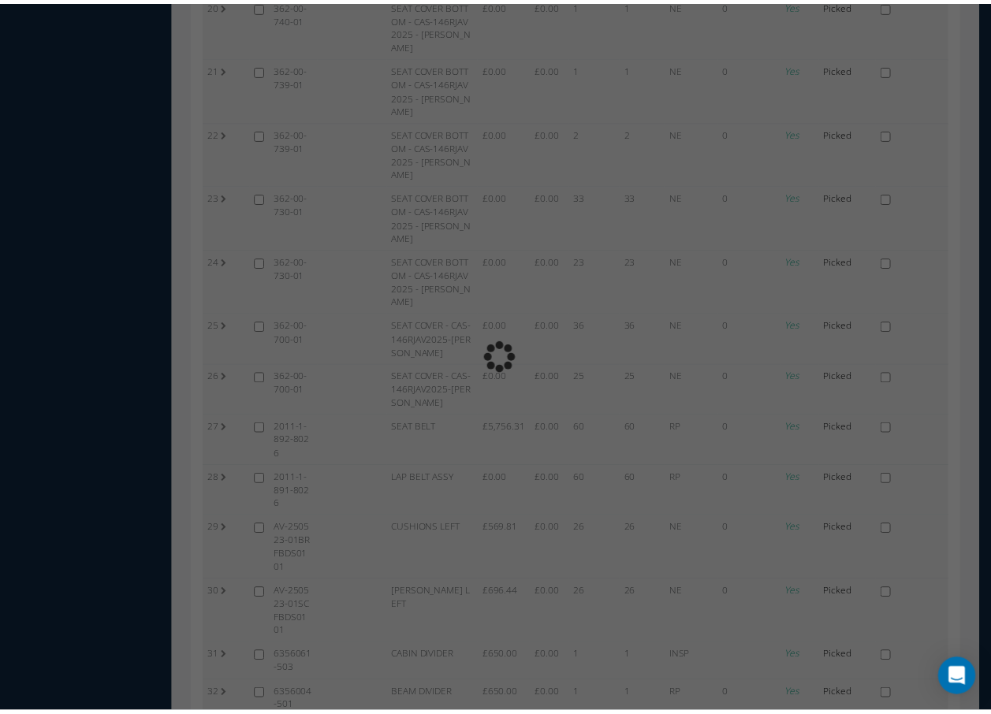
scroll to position [1339, 0]
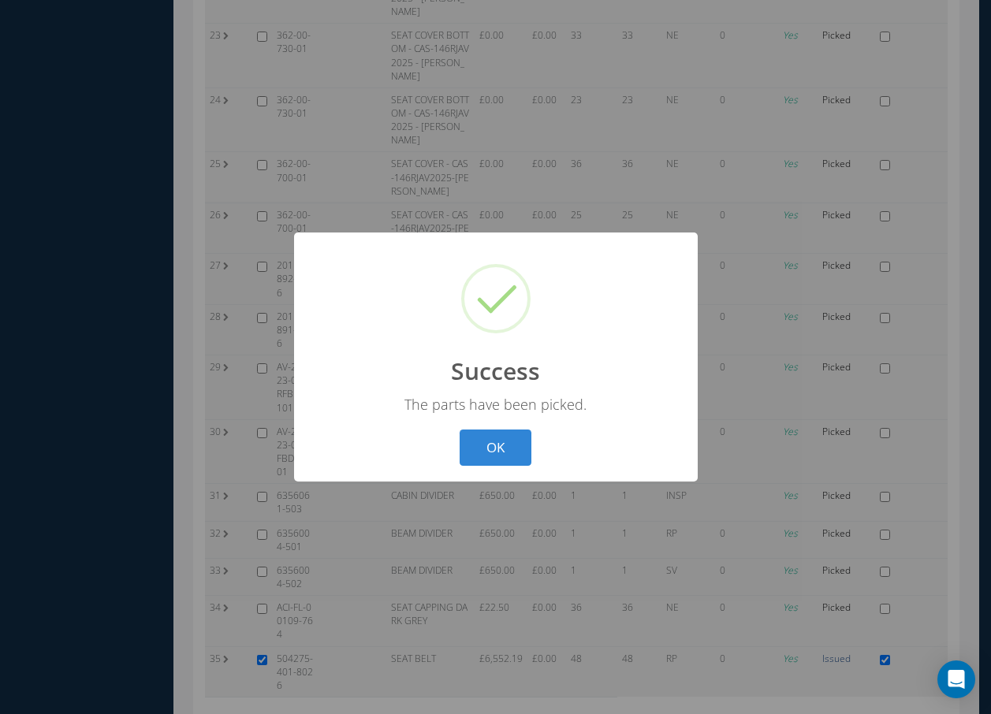
scroll to position [1178, 0]
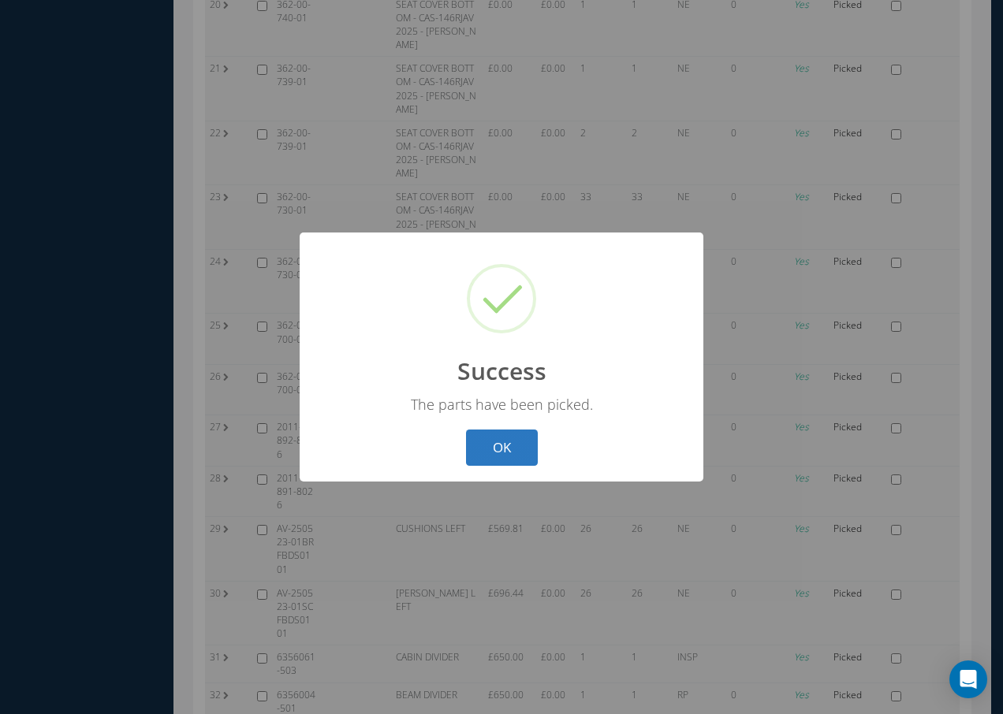
click at [503, 434] on button "OK" at bounding box center [502, 448] width 72 height 37
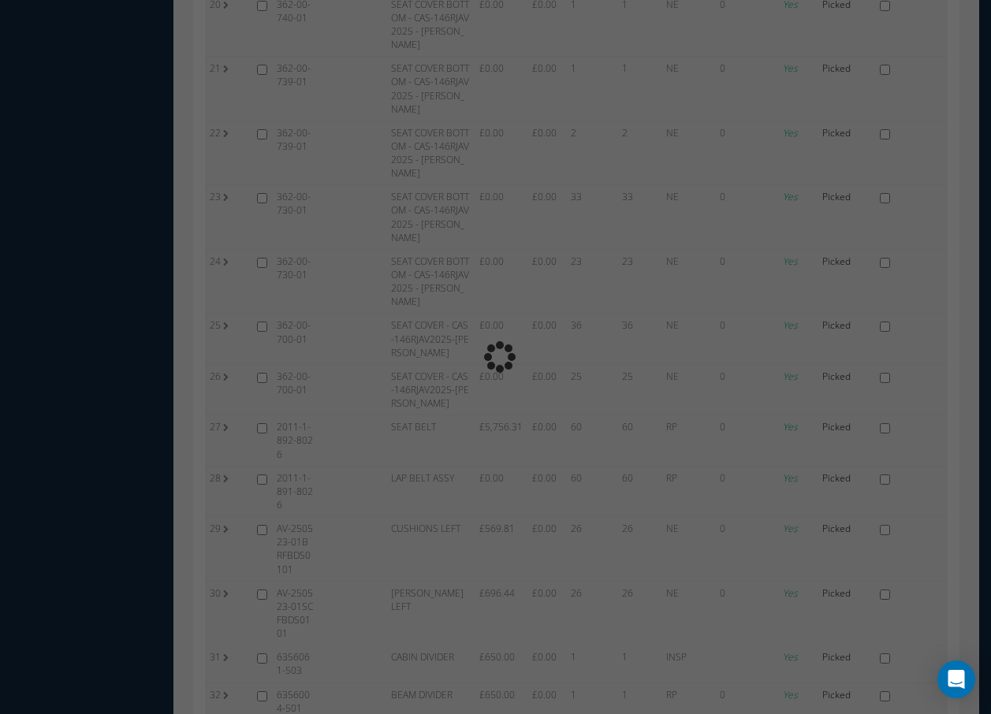
scroll to position [1339, 0]
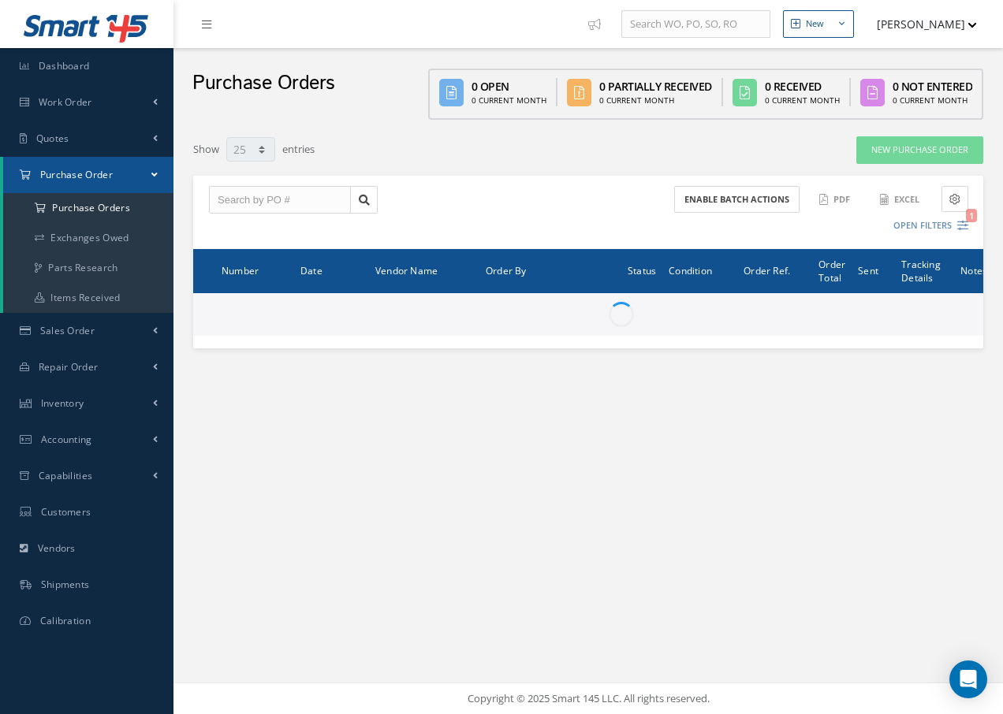
select select "25"
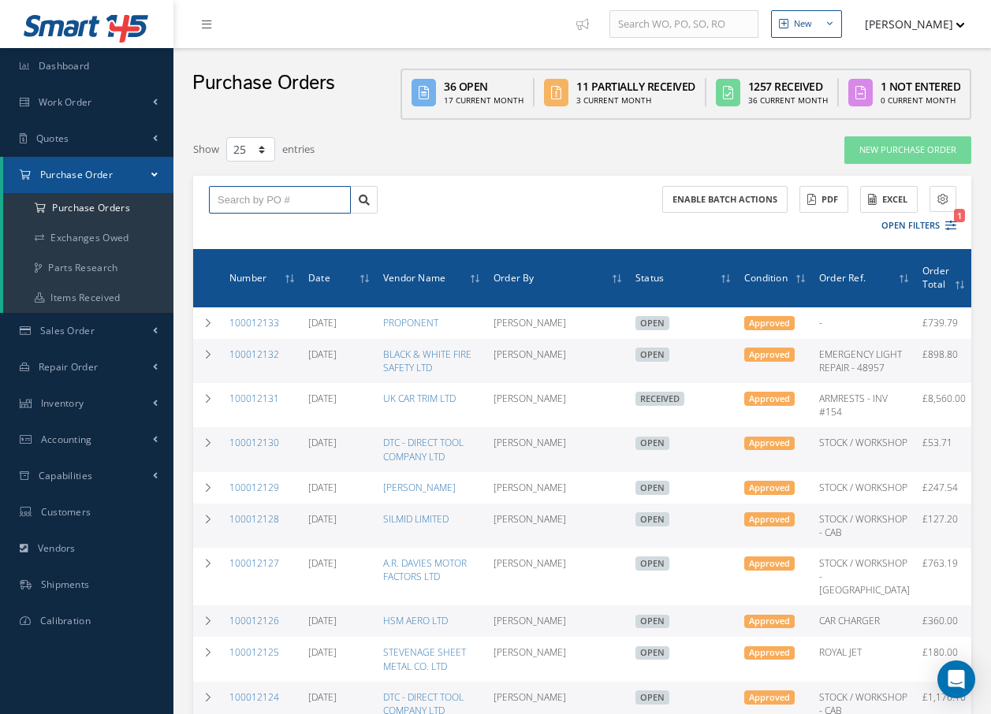
click at [268, 203] on input "text" at bounding box center [280, 200] width 142 height 28
type input "100012128"
click at [250, 226] on span "100012128" at bounding box center [241, 227] width 47 height 11
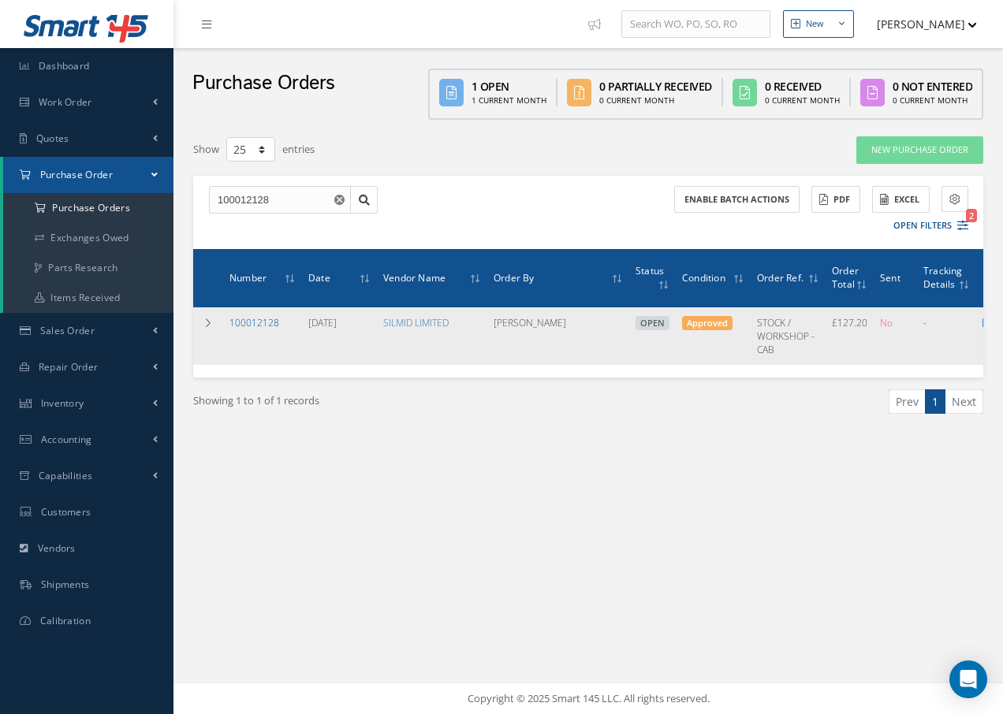
click at [274, 327] on link "100012128" at bounding box center [254, 322] width 50 height 13
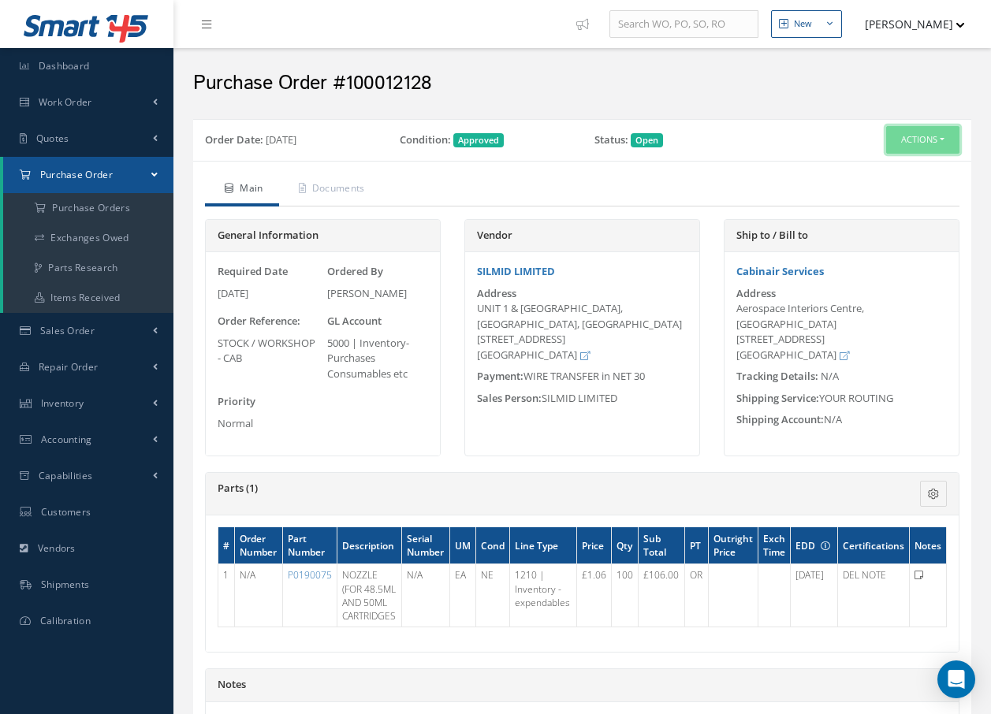
click at [927, 136] on button "Actions" at bounding box center [922, 140] width 73 height 28
click at [884, 171] on link "Receive" at bounding box center [896, 169] width 126 height 21
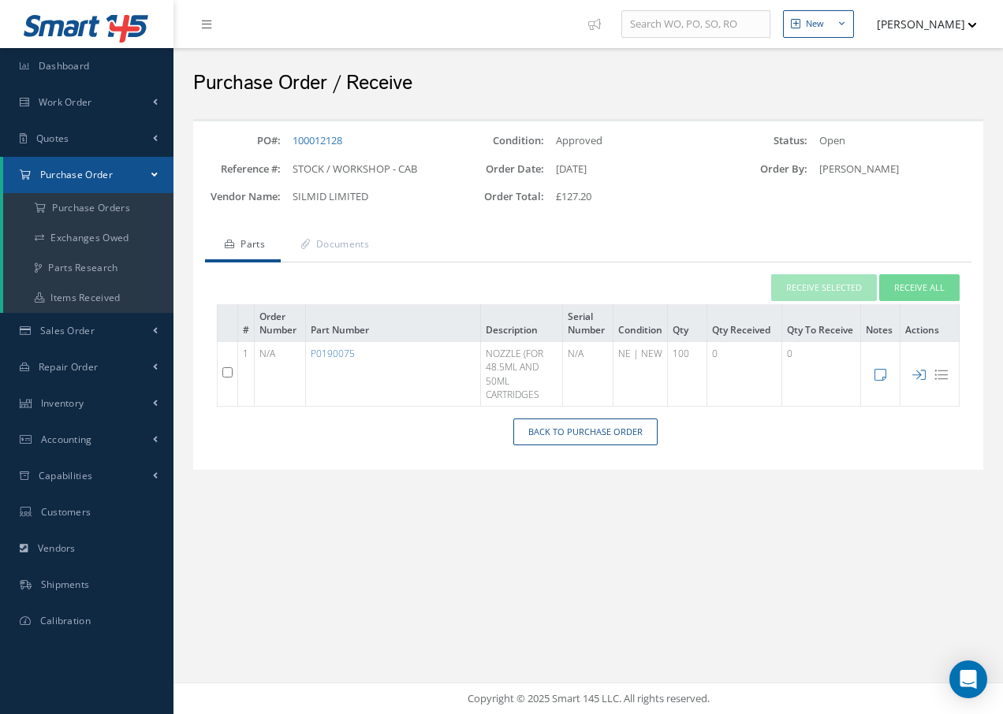
click at [229, 374] on input "checkbox" at bounding box center [227, 372] width 10 height 10
checkbox input "true"
click at [843, 283] on button "Receive Selected" at bounding box center [824, 288] width 106 height 28
type input "[DATE]"
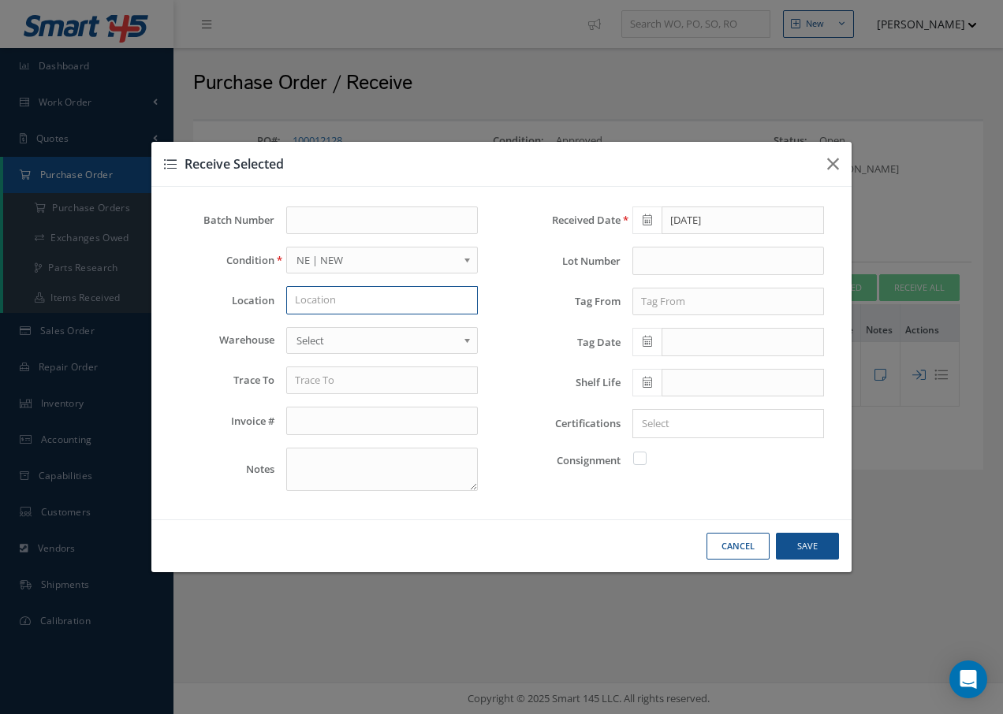
click at [420, 297] on input "text" at bounding box center [382, 300] width 192 height 28
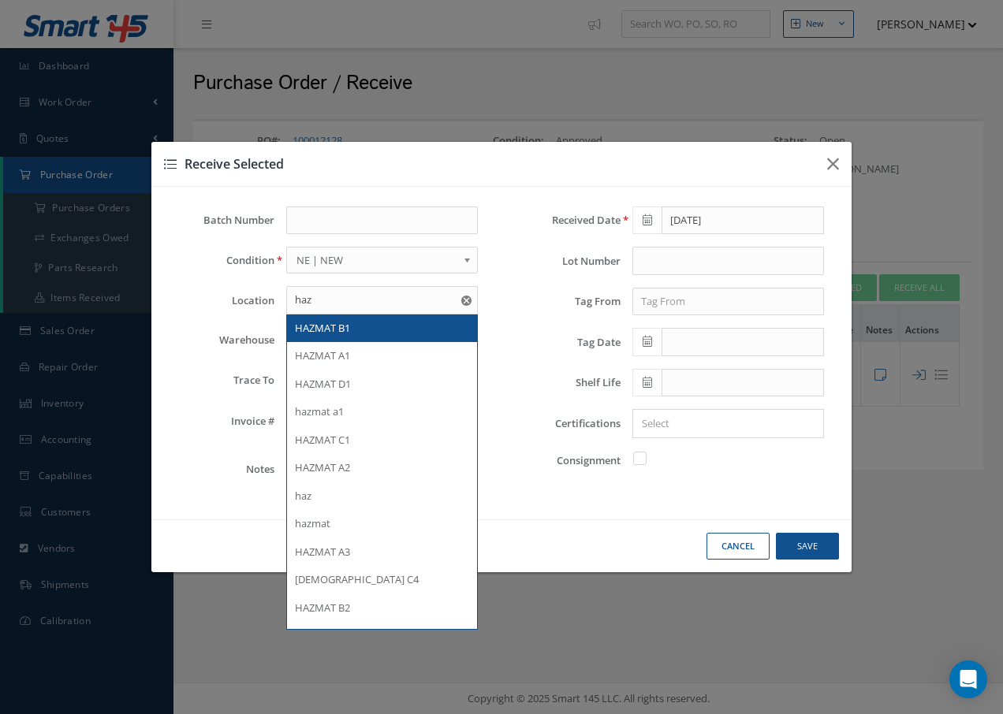
click at [356, 329] on div "HAZMAT B1" at bounding box center [382, 329] width 174 height 16
type input "HAZMAT B1"
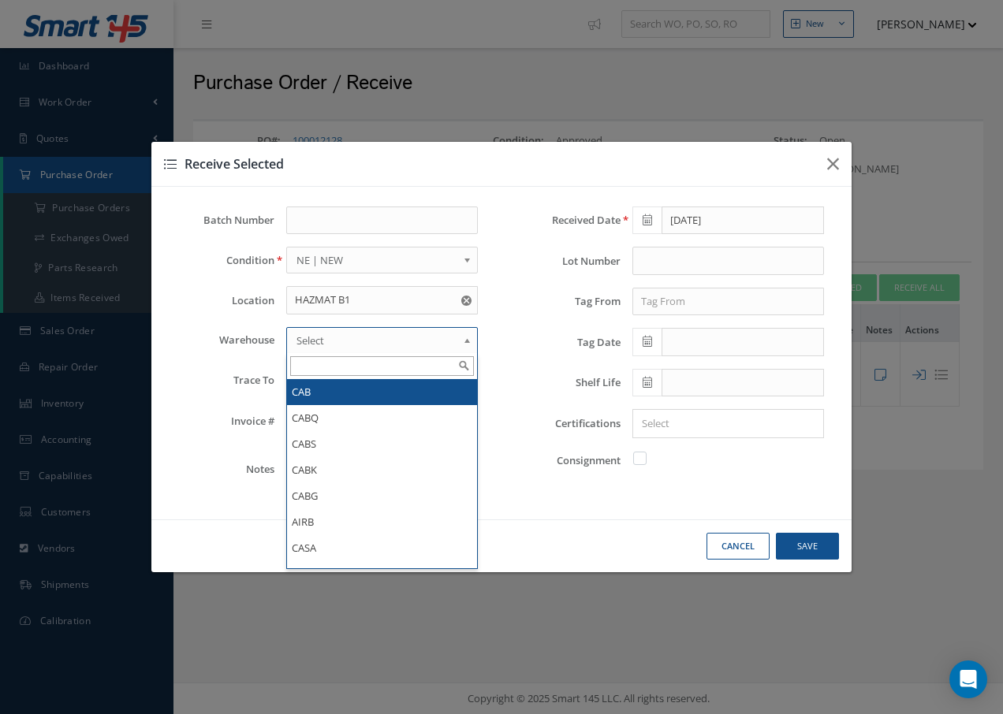
click at [356, 343] on span "Select" at bounding box center [376, 340] width 161 height 19
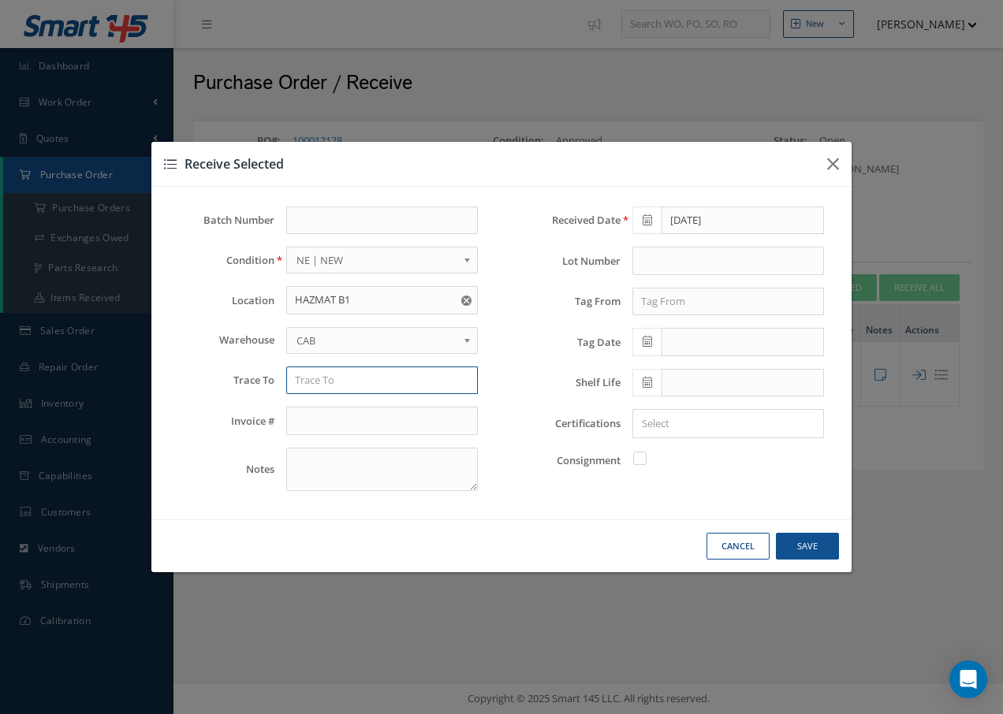
click at [353, 389] on input "text" at bounding box center [382, 381] width 192 height 28
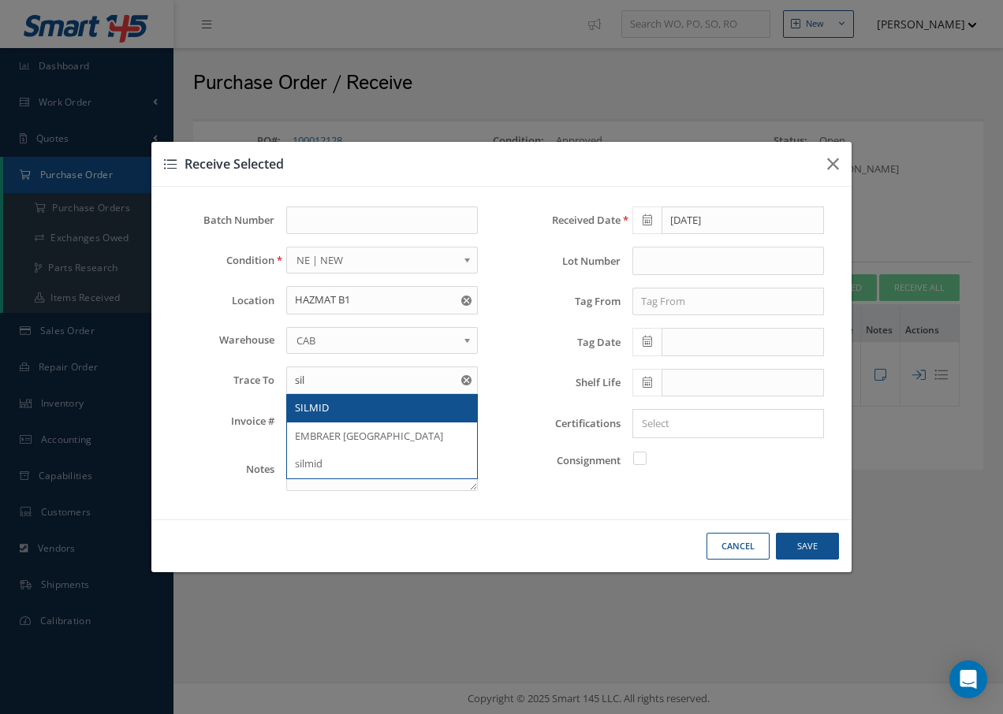
click at [333, 414] on div "SILMID" at bounding box center [382, 408] width 174 height 16
type input "SILMID"
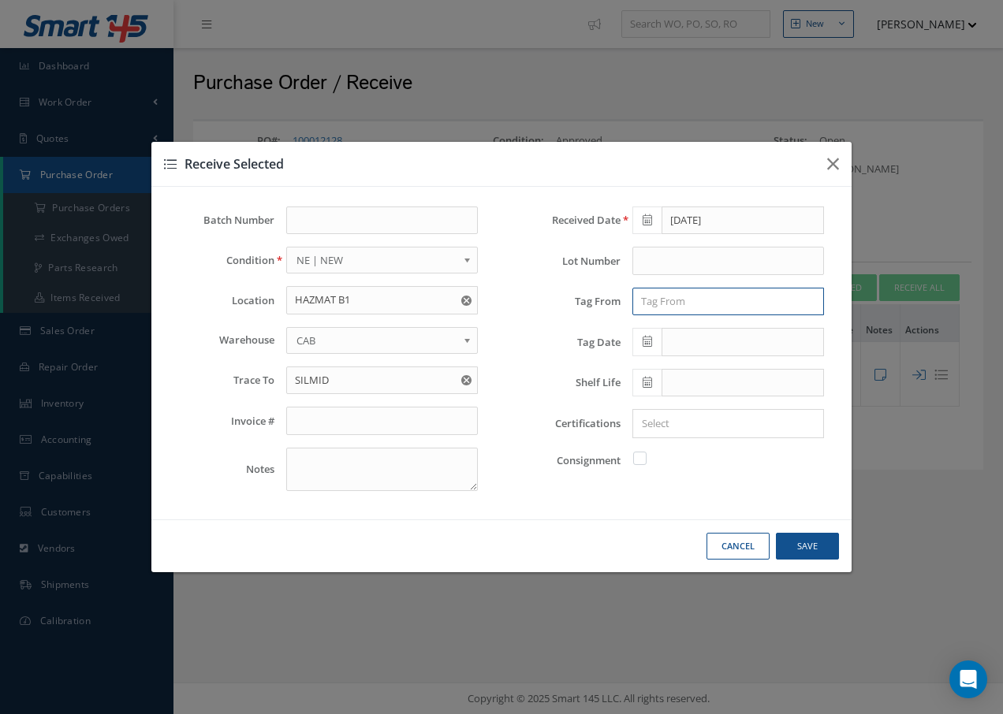
click at [679, 298] on input "text" at bounding box center [728, 302] width 192 height 28
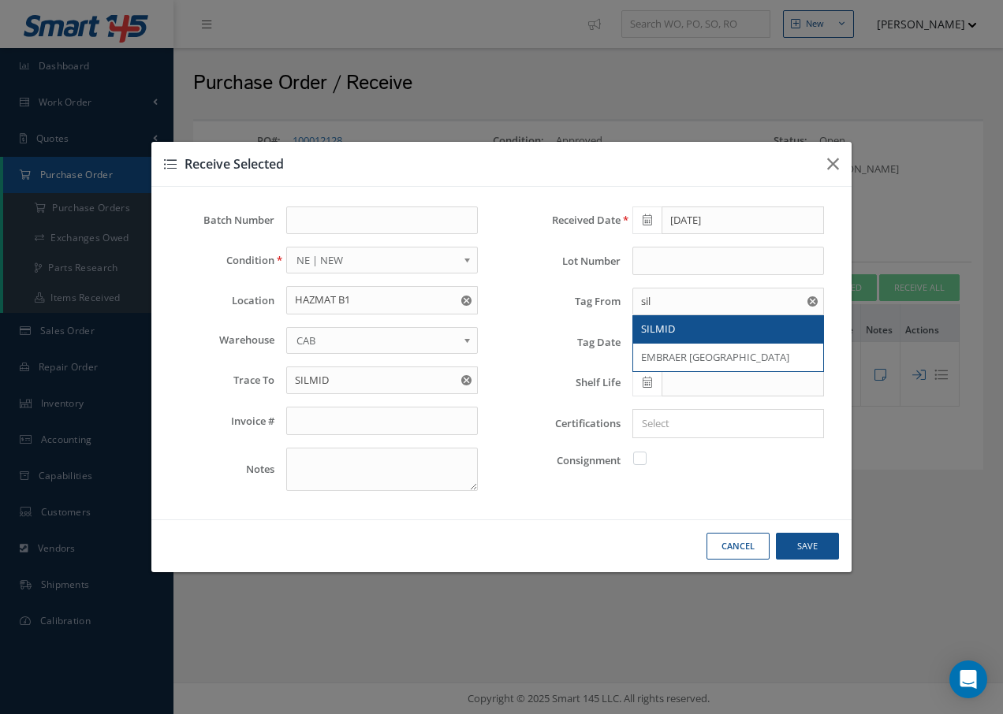
click at [656, 330] on span "SILMID" at bounding box center [658, 329] width 34 height 14
type input "SILMID"
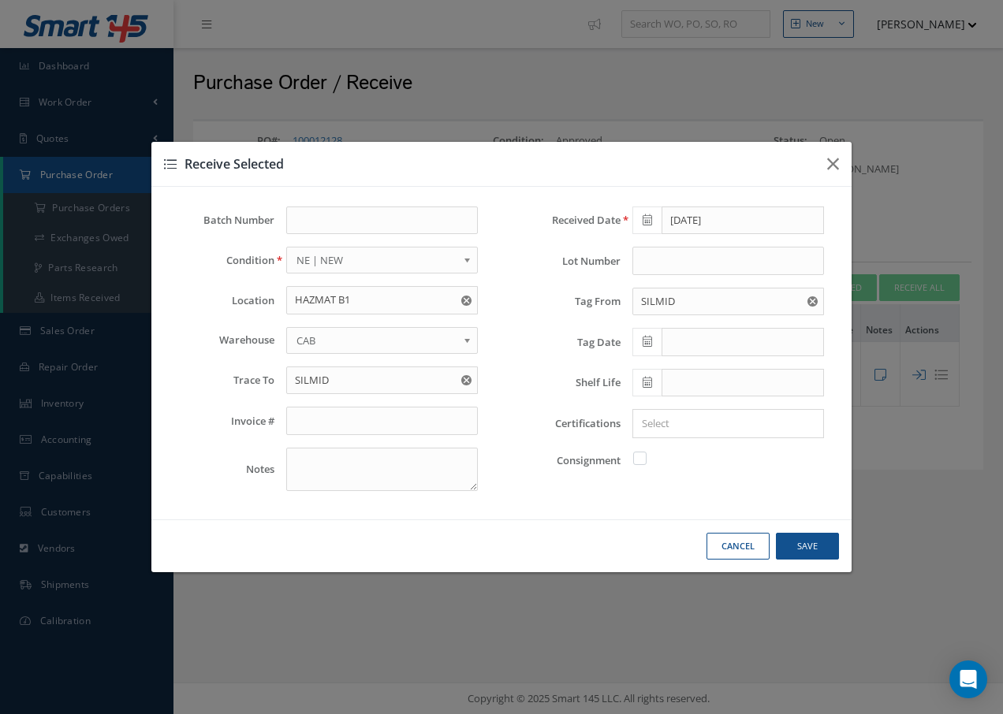
click at [650, 344] on icon at bounding box center [646, 341] width 9 height 11
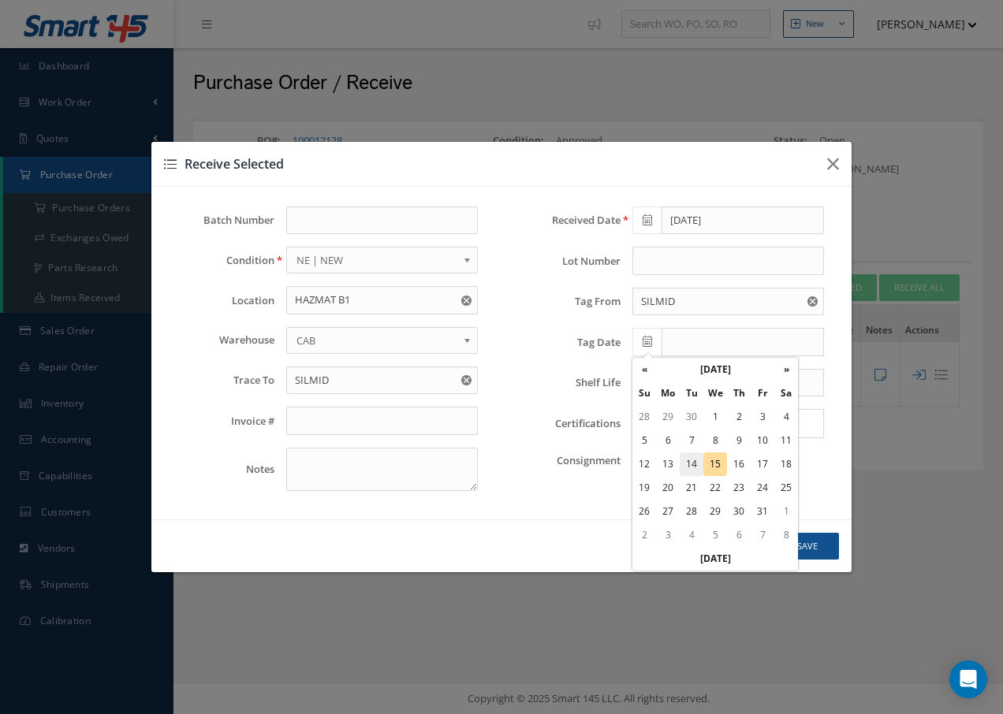
click at [690, 457] on td "14" at bounding box center [692, 464] width 24 height 24
type input "[DATE]"
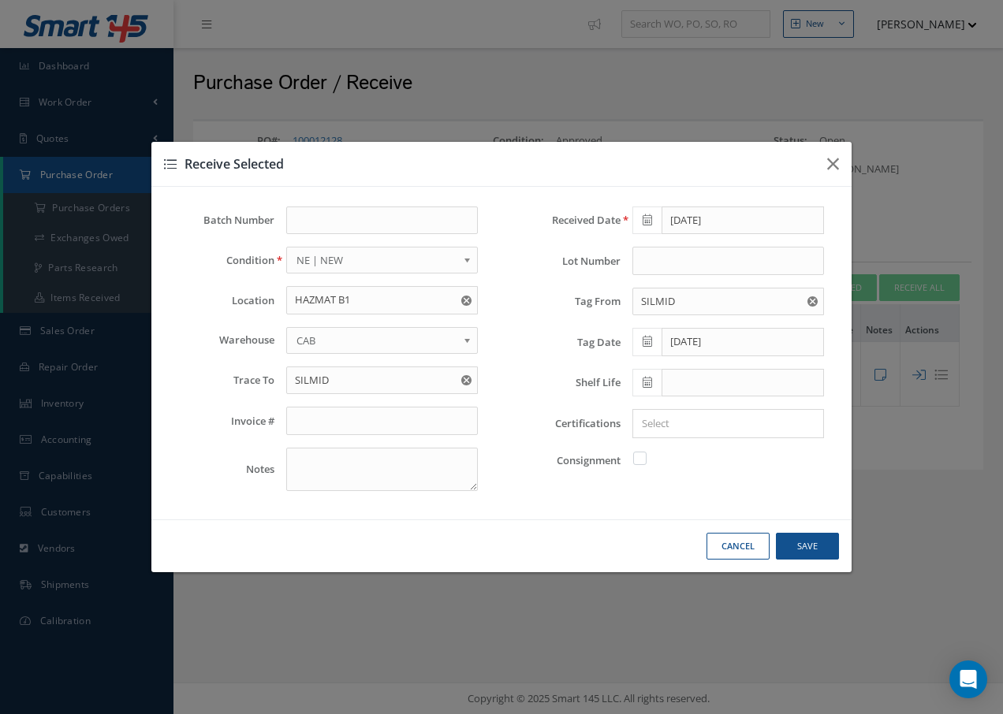
click at [651, 424] on input "Search for option" at bounding box center [725, 423] width 180 height 17
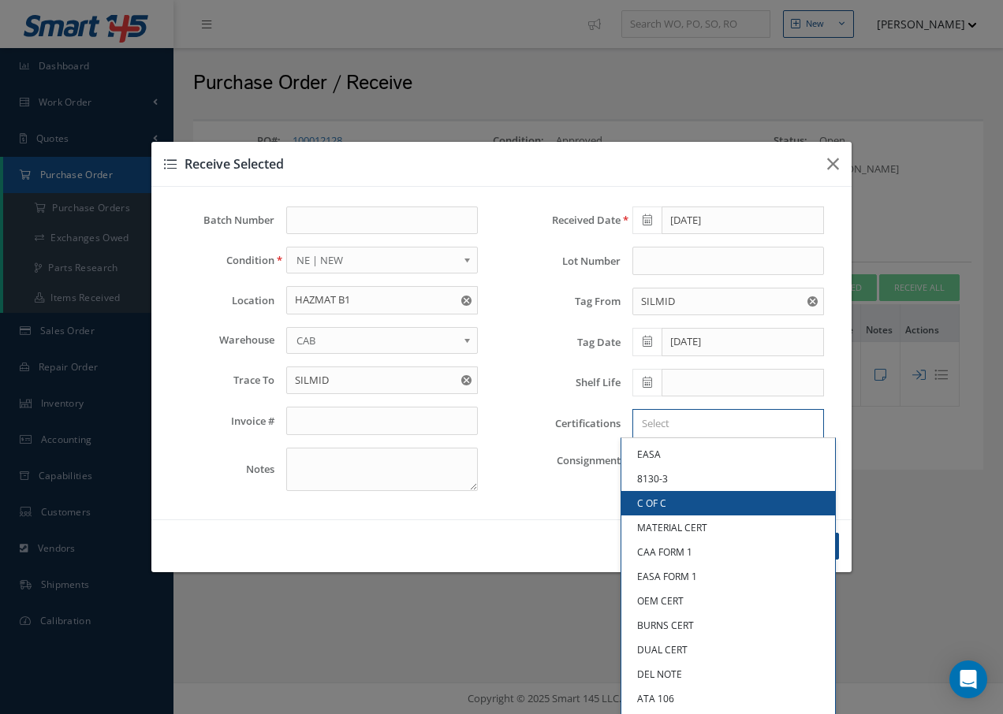
click at [650, 500] on link "C OF C" at bounding box center [728, 503] width 214 height 24
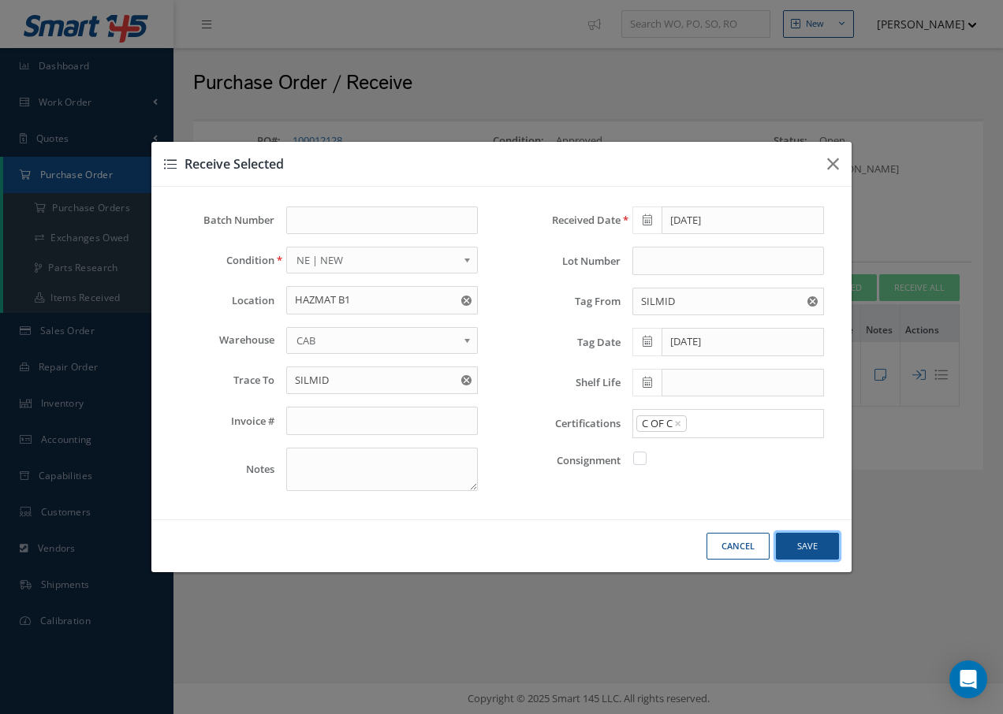
click at [802, 548] on button "Save" at bounding box center [807, 547] width 63 height 28
checkbox input "false"
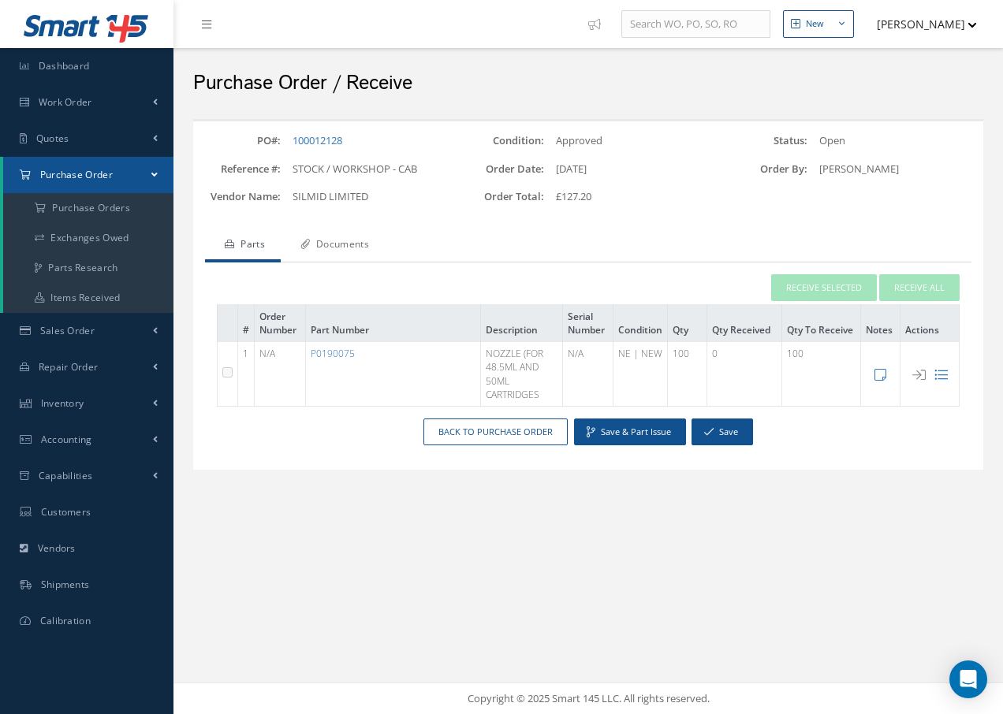
click at [365, 242] on link "Documents" at bounding box center [333, 245] width 104 height 33
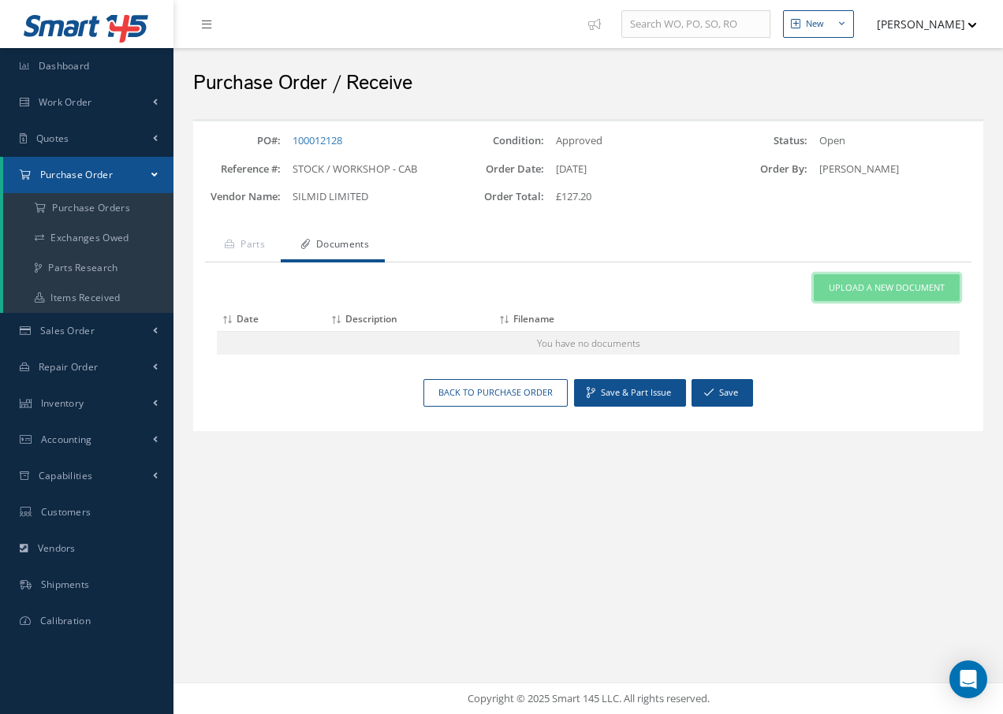
click at [829, 287] on span "Upload a New Document" at bounding box center [886, 287] width 116 height 13
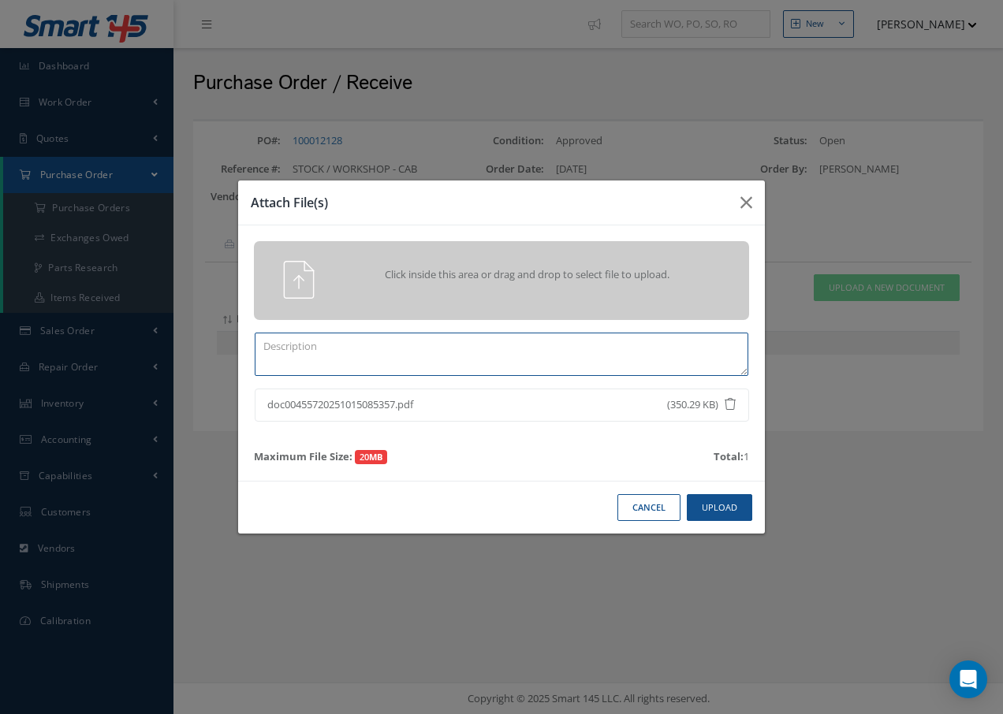
click at [370, 348] on textarea at bounding box center [501, 354] width 493 height 43
type textarea "COC"
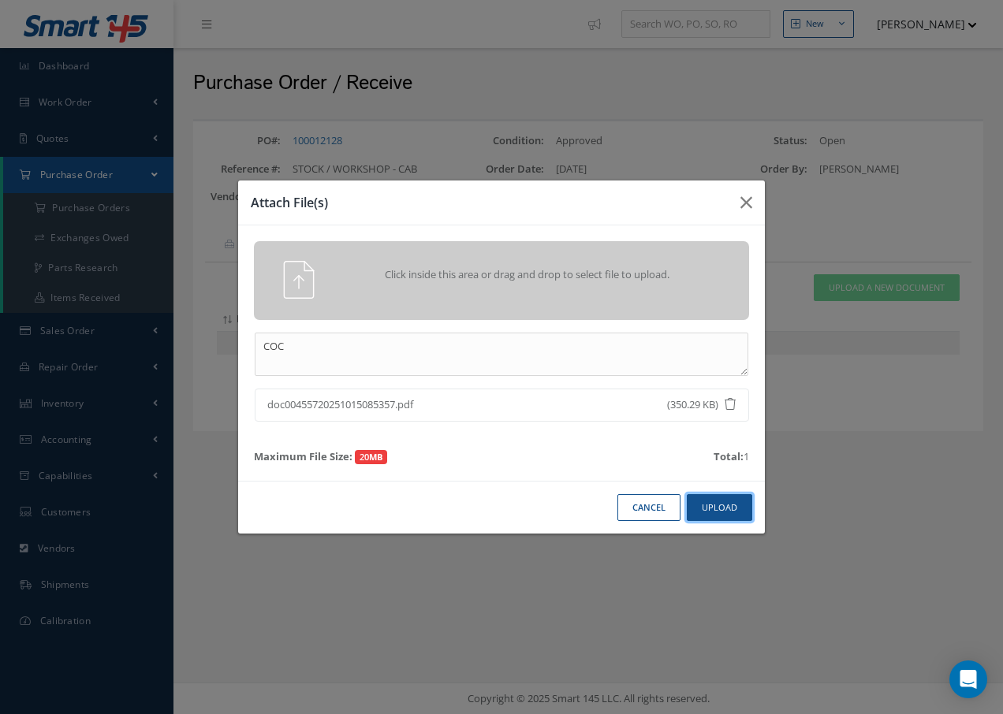
click at [707, 504] on button "Upload" at bounding box center [719, 508] width 65 height 28
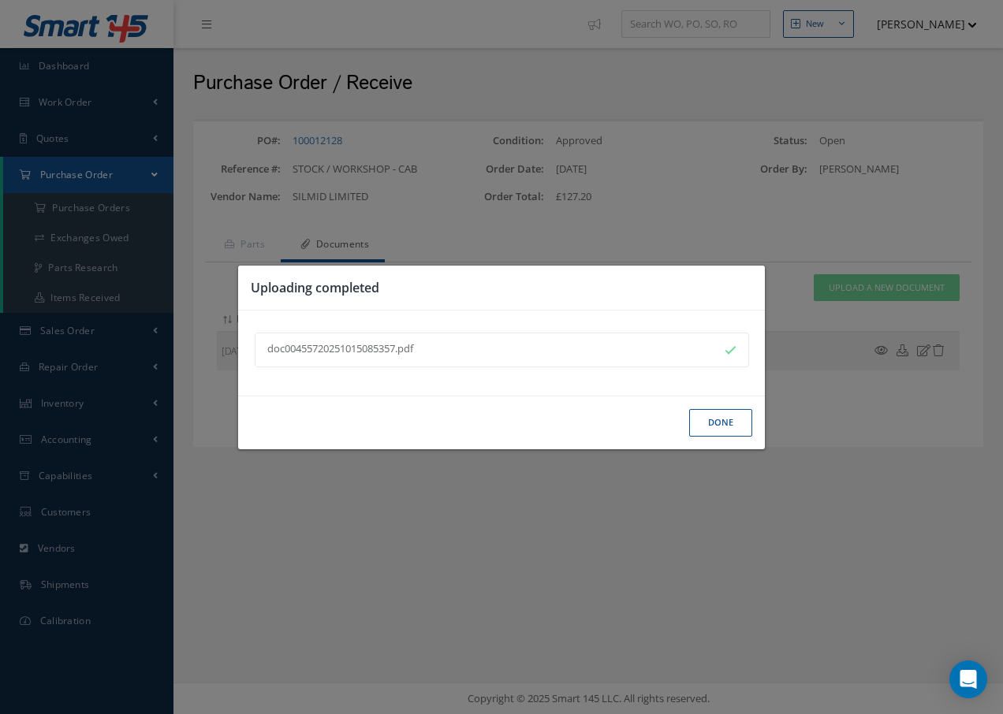
click at [735, 423] on button "Done" at bounding box center [720, 423] width 63 height 28
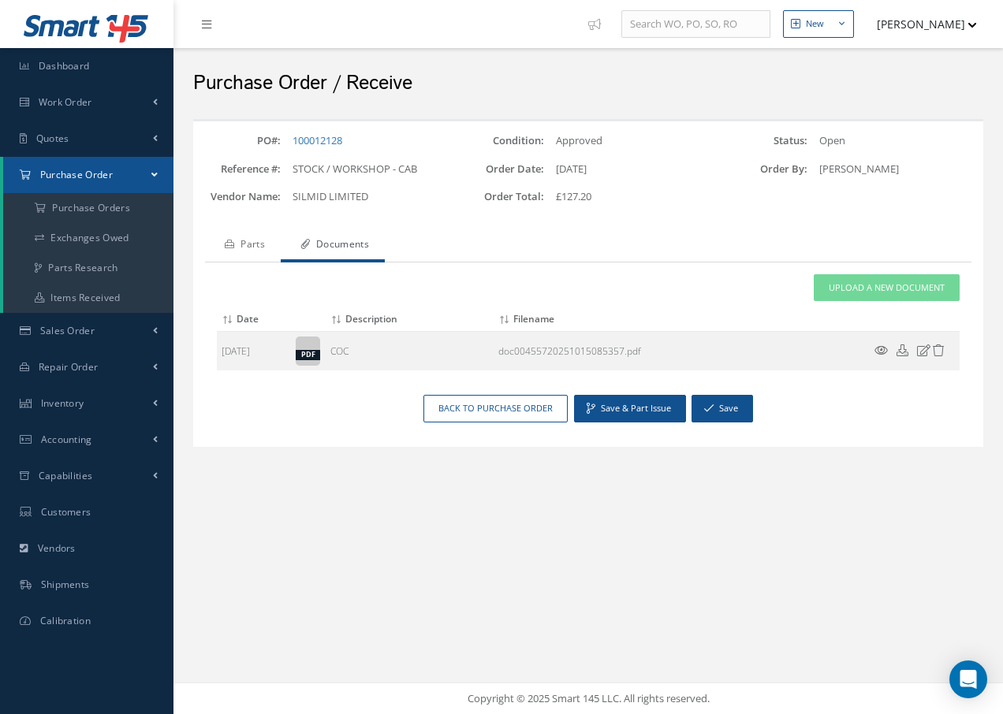
click at [263, 246] on link "Parts" at bounding box center [243, 245] width 76 height 33
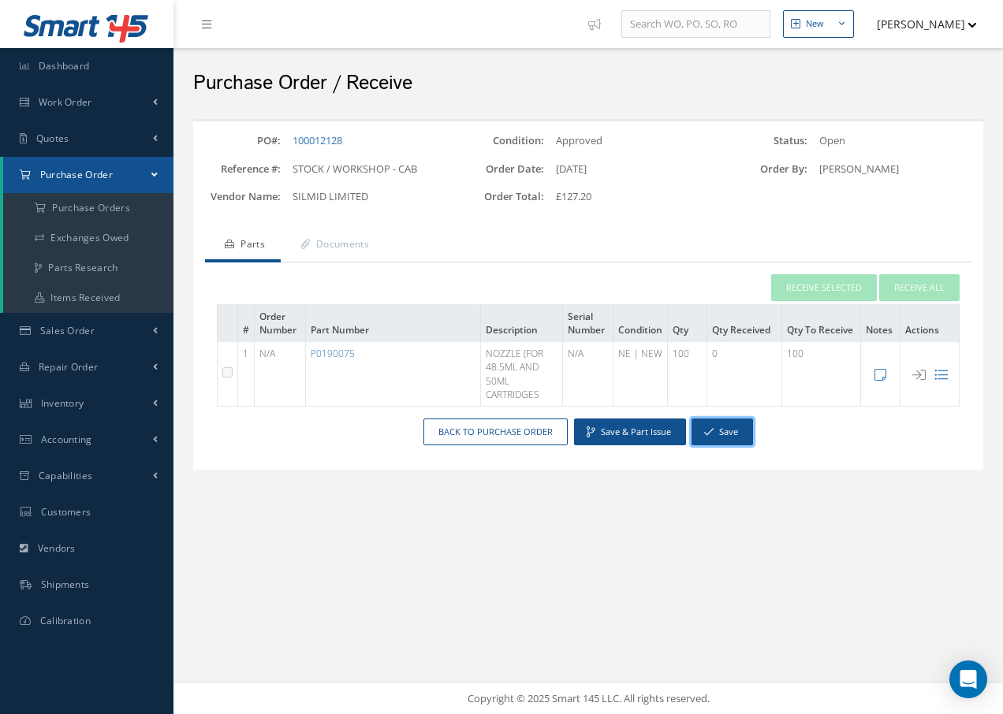
click at [728, 429] on button "Save" at bounding box center [721, 433] width 61 height 28
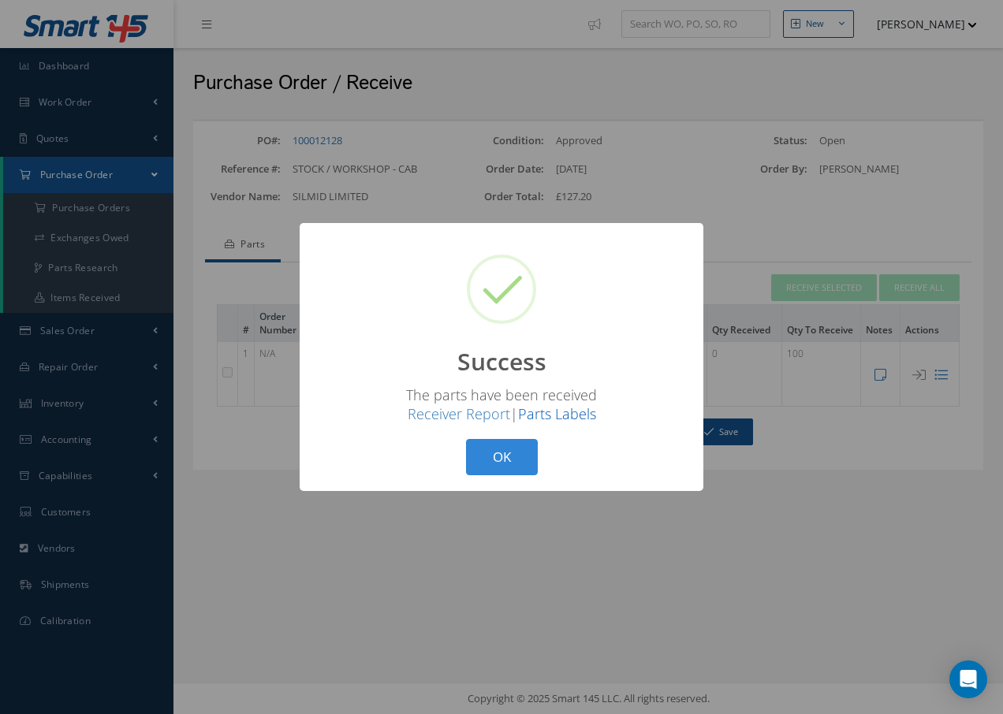
click at [558, 410] on link "Parts Labels" at bounding box center [557, 413] width 78 height 19
click at [517, 456] on button "OK" at bounding box center [502, 457] width 72 height 37
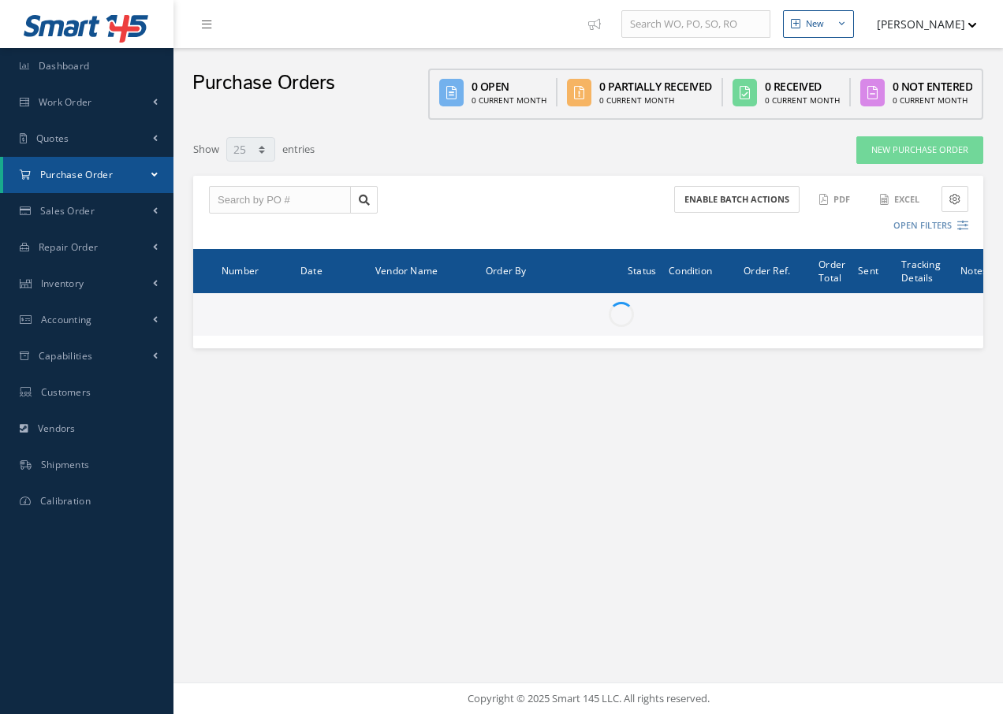
select select "25"
